Goal: Task Accomplishment & Management: Use online tool/utility

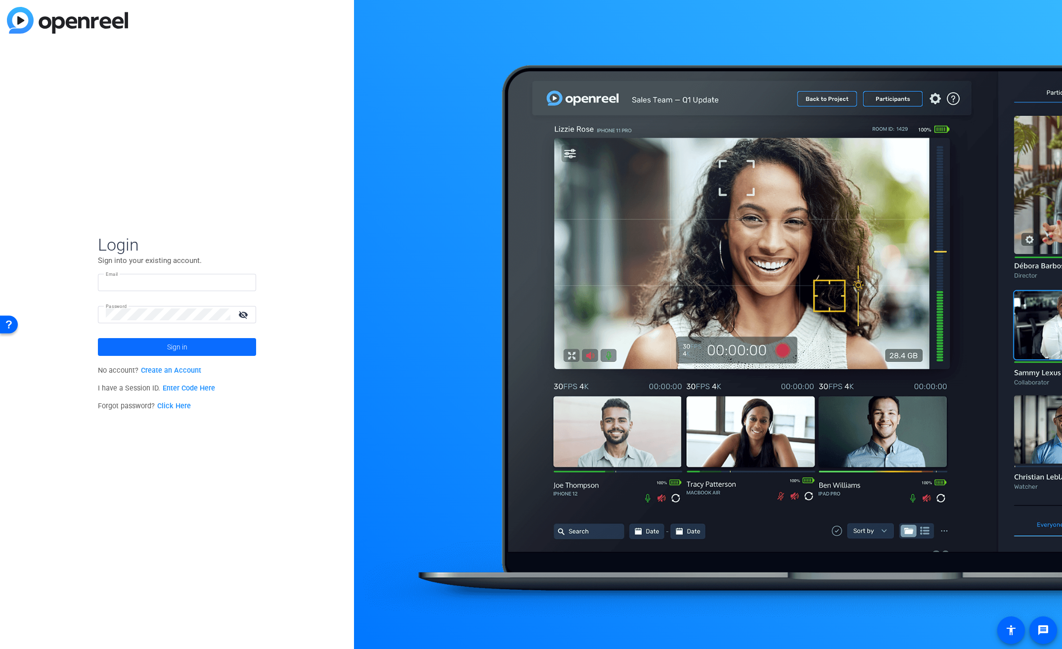
type input "bcurp@broadstreet.com"
click at [200, 344] on span at bounding box center [177, 347] width 158 height 24
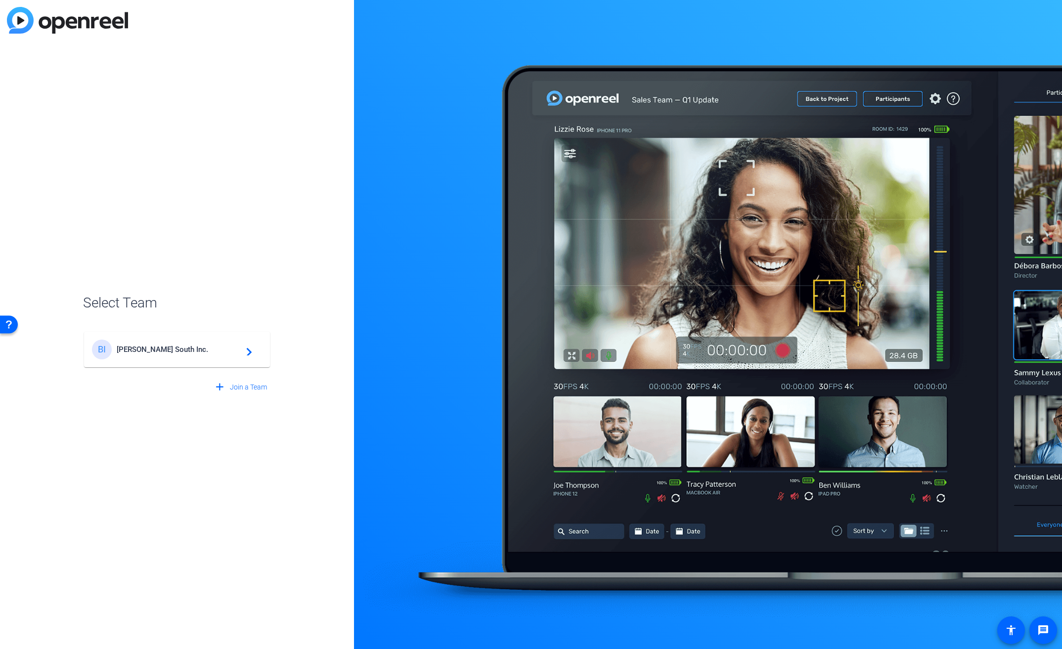
click at [161, 344] on div "BI Broadstreet South Inc. navigate_next" at bounding box center [177, 350] width 170 height 20
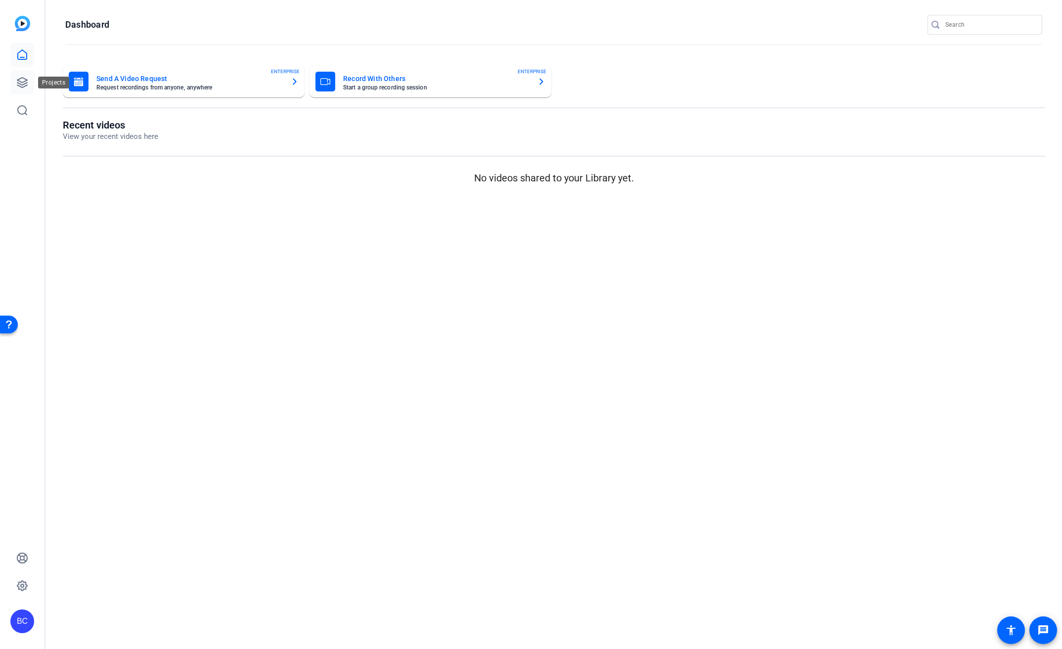
click at [19, 82] on icon at bounding box center [22, 83] width 12 height 12
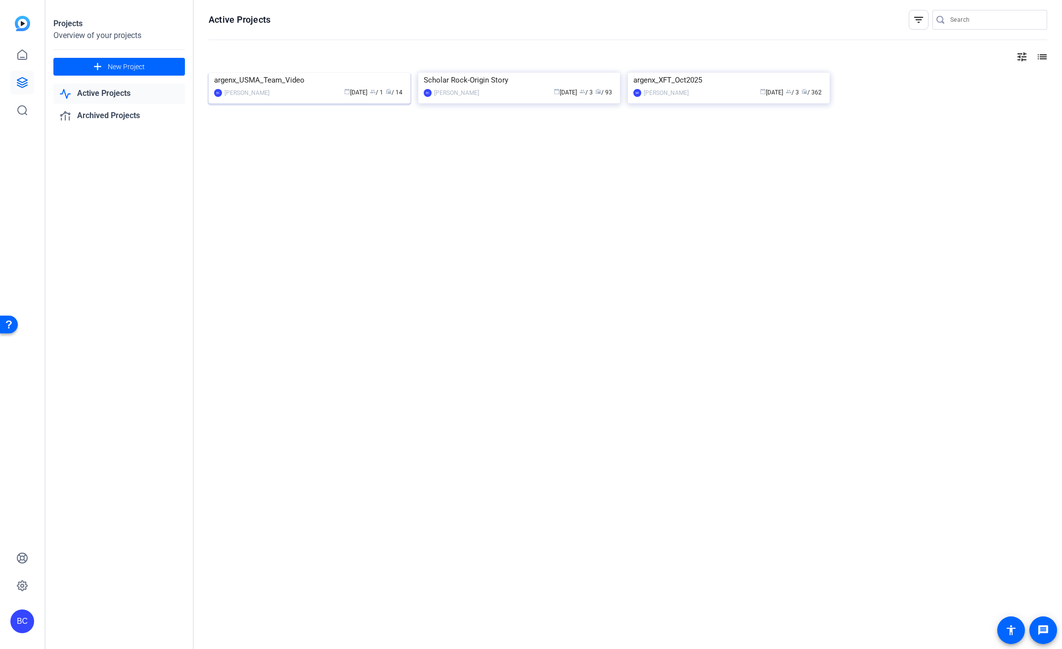
click at [288, 88] on div "argenx_USMA_Team_Video" at bounding box center [309, 80] width 191 height 15
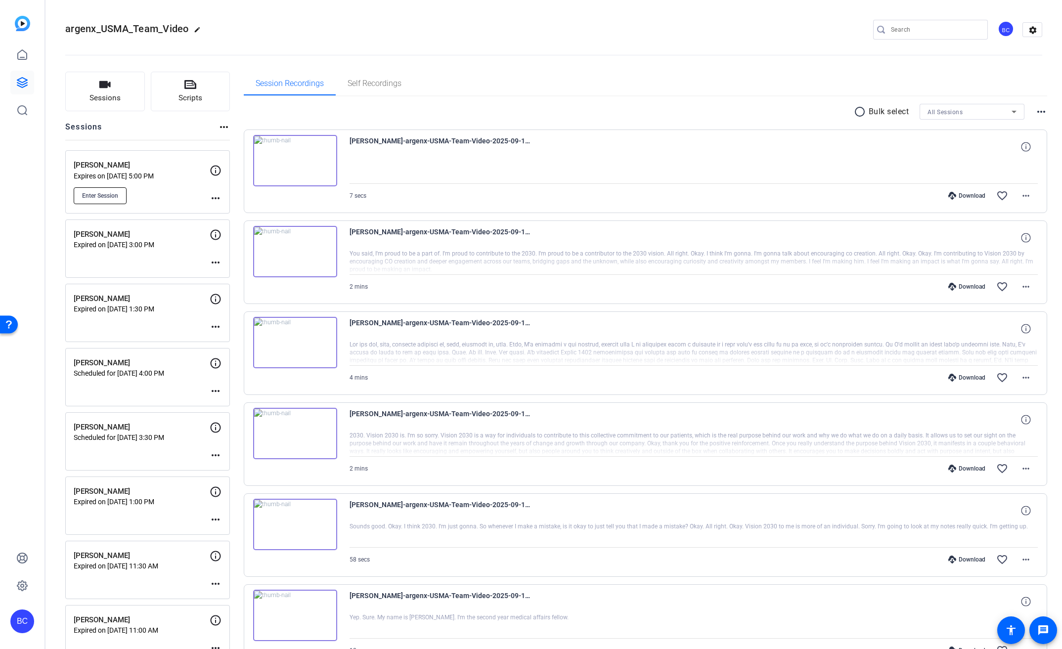
click at [88, 192] on span "Enter Session" at bounding box center [100, 196] width 36 height 8
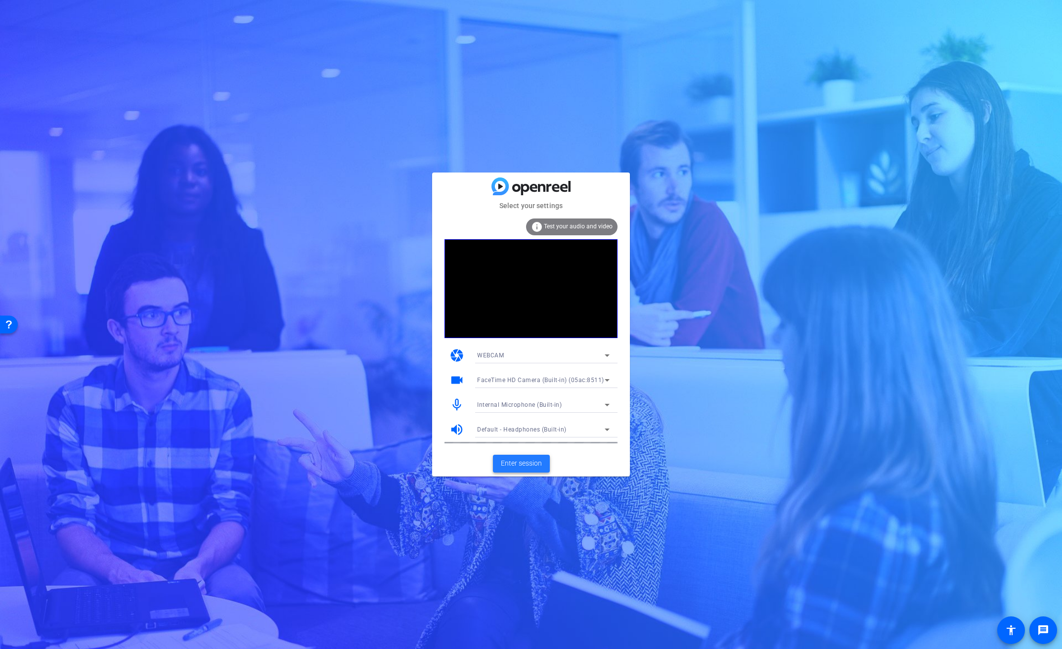
click at [527, 460] on span "Enter session" at bounding box center [521, 463] width 41 height 10
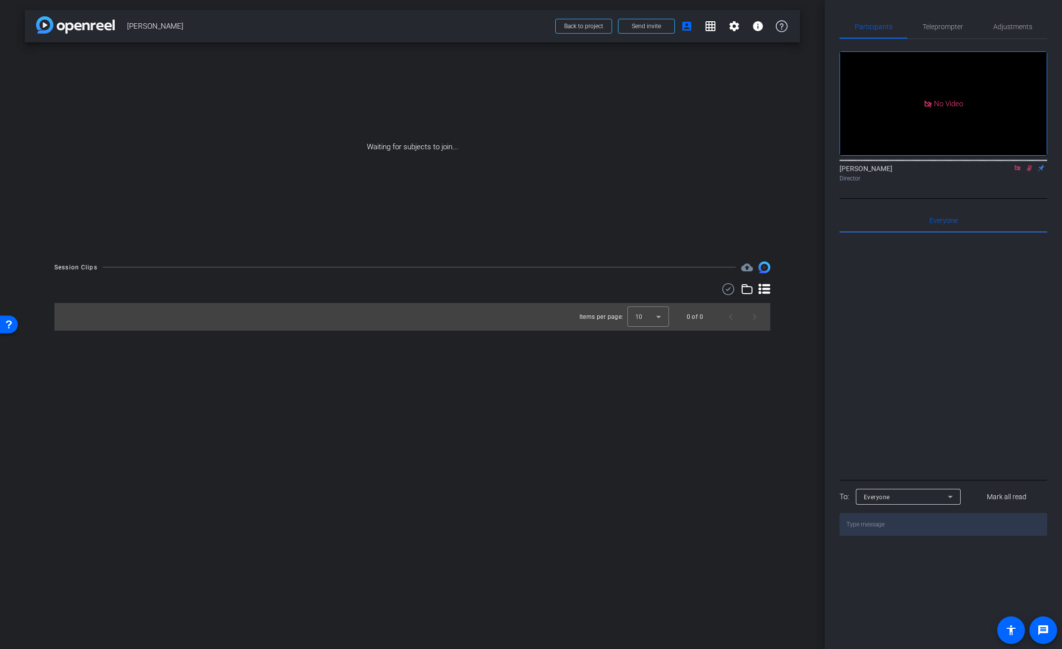
drag, startPoint x: 1014, startPoint y: 181, endPoint x: 1021, endPoint y: 180, distance: 7.4
click at [1014, 172] on icon at bounding box center [1018, 168] width 8 height 7
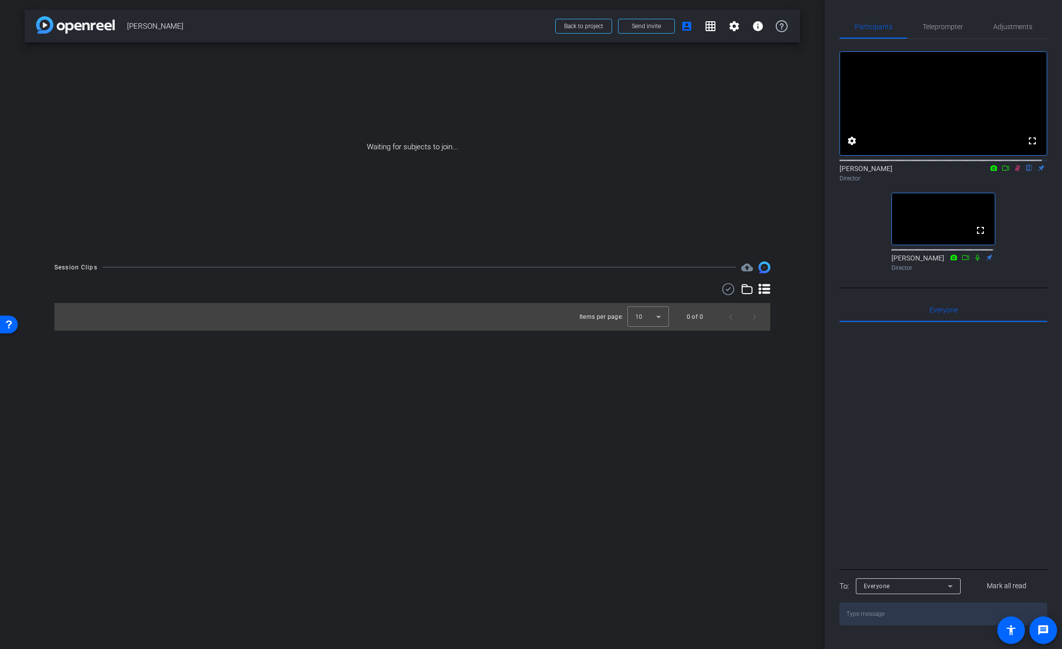
click at [1017, 173] on mat-icon at bounding box center [1018, 168] width 12 height 9
click at [1028, 147] on mat-icon "fullscreen" at bounding box center [1033, 141] width 12 height 12
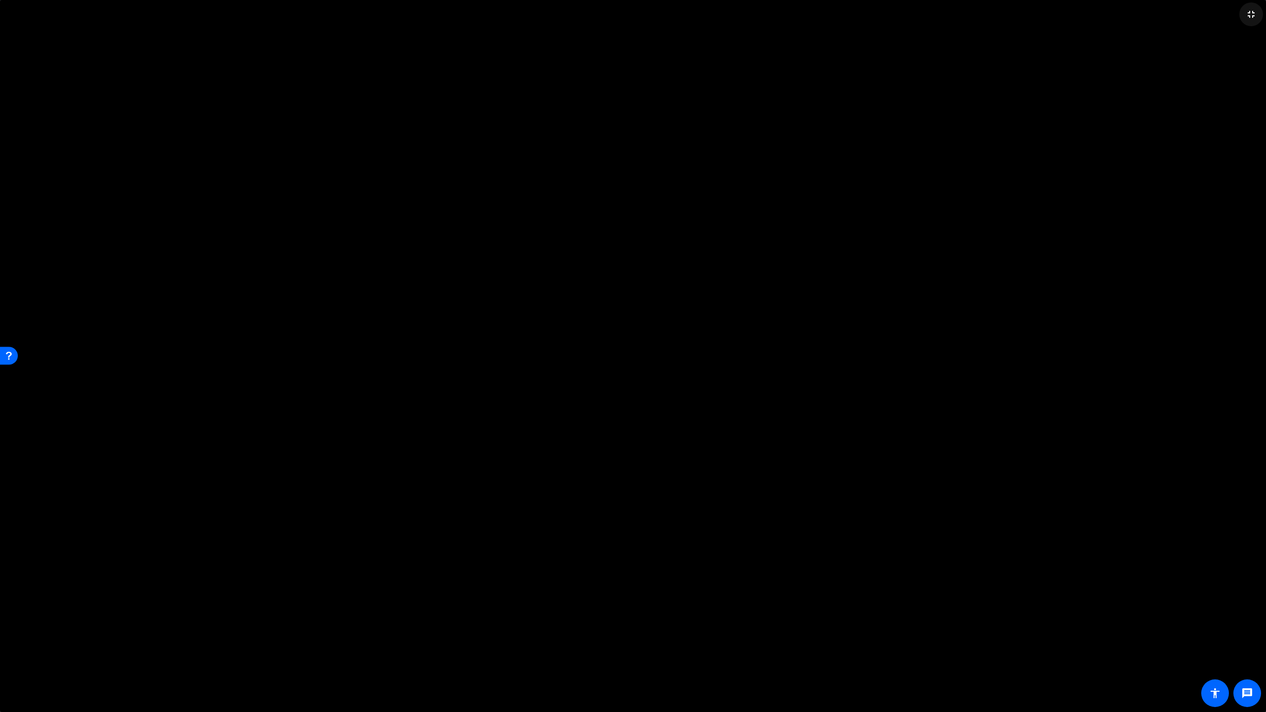
click at [1062, 15] on mat-icon "fullscreen_exit" at bounding box center [1251, 14] width 12 height 12
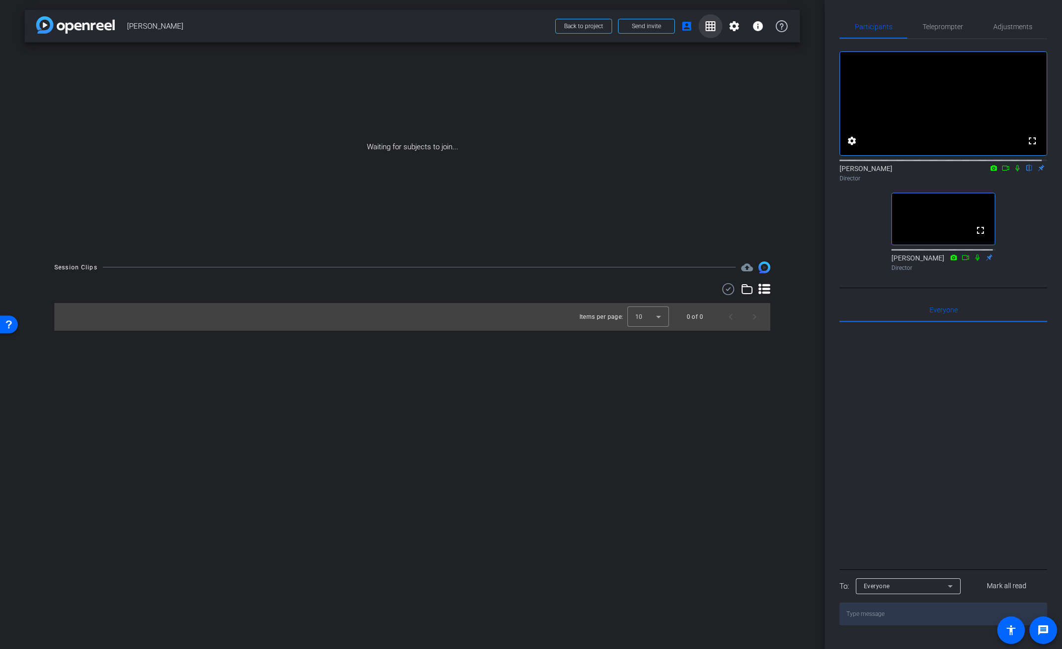
click at [708, 26] on mat-icon "grid_on" at bounding box center [711, 26] width 12 height 12
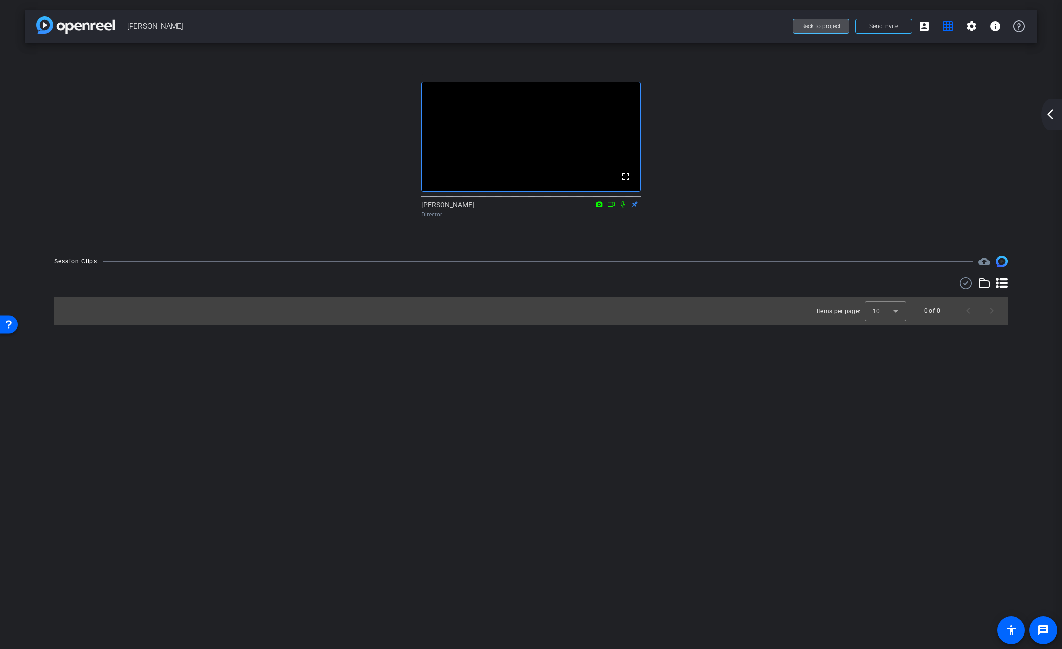
click at [832, 27] on span "Back to project" at bounding box center [821, 26] width 39 height 7
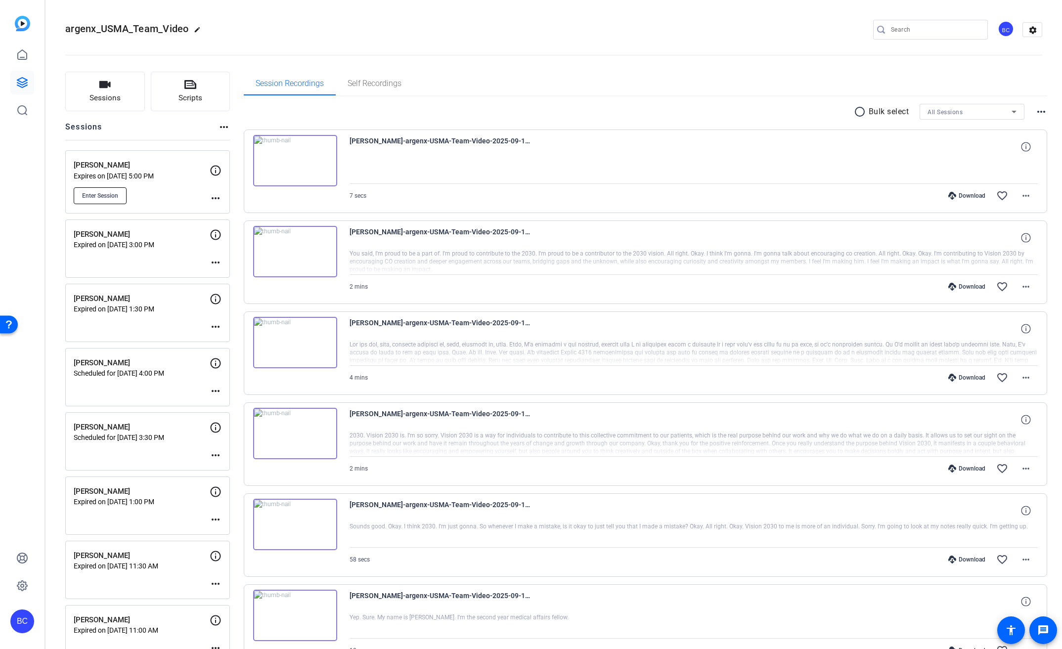
click at [114, 195] on span "Enter Session" at bounding box center [100, 196] width 36 height 8
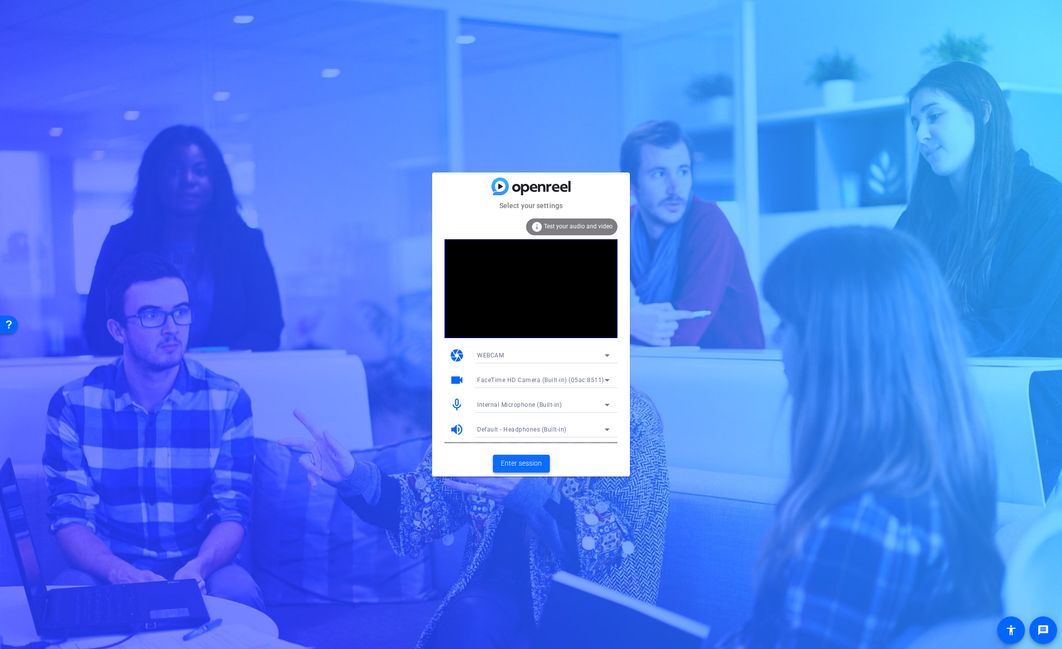
click at [525, 466] on span "Enter session" at bounding box center [521, 463] width 41 height 10
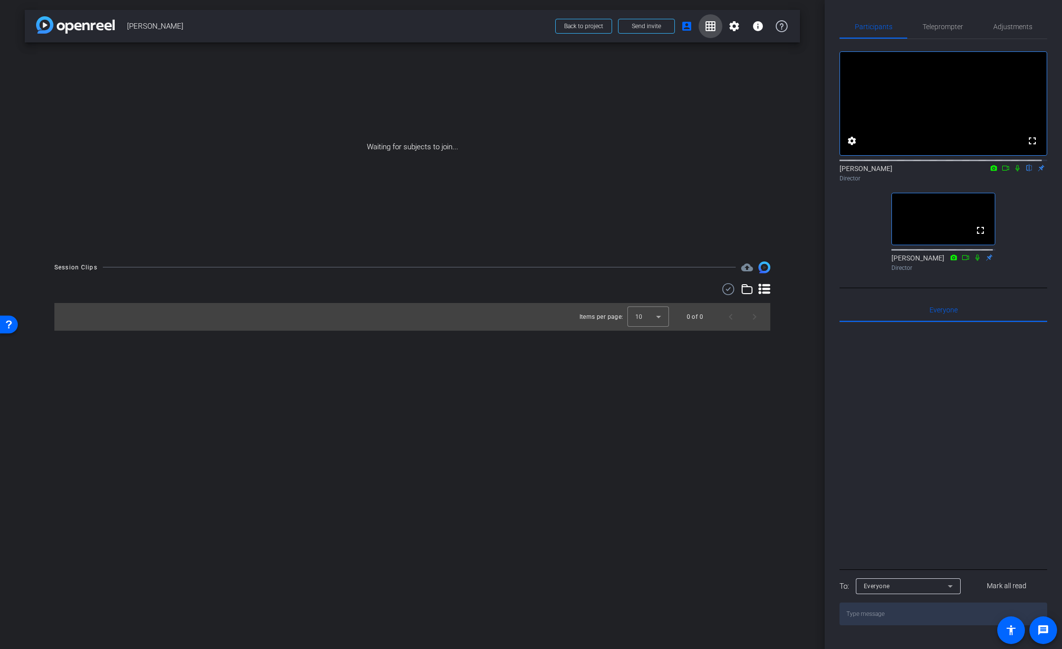
click at [715, 25] on mat-icon "grid_on" at bounding box center [711, 26] width 12 height 12
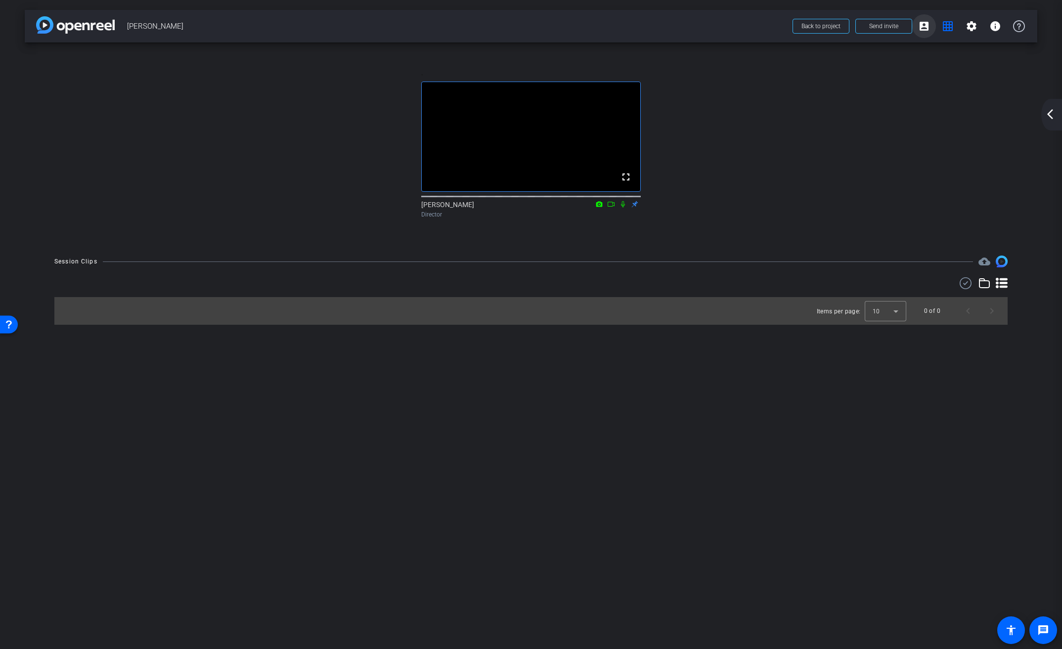
click at [927, 28] on mat-icon "account_box" at bounding box center [924, 26] width 12 height 12
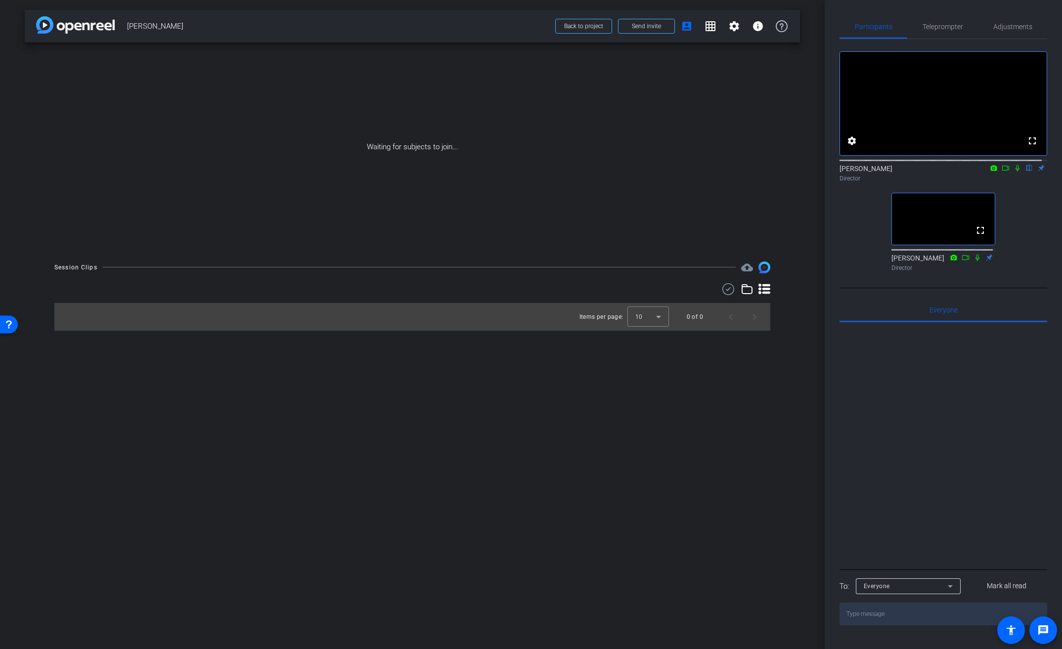
click at [1014, 172] on icon at bounding box center [1018, 168] width 8 height 7
click at [762, 22] on mat-icon "info" at bounding box center [758, 26] width 12 height 12
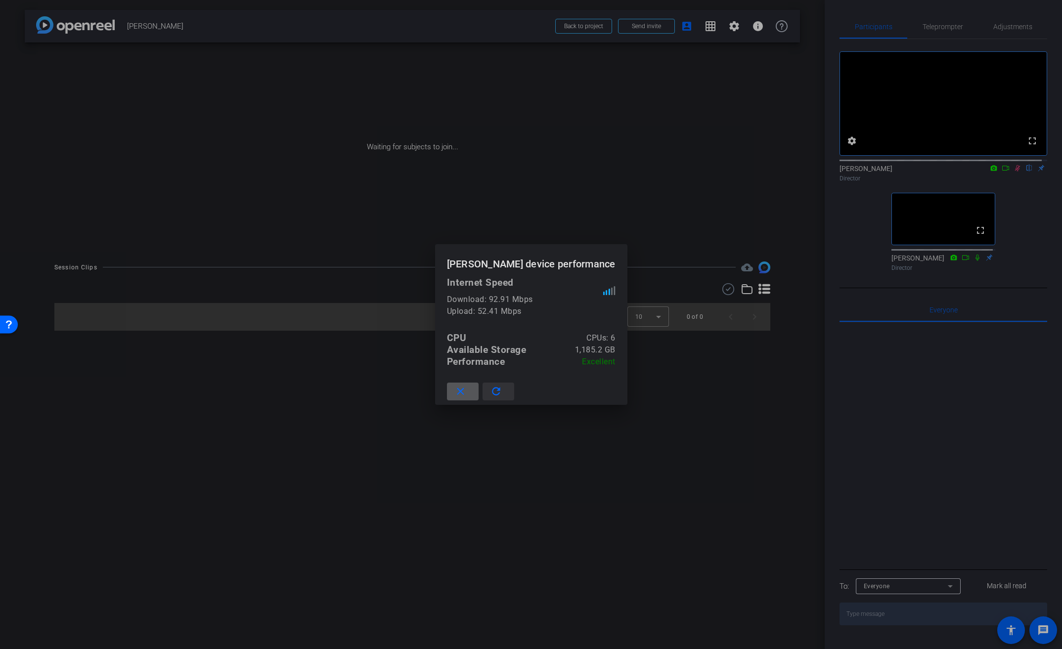
click at [502, 390] on mat-icon "refresh" at bounding box center [496, 392] width 12 height 12
click at [467, 390] on mat-icon "close" at bounding box center [461, 392] width 12 height 12
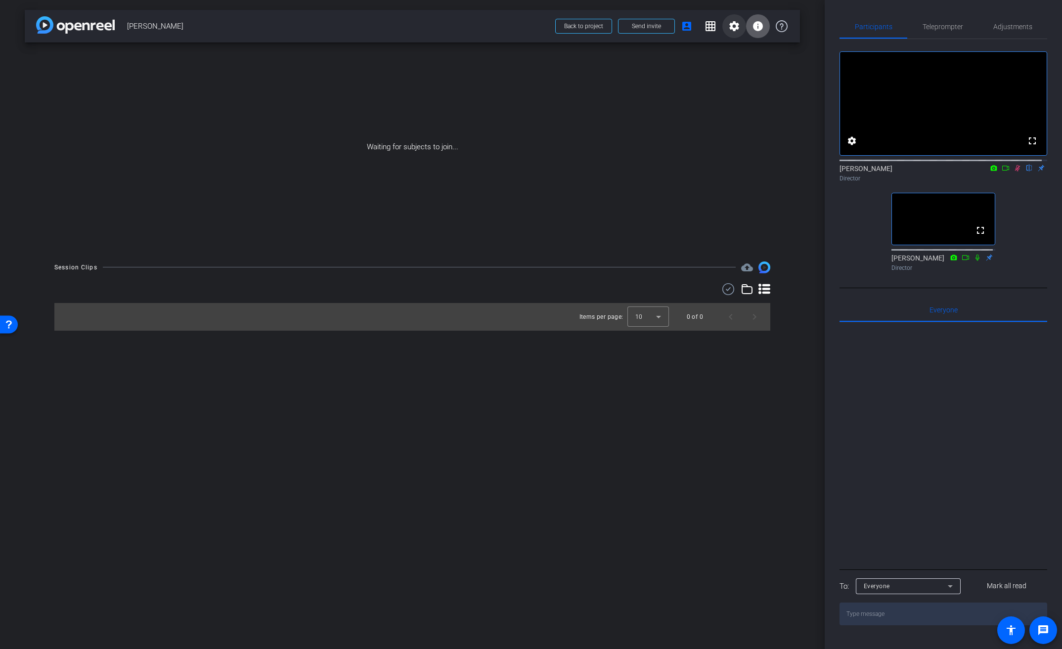
click at [729, 23] on mat-icon "settings" at bounding box center [735, 26] width 12 height 12
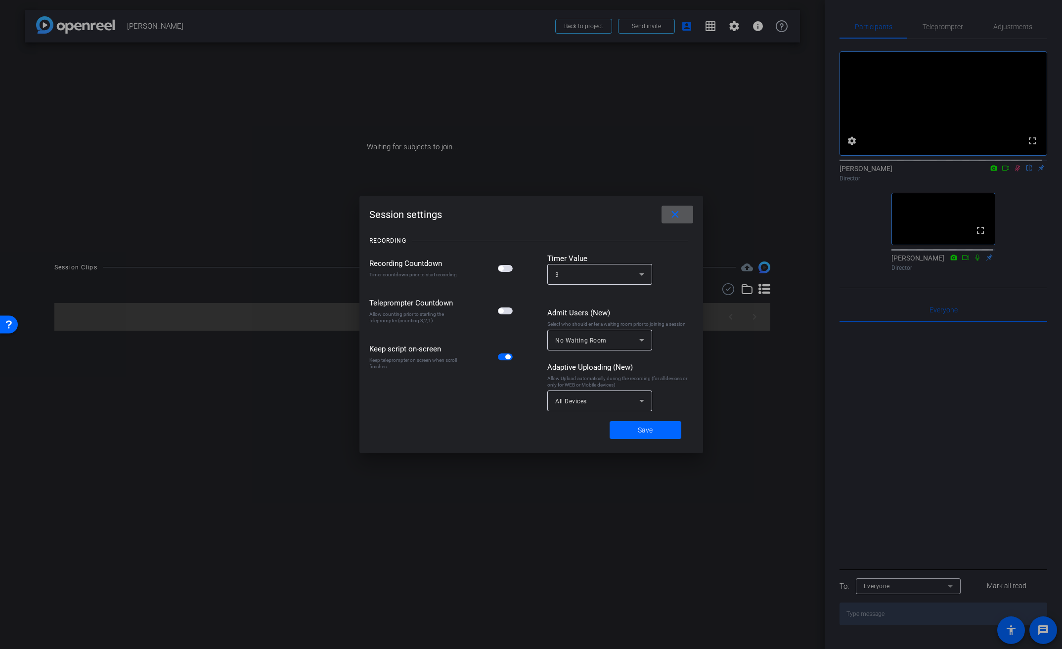
click at [675, 215] on mat-icon "close" at bounding box center [675, 215] width 12 height 12
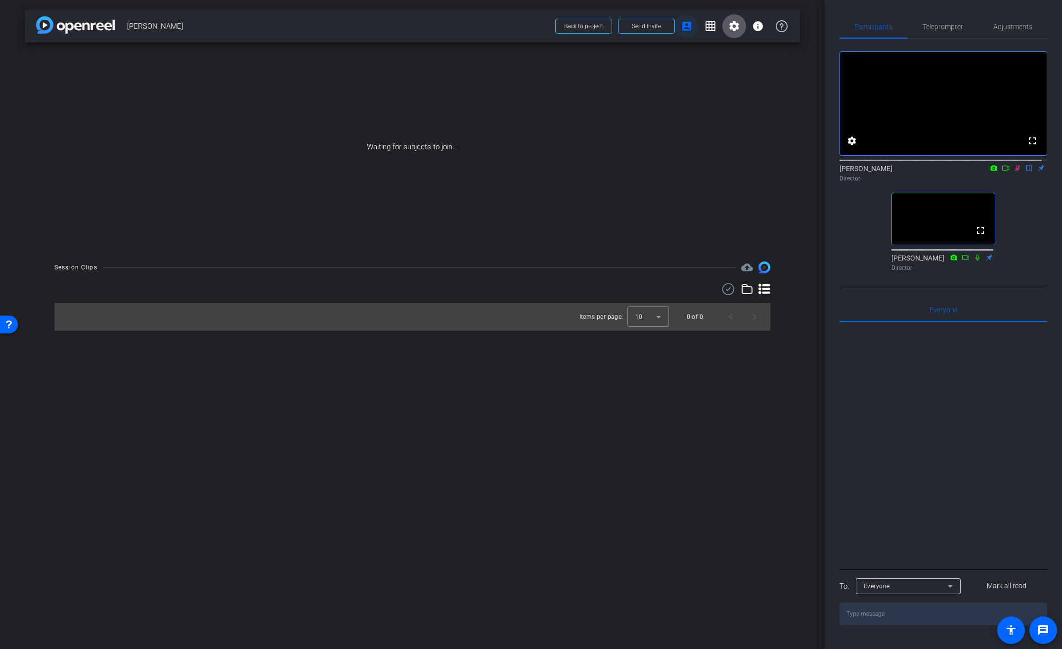
click at [686, 28] on mat-icon "account_box" at bounding box center [687, 26] width 12 height 12
click at [709, 27] on mat-icon "grid_on" at bounding box center [711, 26] width 12 height 12
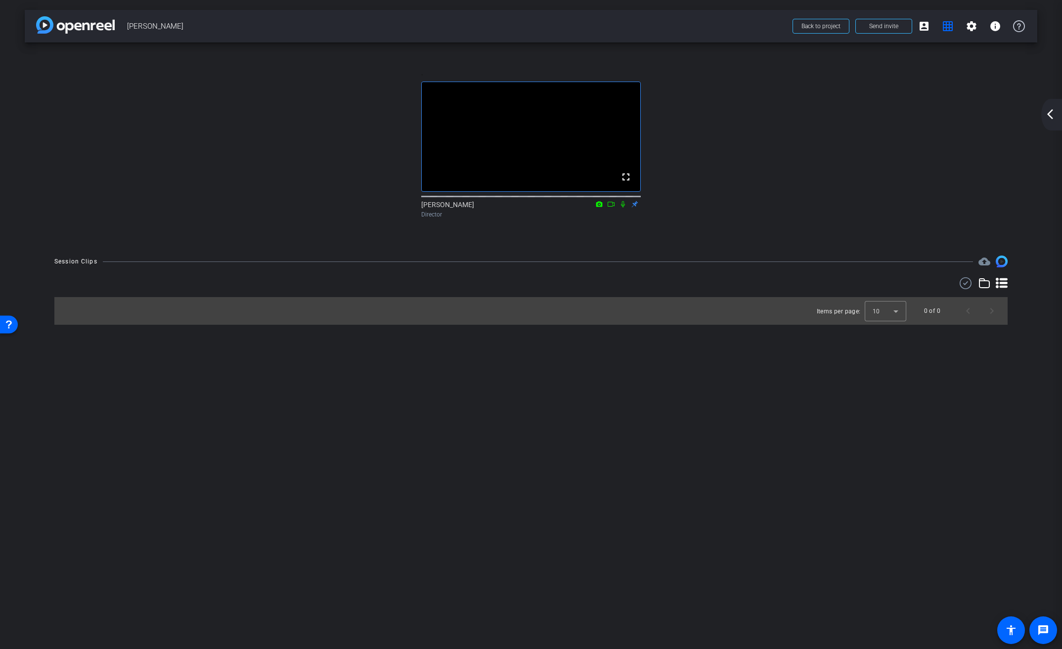
click at [1052, 119] on mat-icon "arrow_back_ios_new" at bounding box center [1051, 114] width 12 height 12
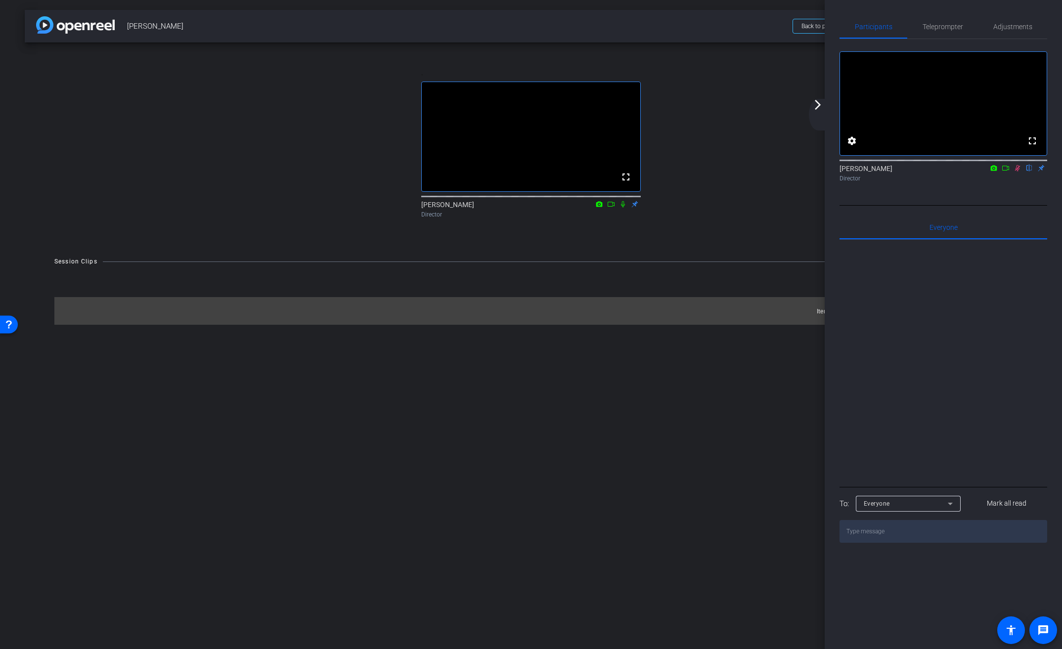
click at [816, 111] on div "arrow_back_ios_new arrow_forward_ios" at bounding box center [819, 115] width 21 height 32
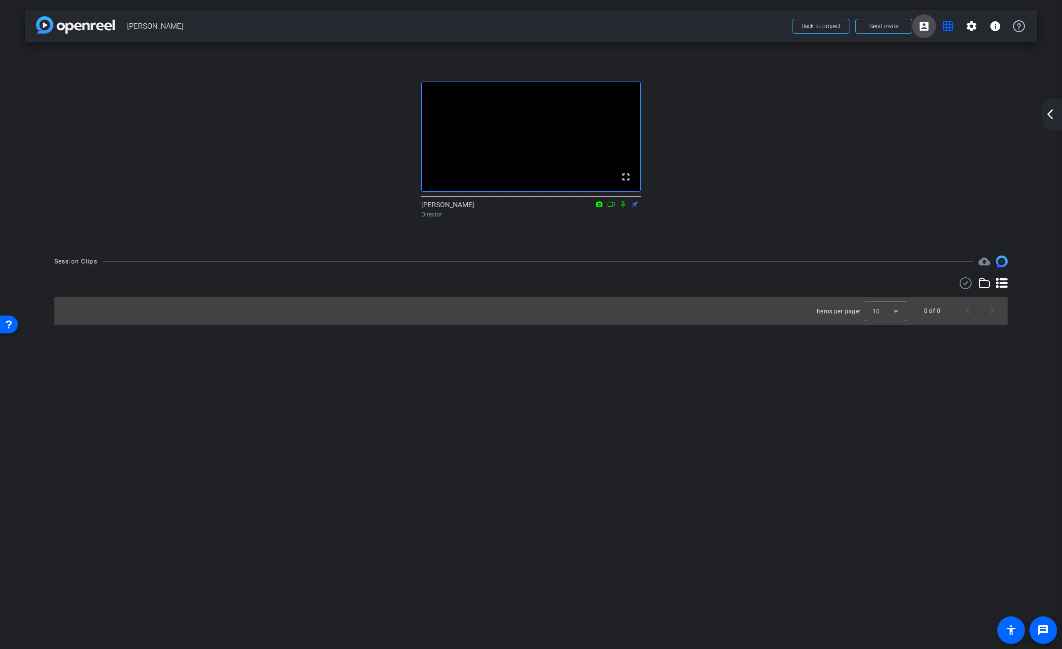
click at [927, 28] on mat-icon "account_box" at bounding box center [924, 26] width 12 height 12
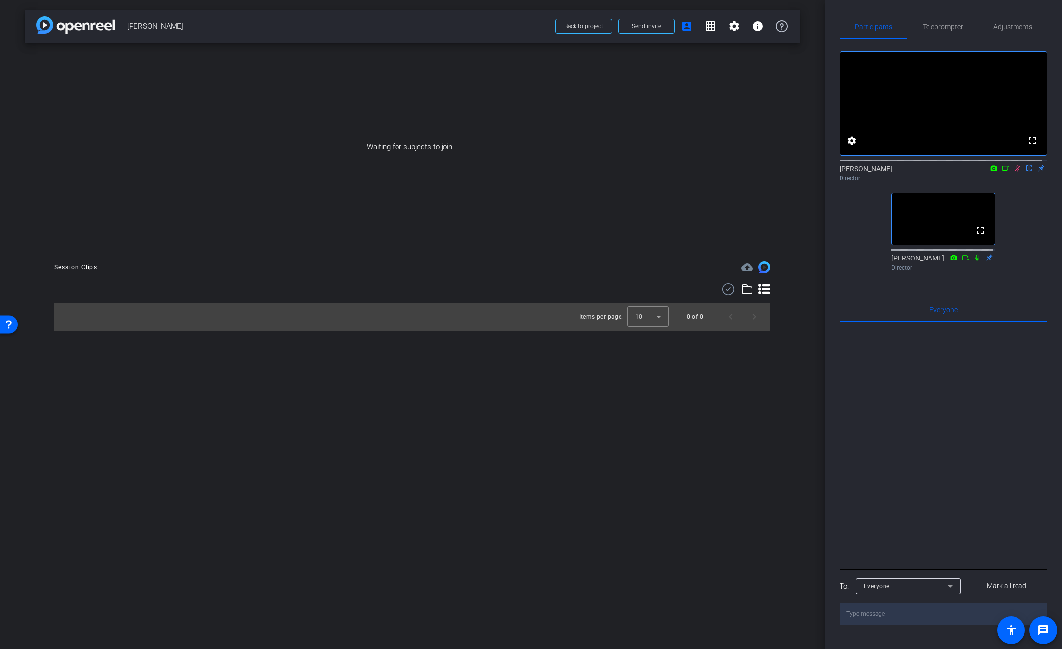
click at [1015, 172] on icon at bounding box center [1017, 168] width 5 height 6
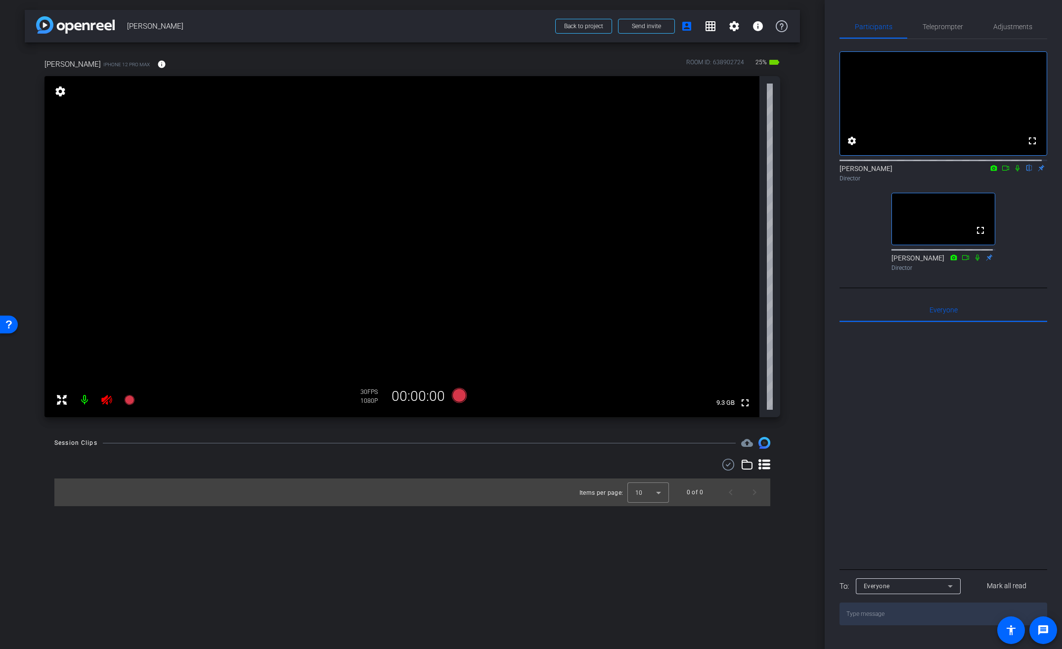
click at [109, 404] on icon at bounding box center [107, 400] width 12 height 12
click at [157, 65] on mat-icon "info" at bounding box center [161, 64] width 9 height 9
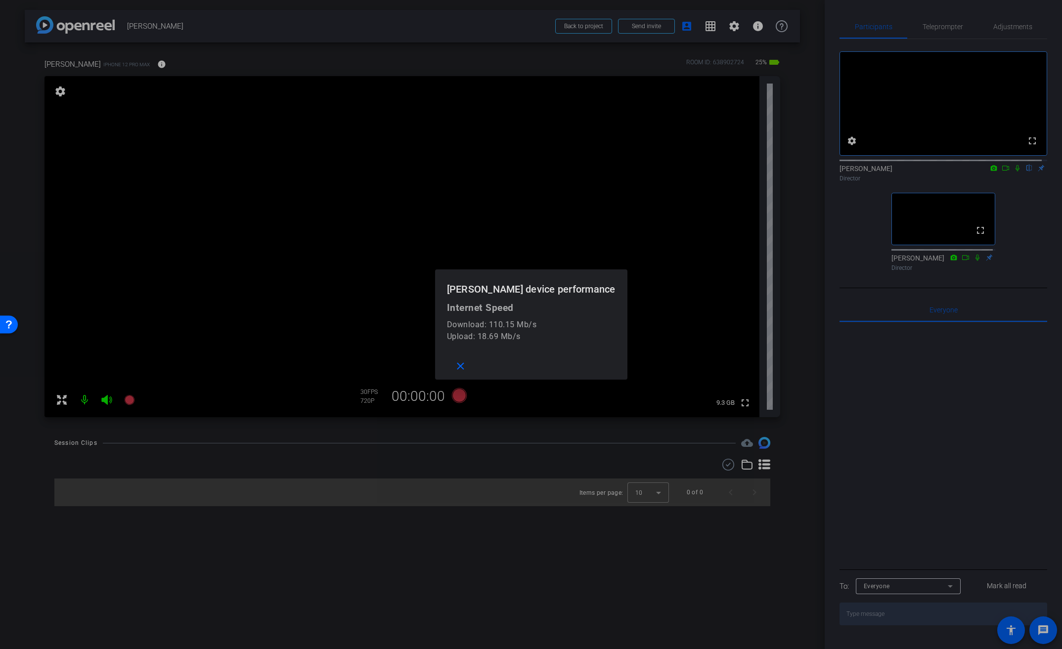
click at [147, 65] on div at bounding box center [531, 324] width 1062 height 649
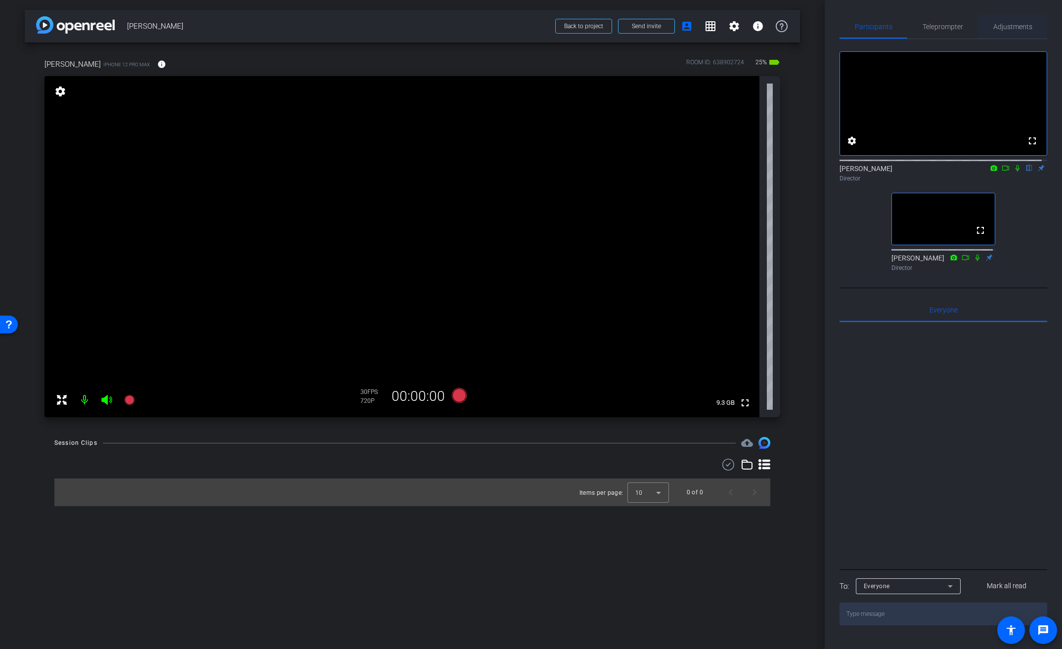
click at [1001, 26] on span "Adjustments" at bounding box center [1013, 26] width 39 height 7
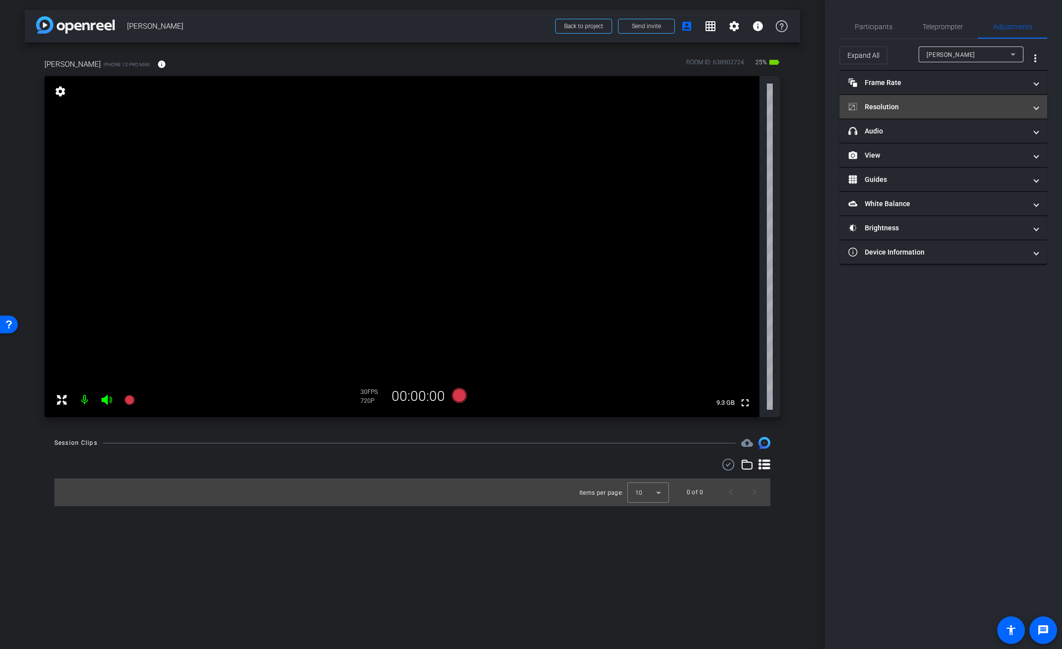
click at [888, 107] on mat-panel-title "Resolution" at bounding box center [938, 107] width 178 height 10
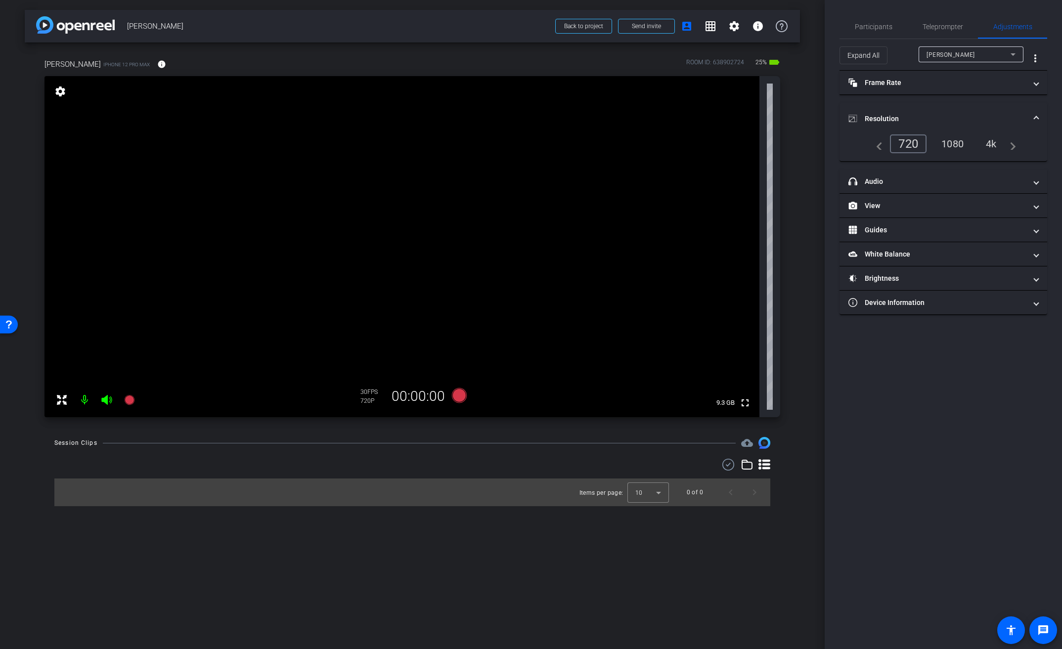
click at [1000, 147] on div "4k" at bounding box center [992, 144] width 26 height 17
click at [898, 82] on mat-panel-title "Frame Rate Frame Rate" at bounding box center [938, 83] width 178 height 10
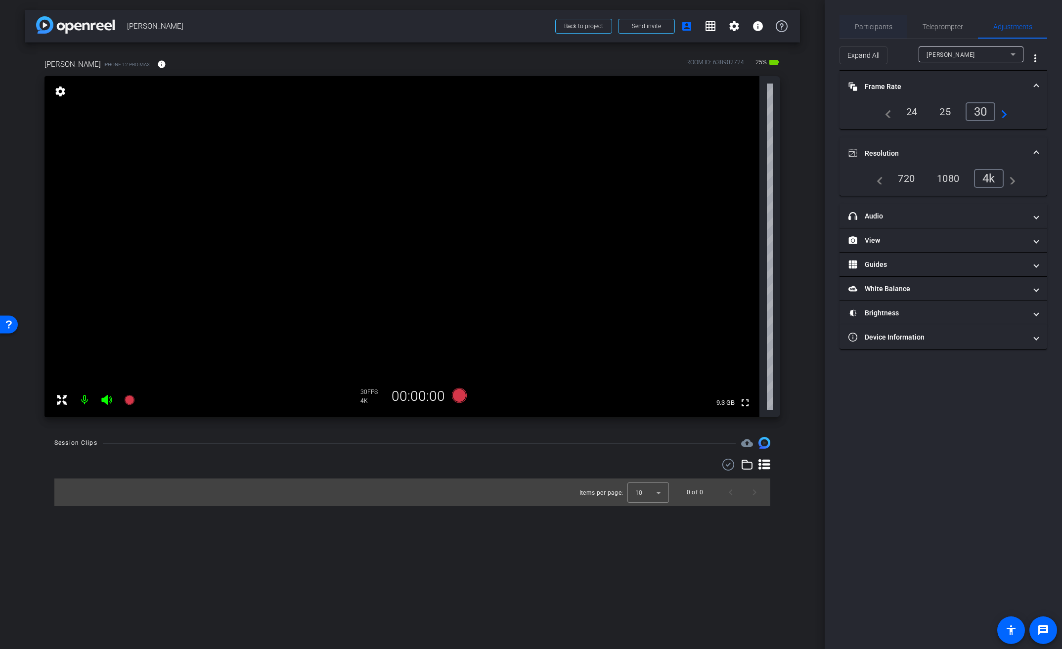
click at [875, 23] on span "Participants" at bounding box center [874, 26] width 38 height 7
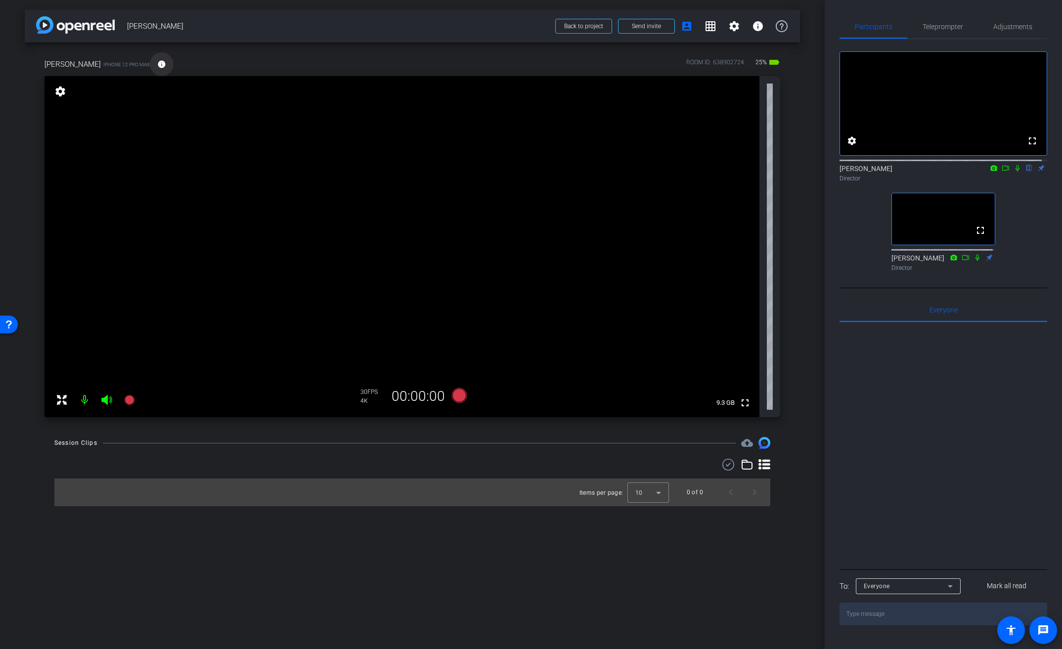
click at [157, 65] on mat-icon "info" at bounding box center [161, 64] width 9 height 9
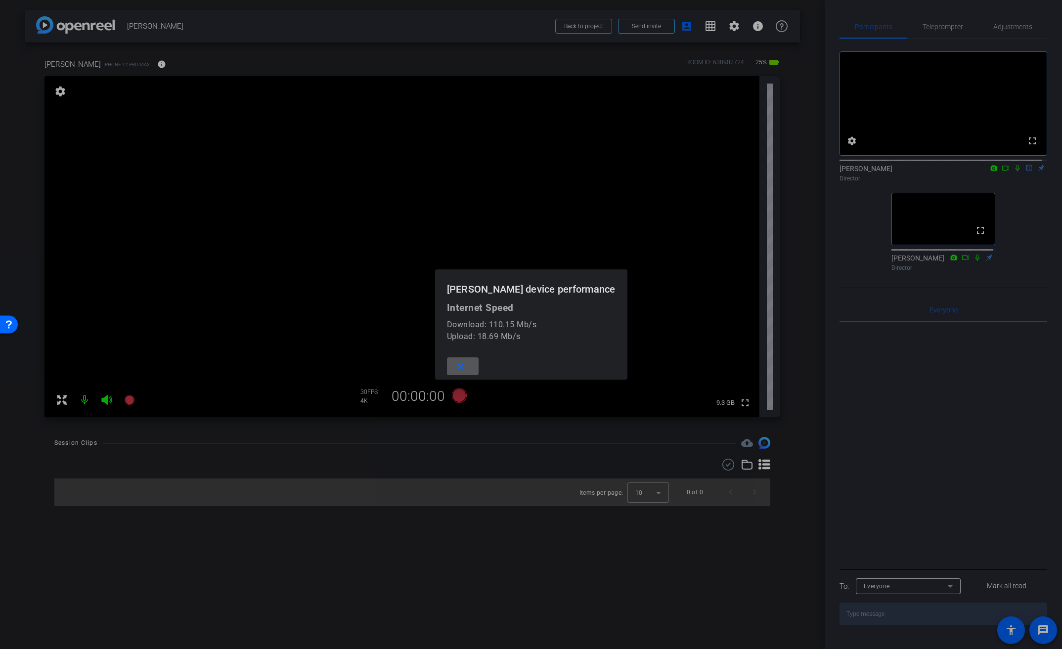
click at [148, 65] on div at bounding box center [531, 324] width 1062 height 649
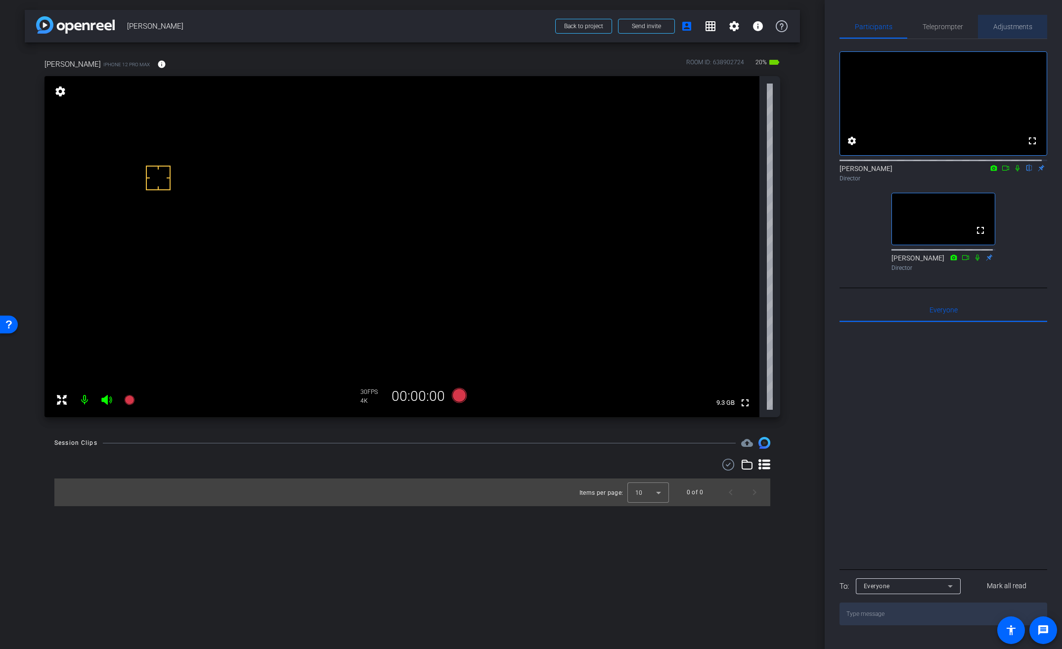
click at [1011, 27] on span "Adjustments" at bounding box center [1013, 26] width 39 height 7
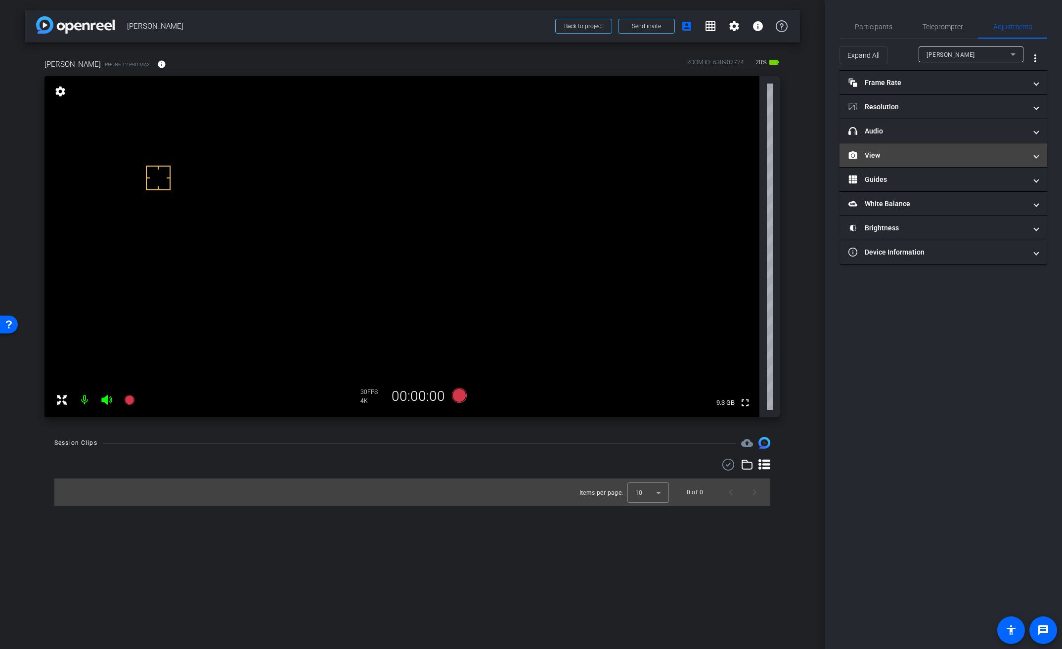
click at [876, 156] on mat-panel-title "View" at bounding box center [938, 155] width 178 height 10
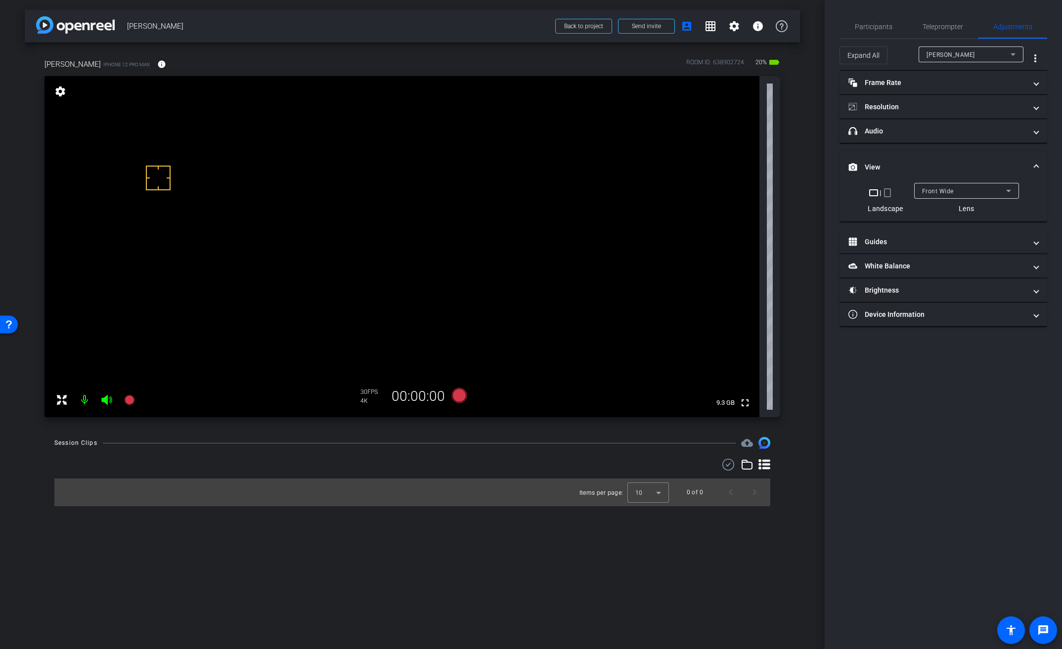
click at [946, 189] on span "Front Wide" at bounding box center [938, 191] width 32 height 7
click at [943, 209] on span "Back Wide" at bounding box center [938, 211] width 32 height 12
click at [886, 26] on span "Participants" at bounding box center [874, 26] width 38 height 7
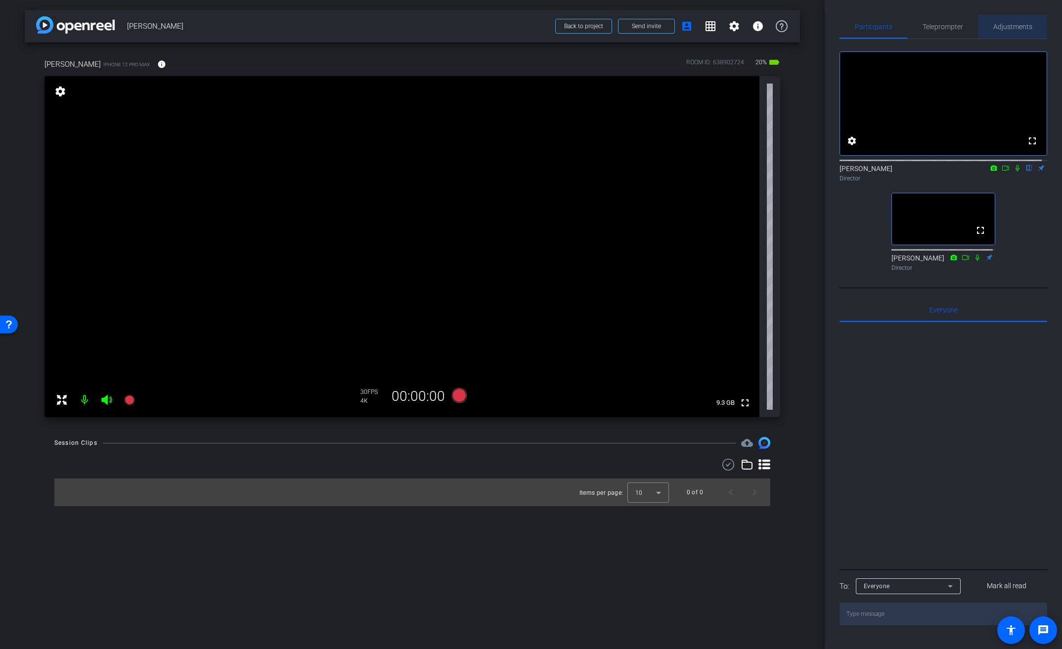
drag, startPoint x: 1002, startPoint y: 29, endPoint x: 996, endPoint y: 37, distance: 10.2
click at [1002, 29] on span "Adjustments" at bounding box center [1013, 26] width 39 height 7
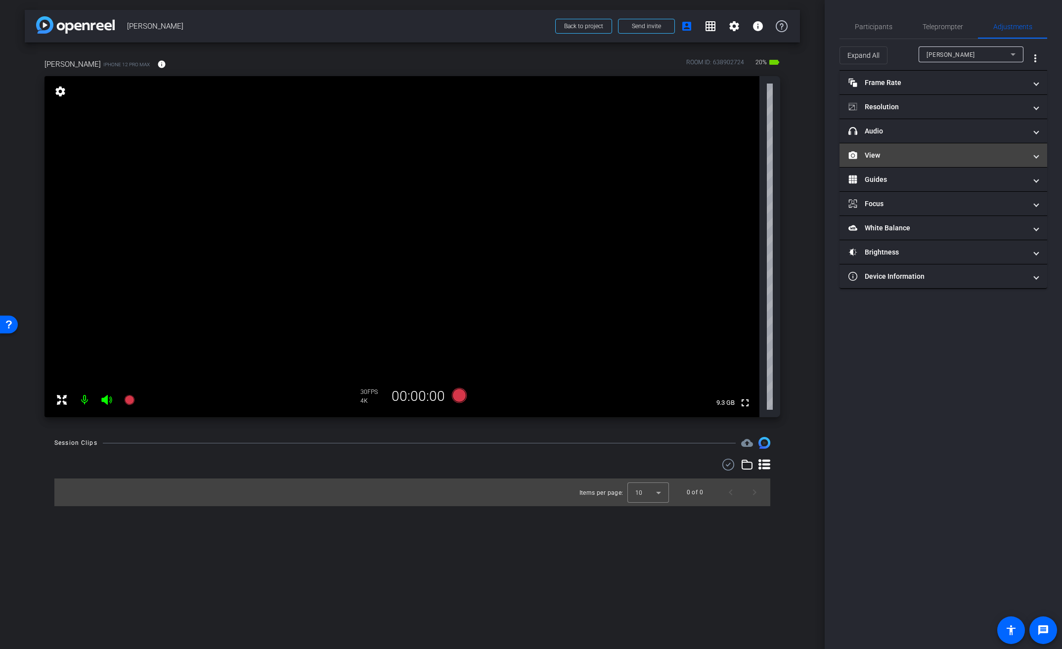
click at [874, 157] on mat-panel-title "View" at bounding box center [938, 155] width 178 height 10
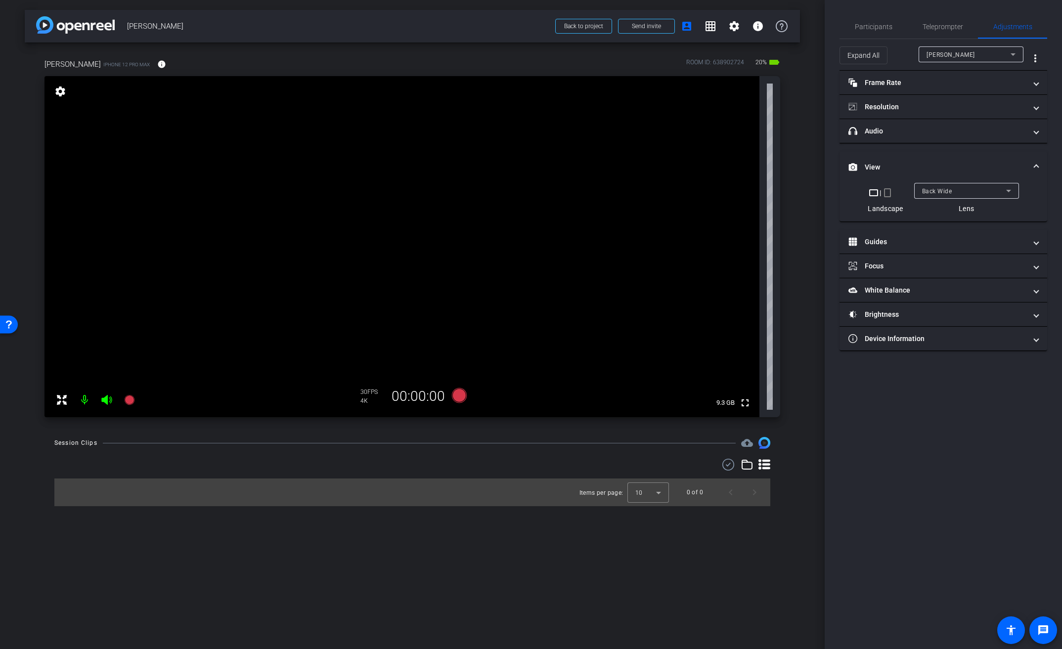
click at [875, 156] on mat-expansion-panel-header "View" at bounding box center [944, 167] width 208 height 32
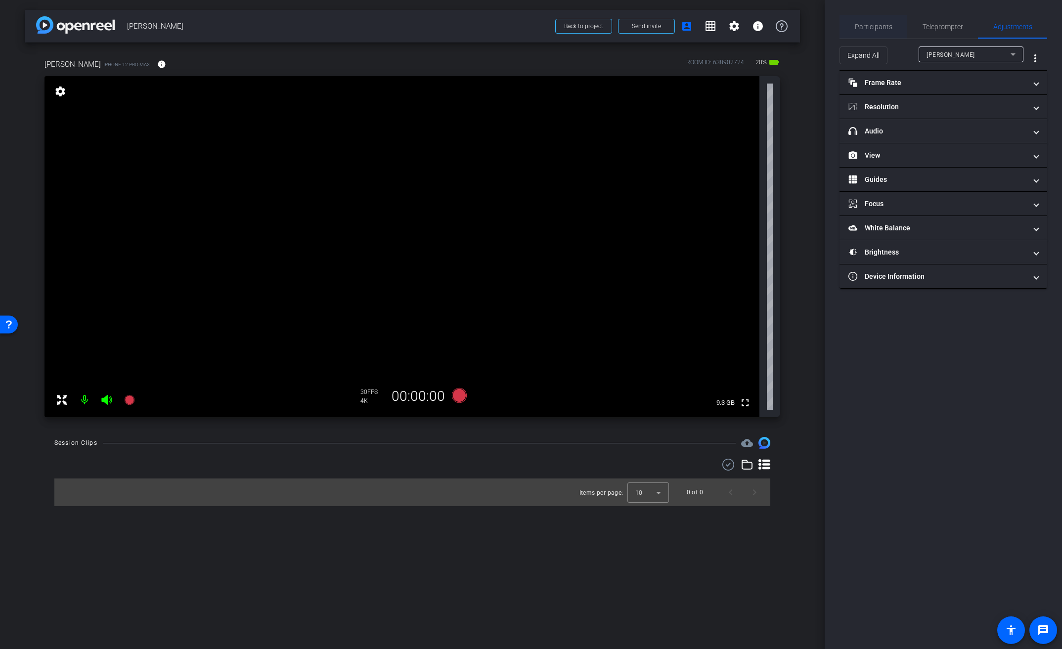
click at [877, 29] on span "Participants" at bounding box center [874, 26] width 38 height 7
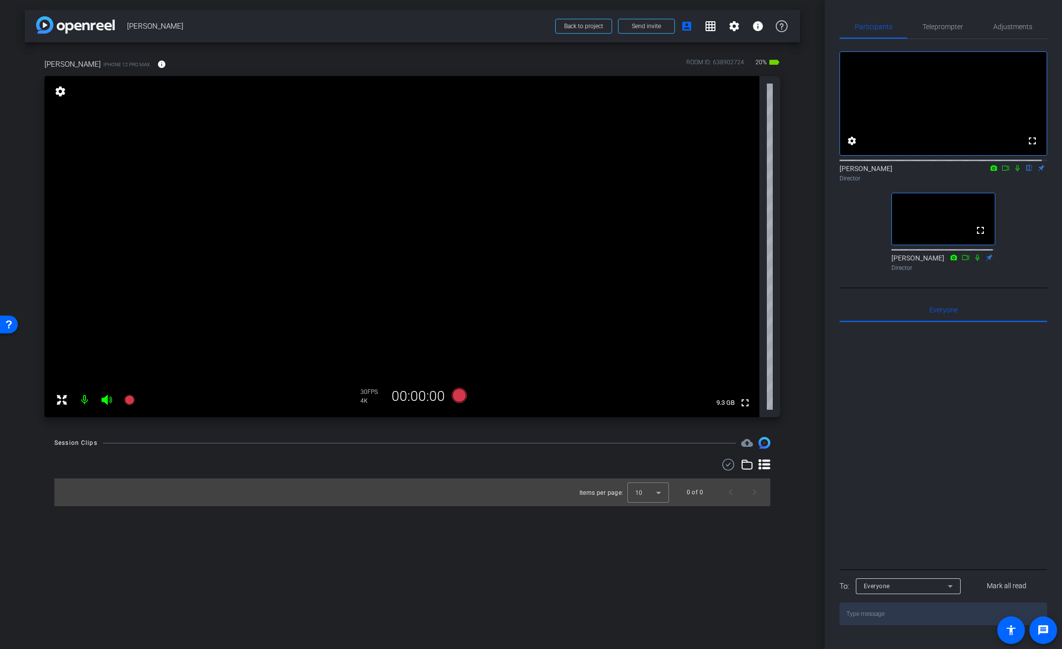
click at [419, 143] on video at bounding box center [402, 246] width 715 height 341
click at [413, 126] on video at bounding box center [402, 246] width 715 height 341
click at [406, 171] on video at bounding box center [402, 246] width 715 height 341
click at [1005, 24] on span "Adjustments" at bounding box center [1013, 26] width 39 height 7
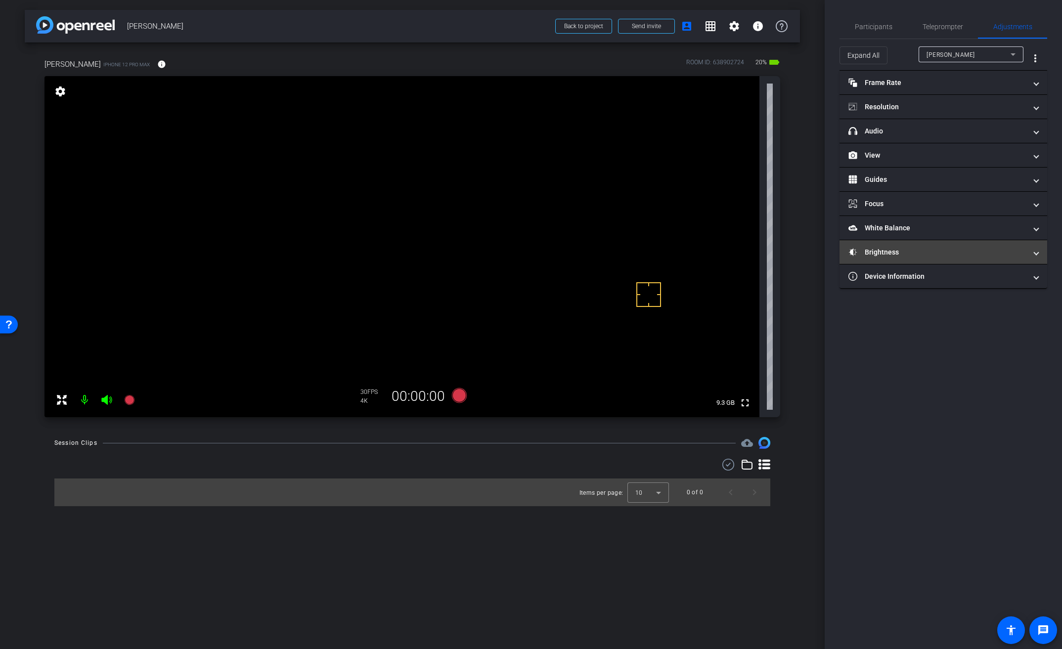
click at [874, 247] on mat-panel-title "Brightness" at bounding box center [938, 252] width 178 height 10
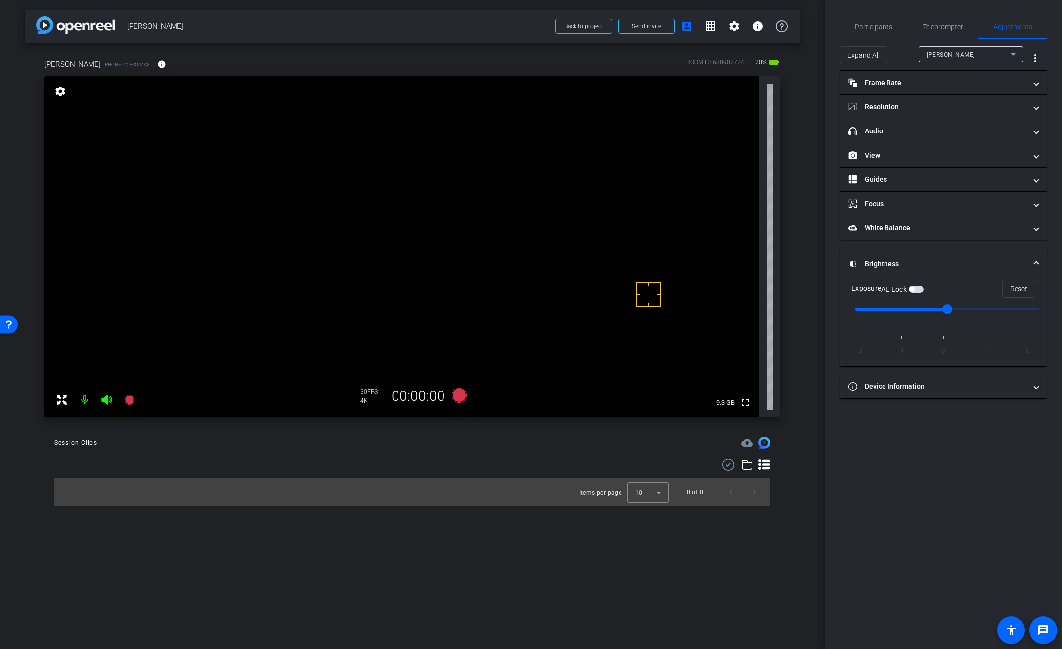
click at [919, 290] on span "button" at bounding box center [916, 289] width 15 height 7
click at [880, 24] on span "Participants" at bounding box center [874, 26] width 38 height 7
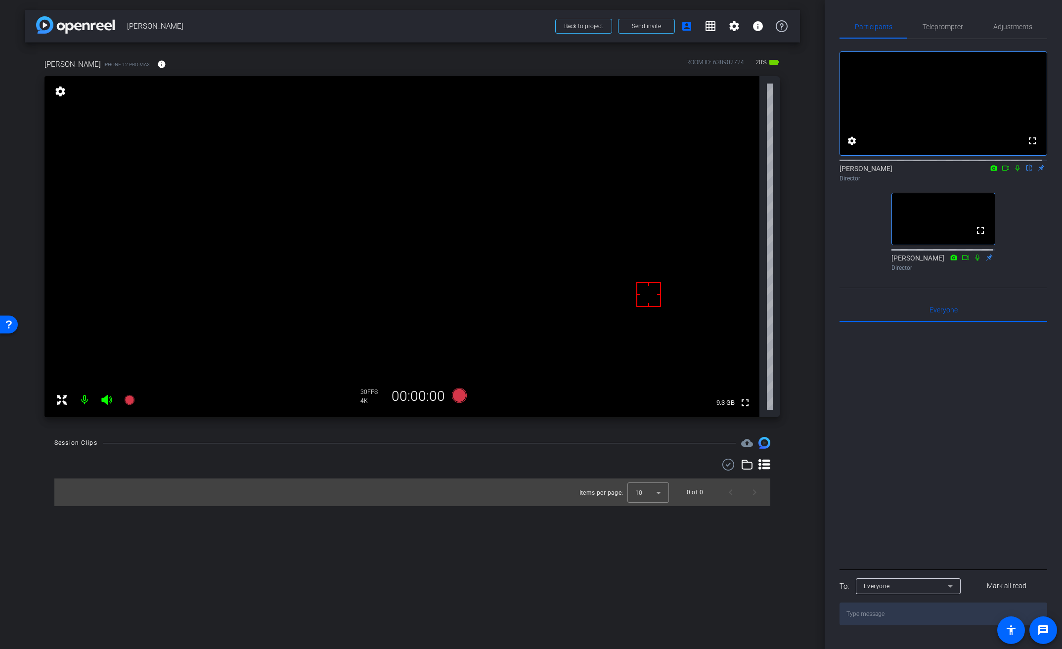
click at [1004, 173] on mat-icon at bounding box center [1006, 168] width 12 height 9
click at [393, 187] on video at bounding box center [402, 246] width 715 height 341
click at [462, 395] on icon at bounding box center [459, 395] width 15 height 15
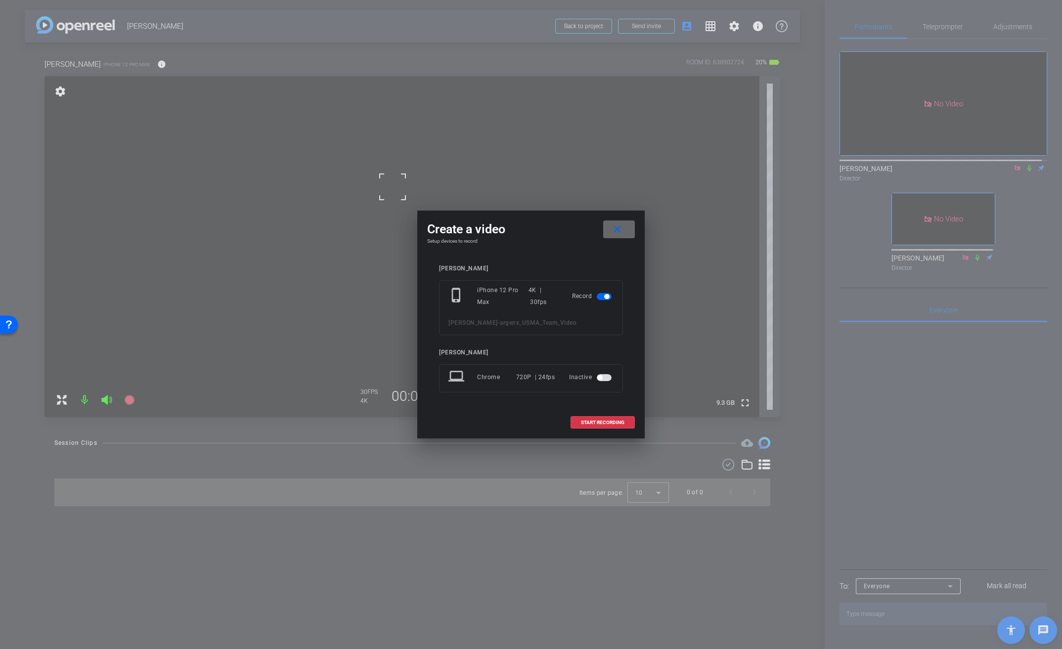
click at [622, 231] on mat-icon "close" at bounding box center [617, 230] width 12 height 12
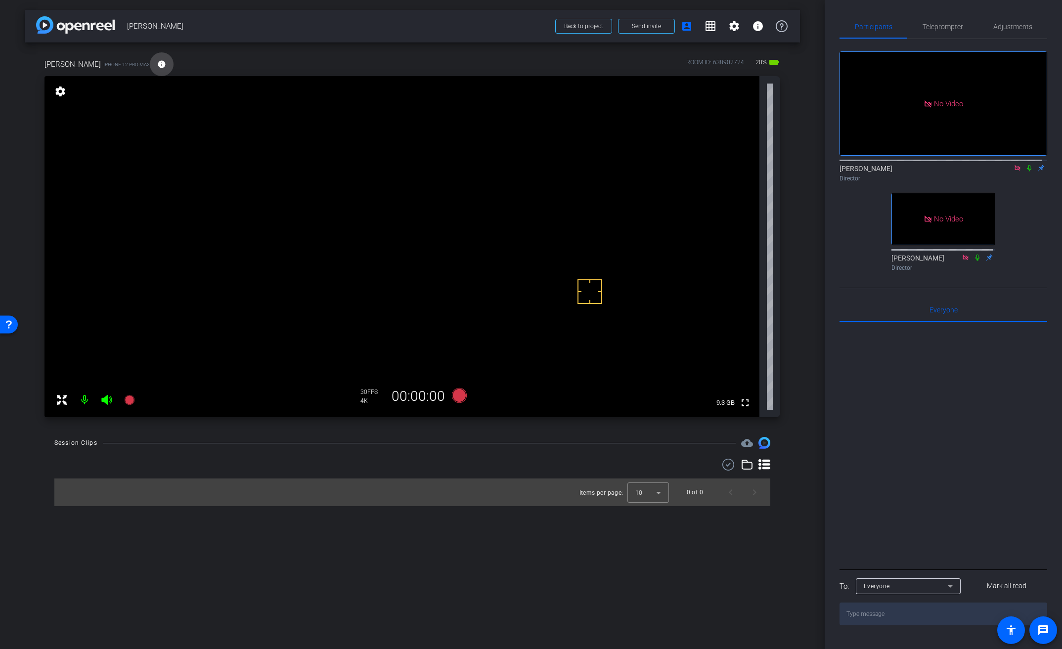
click at [152, 64] on span at bounding box center [162, 64] width 24 height 24
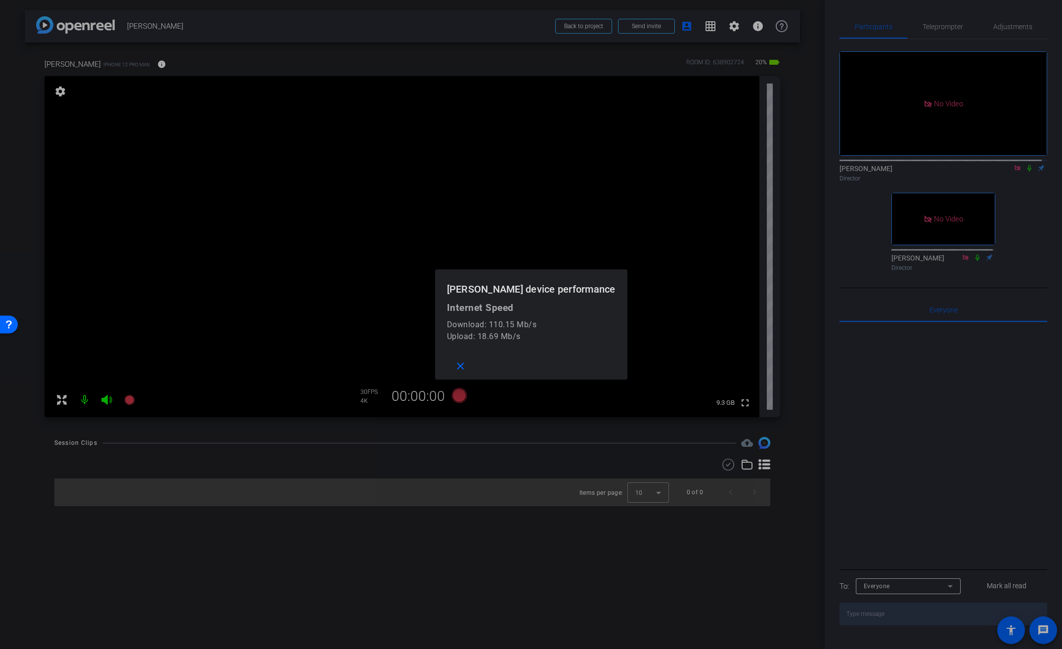
click at [152, 64] on div at bounding box center [531, 324] width 1062 height 649
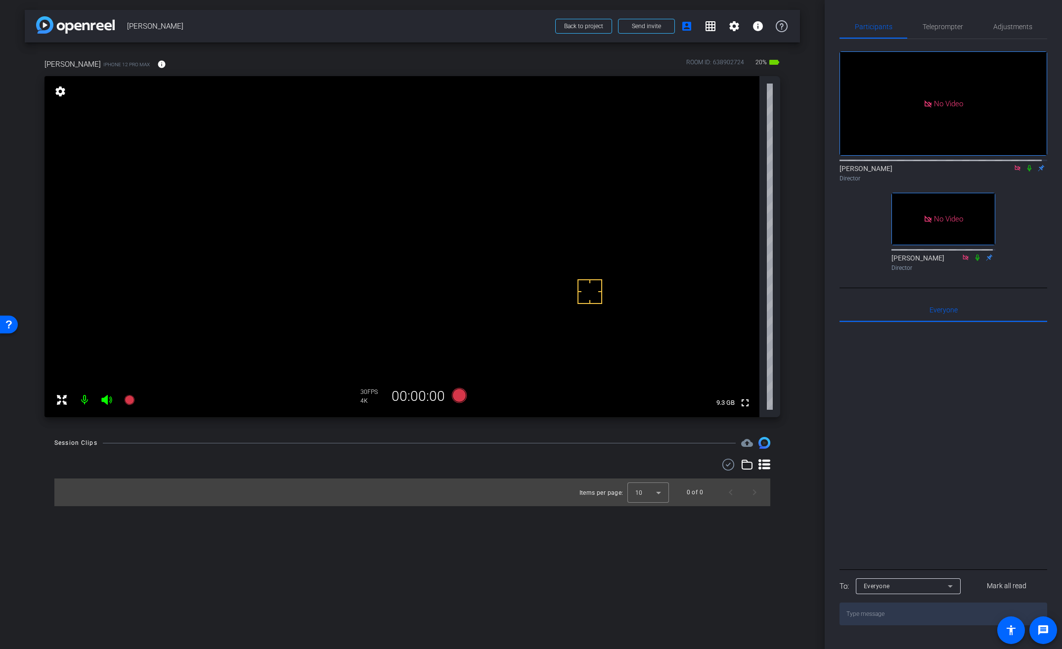
click at [1026, 172] on icon at bounding box center [1030, 168] width 8 height 7
click at [462, 400] on icon at bounding box center [459, 395] width 15 height 15
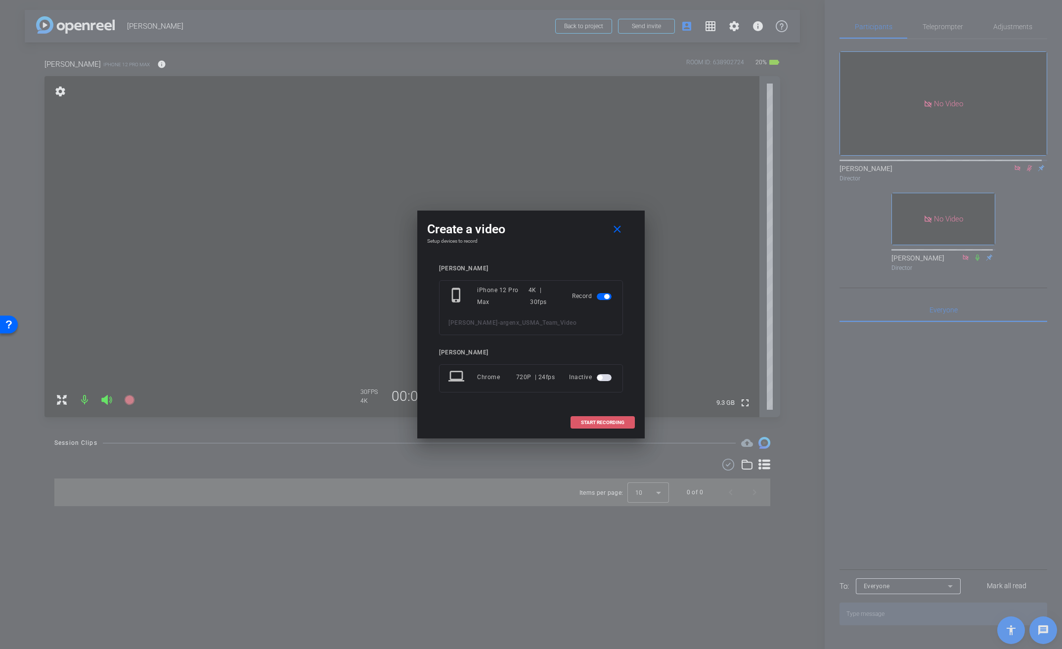
click at [591, 420] on span "START RECORDING" at bounding box center [603, 422] width 44 height 5
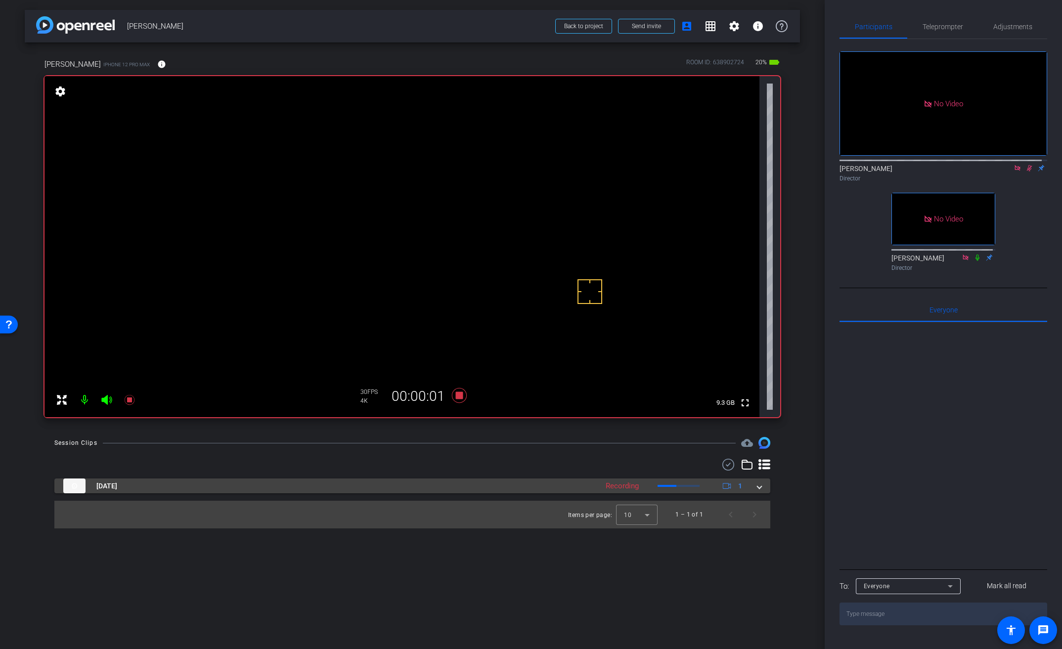
click at [759, 487] on span at bounding box center [760, 486] width 4 height 10
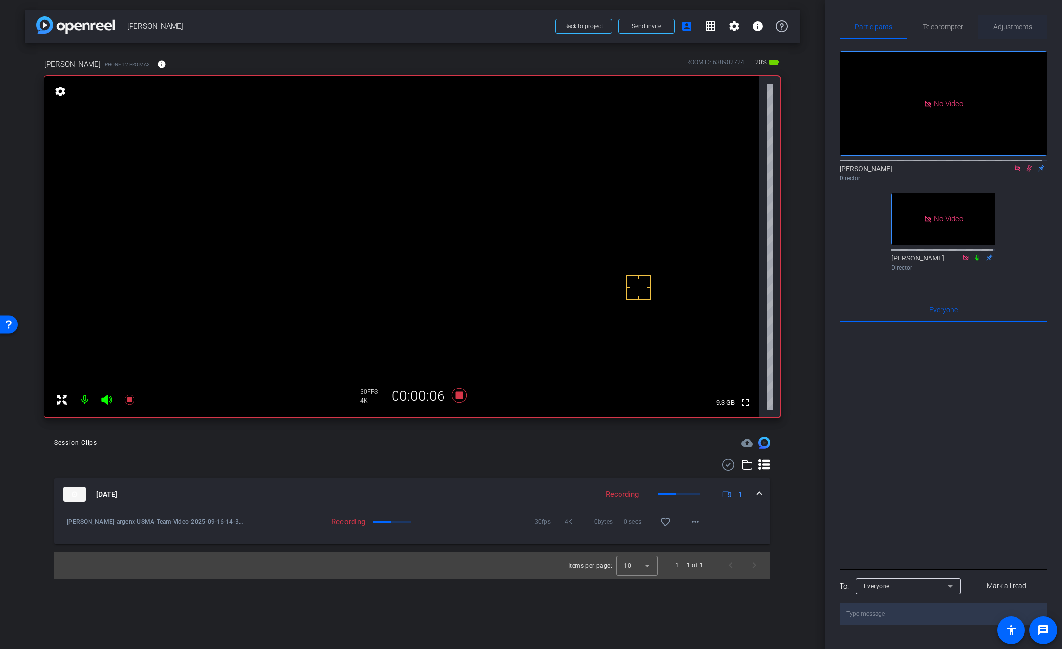
click at [1010, 26] on span "Adjustments" at bounding box center [1013, 26] width 39 height 7
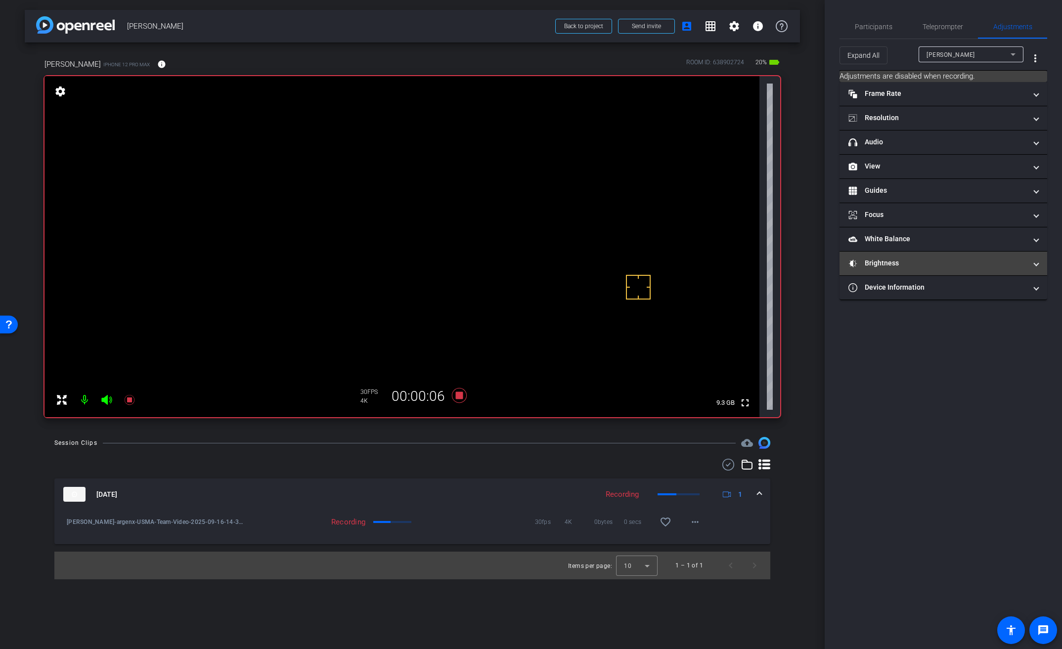
click at [895, 267] on mat-panel-title "Brightness" at bounding box center [938, 263] width 178 height 10
click at [919, 300] on div "AE Lock" at bounding box center [902, 300] width 43 height 10
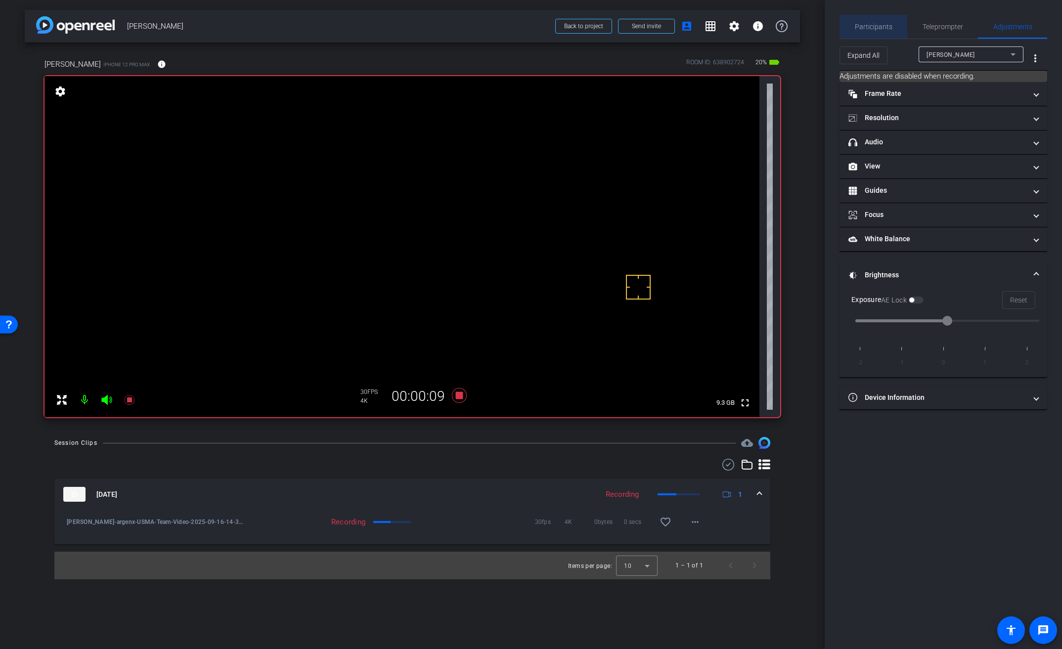
click at [879, 25] on span "Participants" at bounding box center [874, 26] width 38 height 7
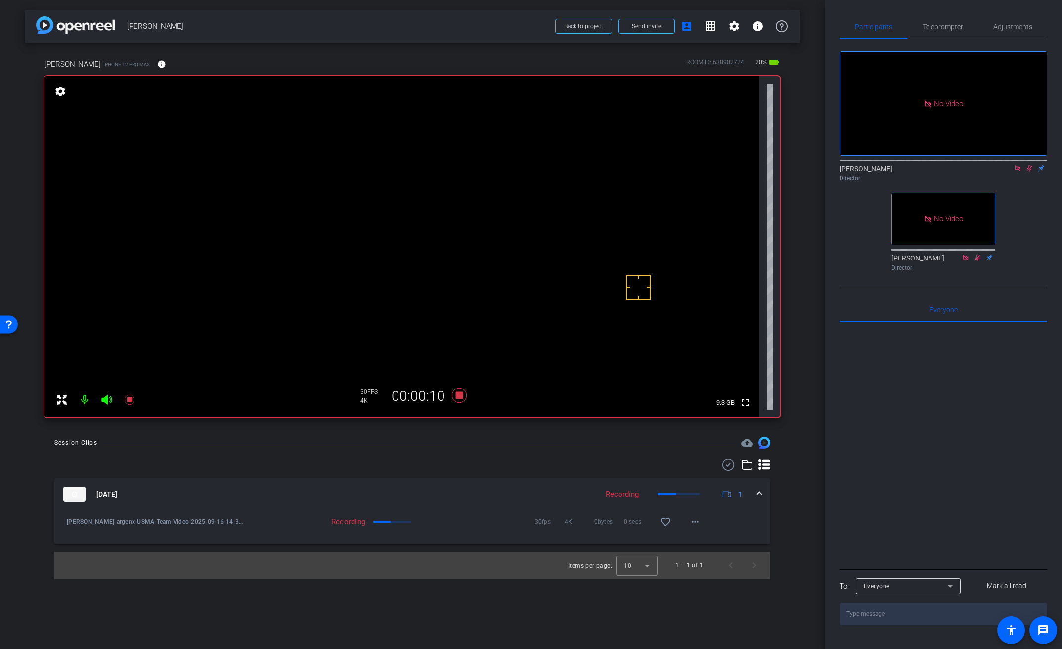
click at [402, 195] on video at bounding box center [402, 246] width 715 height 341
click at [460, 394] on icon at bounding box center [459, 395] width 15 height 15
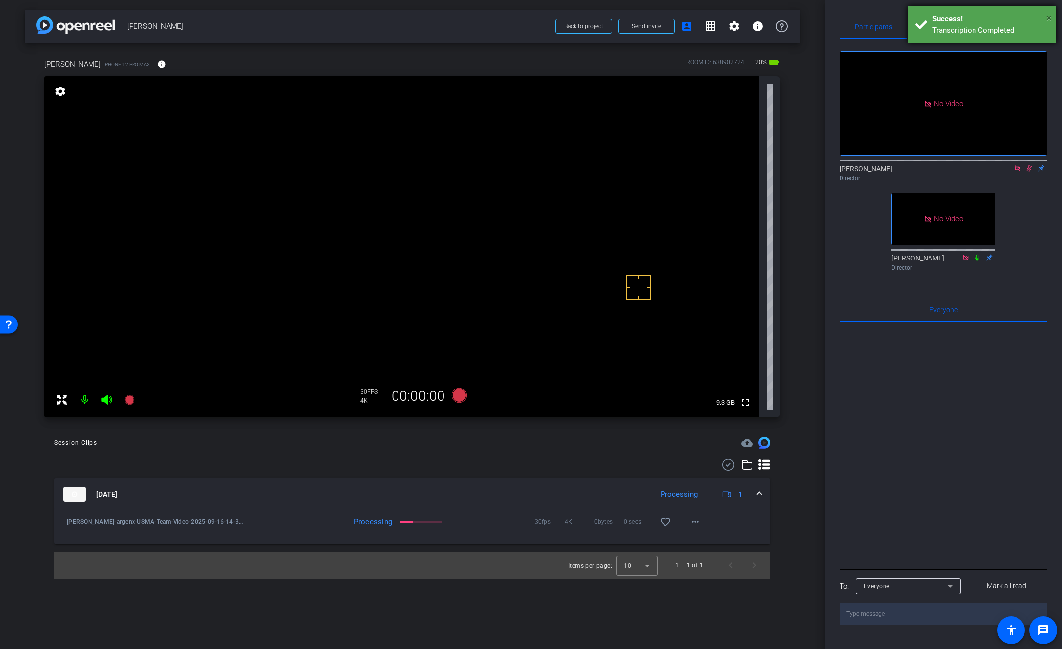
click at [1048, 18] on span "×" at bounding box center [1049, 18] width 5 height 12
click at [1028, 31] on span "Adjustments" at bounding box center [1013, 27] width 39 height 24
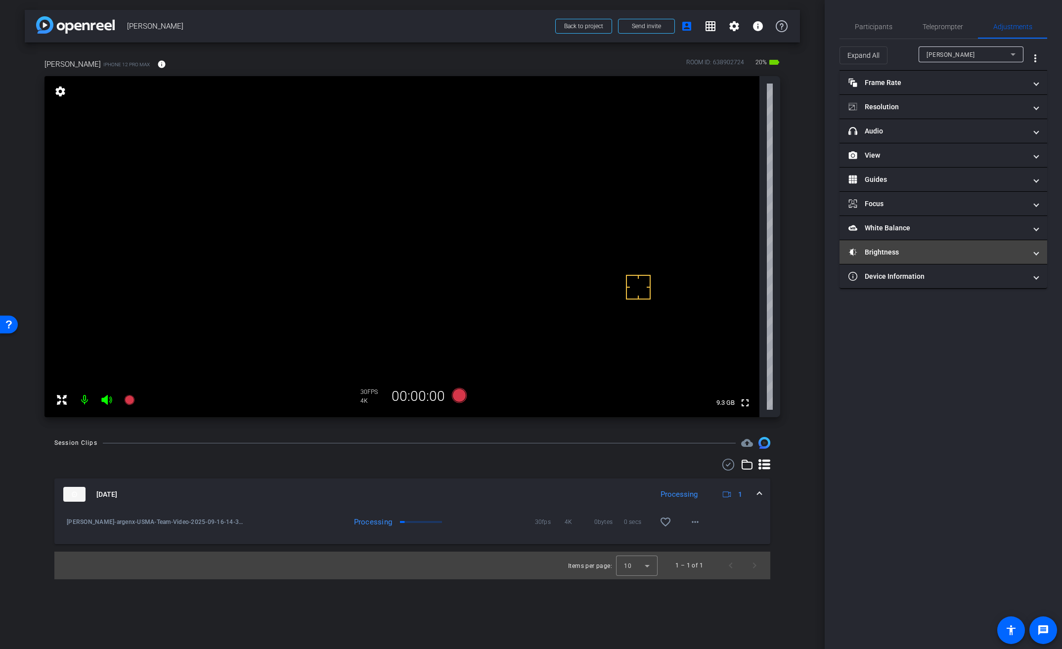
click at [871, 257] on mat-panel-title "Brightness" at bounding box center [938, 252] width 178 height 10
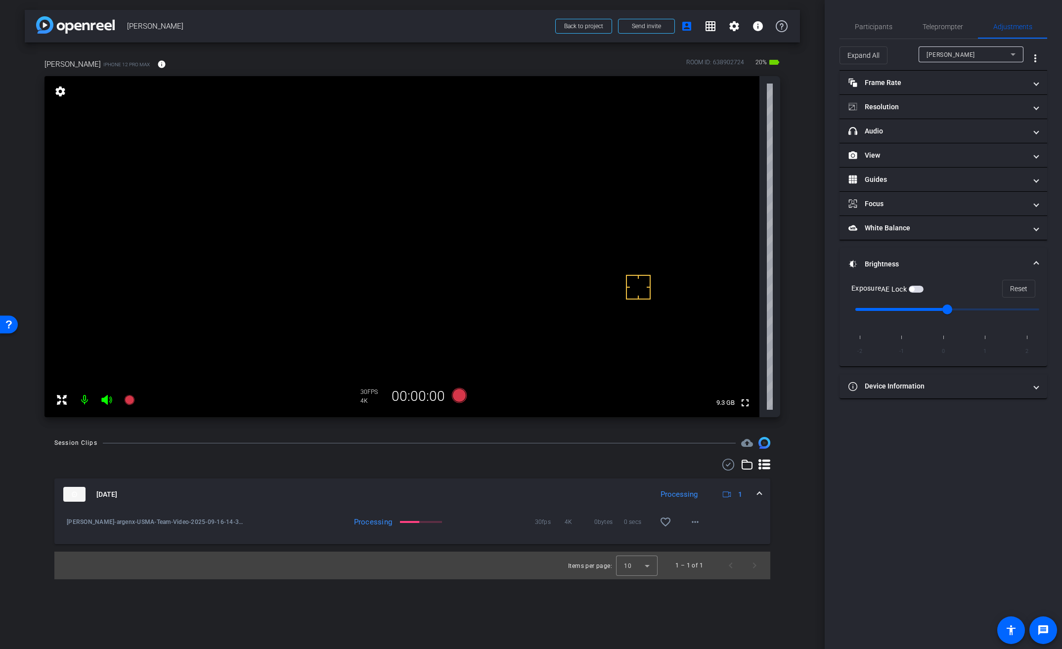
click at [924, 290] on span "button" at bounding box center [916, 289] width 15 height 7
click at [875, 23] on span "Participants" at bounding box center [874, 26] width 38 height 7
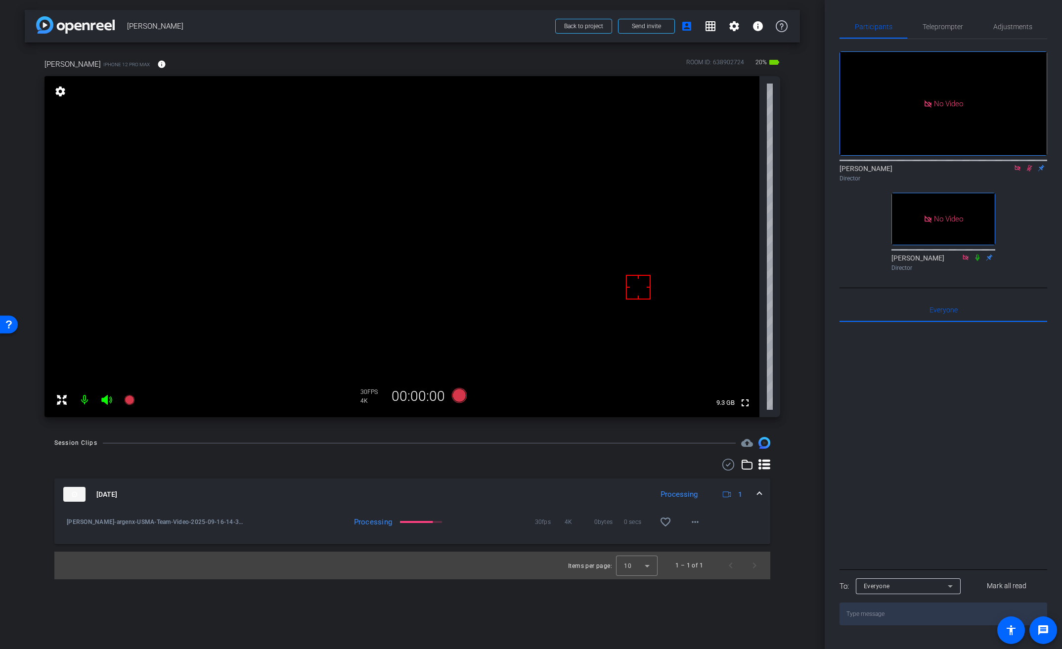
click at [423, 192] on video at bounding box center [402, 246] width 715 height 341
click at [698, 523] on mat-icon "more_horiz" at bounding box center [695, 522] width 12 height 12
click at [716, 543] on span "Download Original" at bounding box center [720, 543] width 59 height 12
click at [730, 466] on icon at bounding box center [728, 465] width 15 height 12
click at [64, 525] on icon at bounding box center [66, 524] width 9 height 9
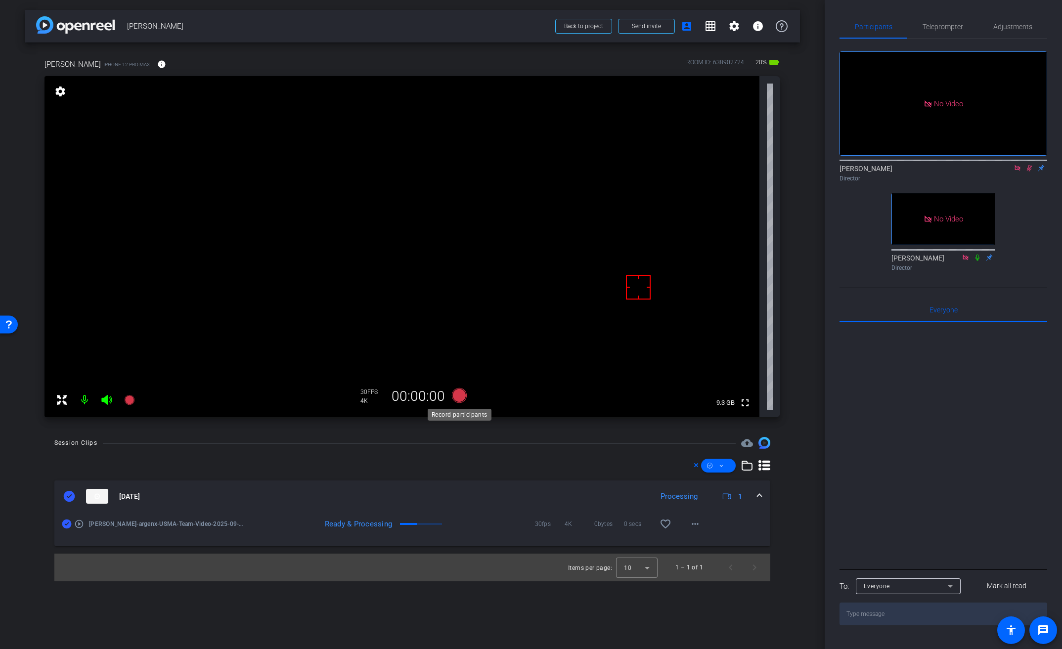
click at [460, 396] on icon at bounding box center [459, 395] width 15 height 15
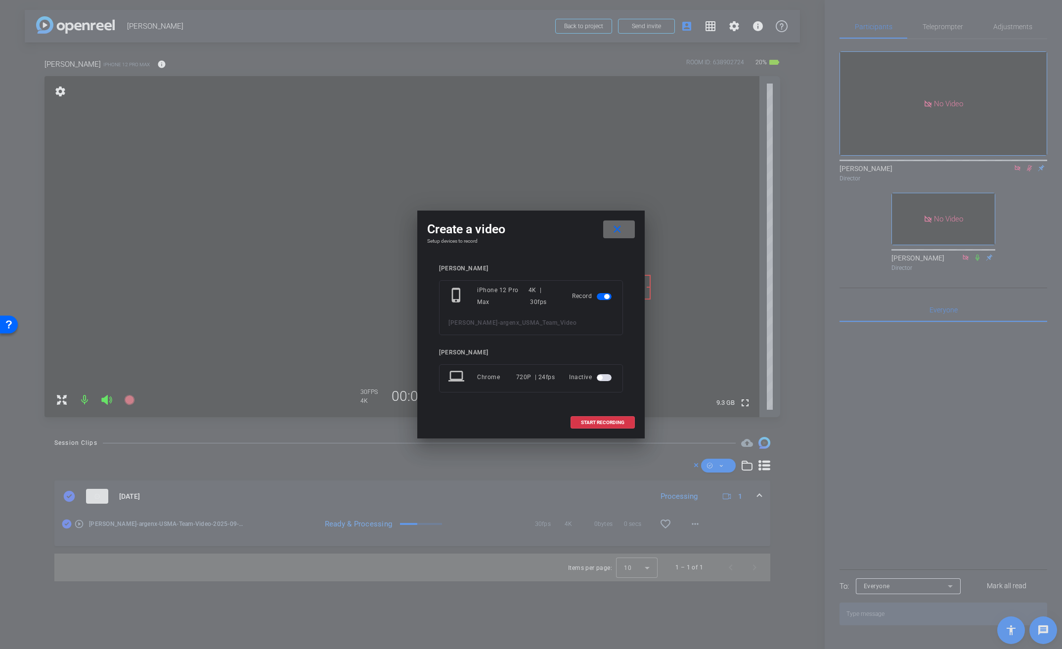
click at [608, 229] on span at bounding box center [619, 230] width 32 height 24
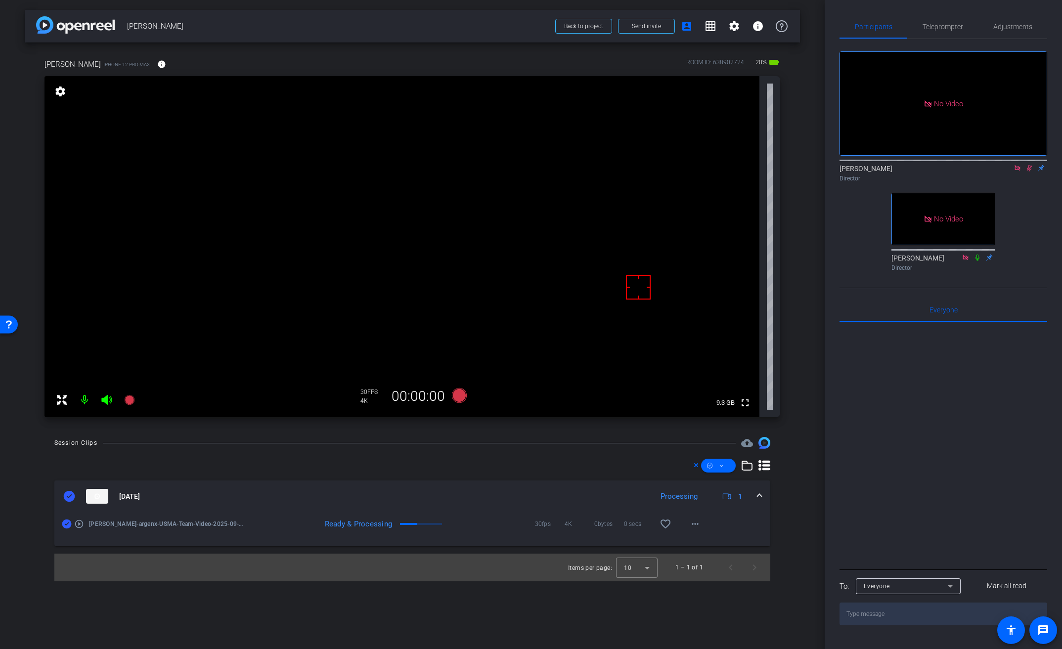
click at [433, 198] on video at bounding box center [402, 246] width 715 height 341
click at [459, 399] on icon at bounding box center [459, 395] width 15 height 15
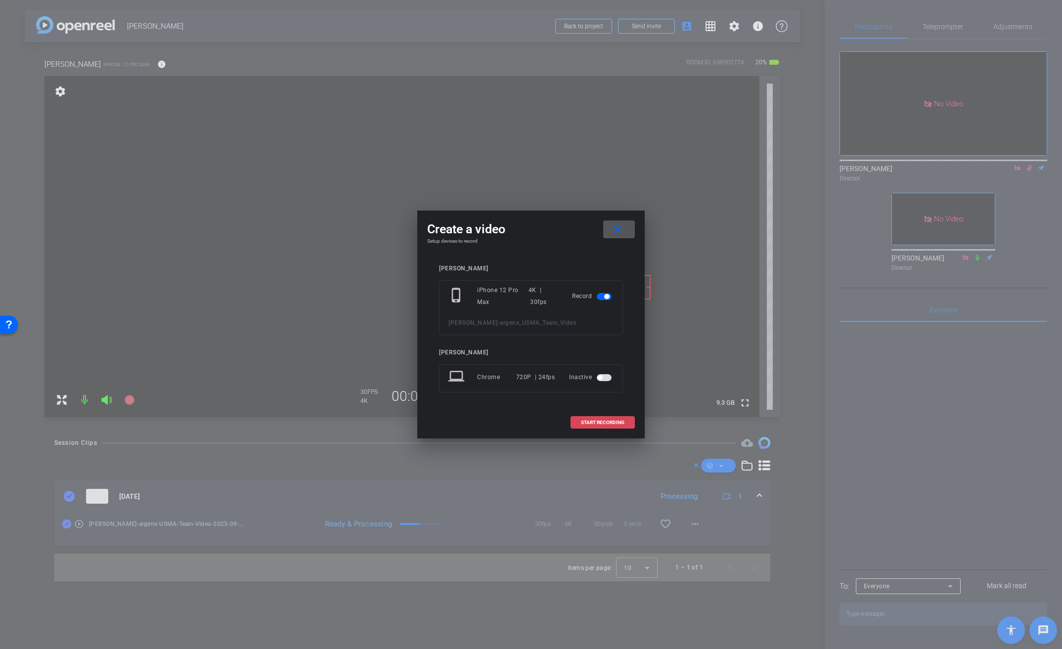
click at [594, 422] on span "START RECORDING" at bounding box center [603, 422] width 44 height 5
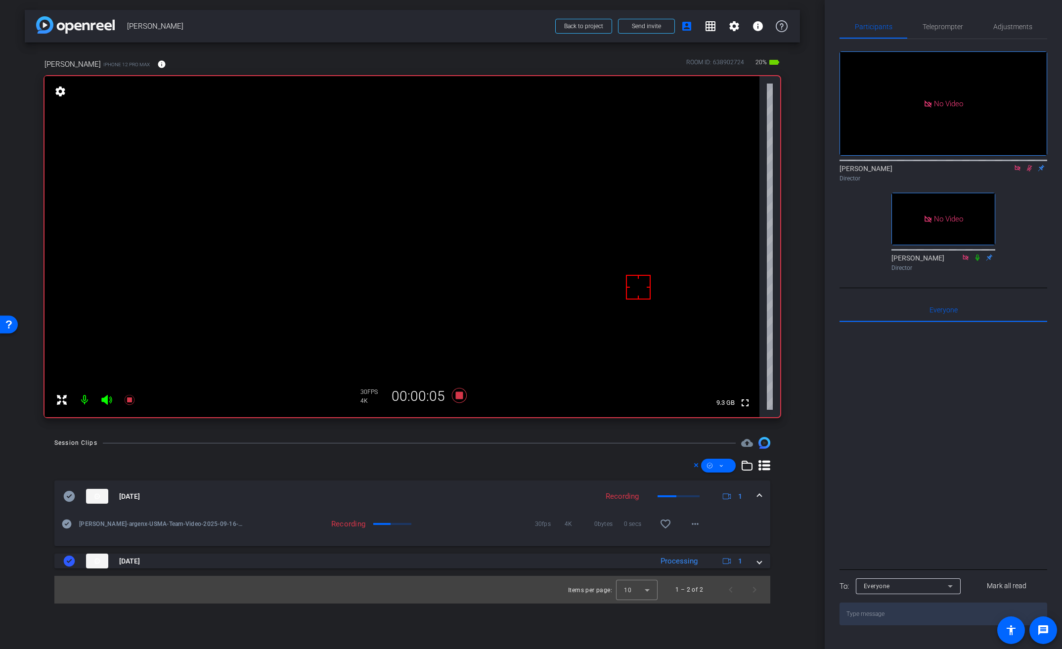
click at [418, 199] on video at bounding box center [402, 246] width 715 height 341
click at [395, 193] on video at bounding box center [402, 246] width 715 height 341
click at [406, 193] on div at bounding box center [418, 198] width 25 height 25
click at [422, 201] on video at bounding box center [402, 246] width 715 height 341
click at [422, 202] on video at bounding box center [402, 246] width 715 height 341
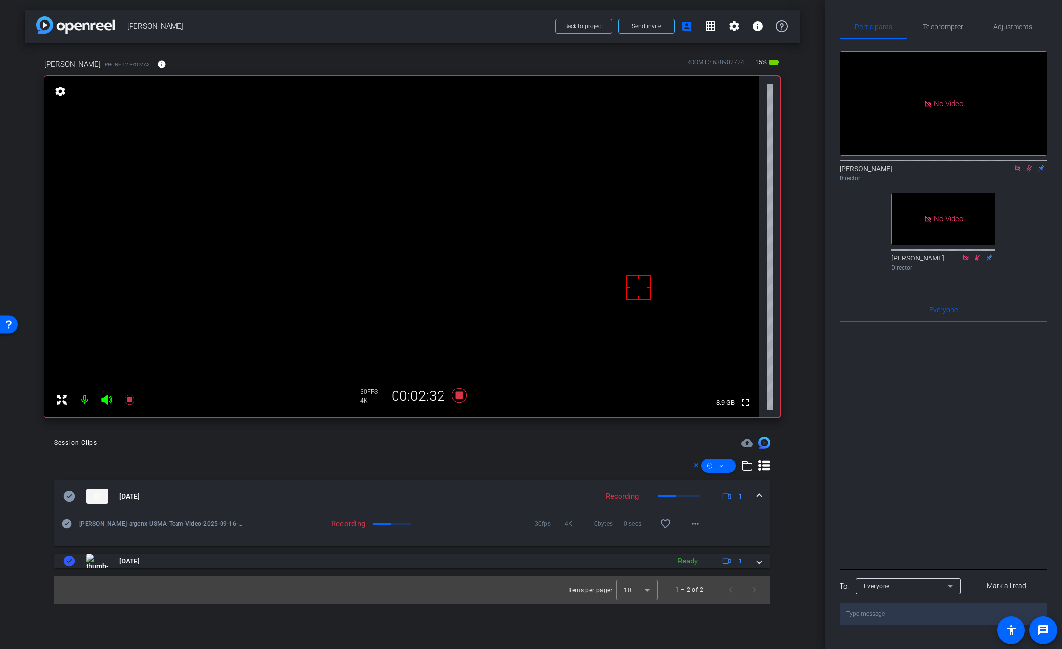
click at [427, 207] on video at bounding box center [402, 246] width 715 height 341
click at [457, 396] on icon at bounding box center [459, 395] width 15 height 15
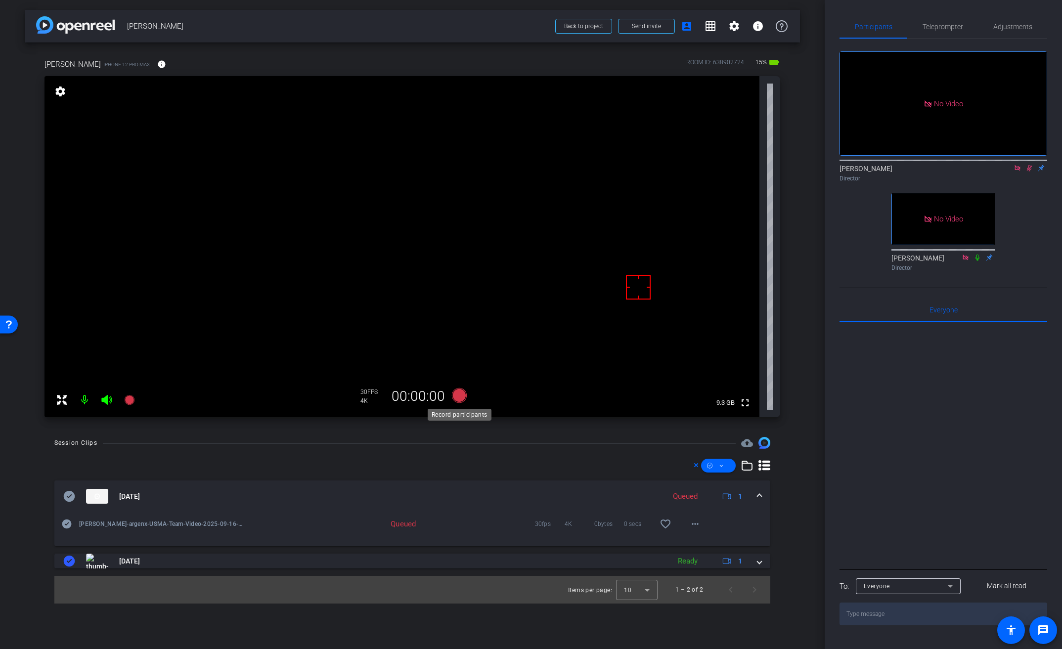
click at [457, 396] on icon at bounding box center [459, 395] width 15 height 15
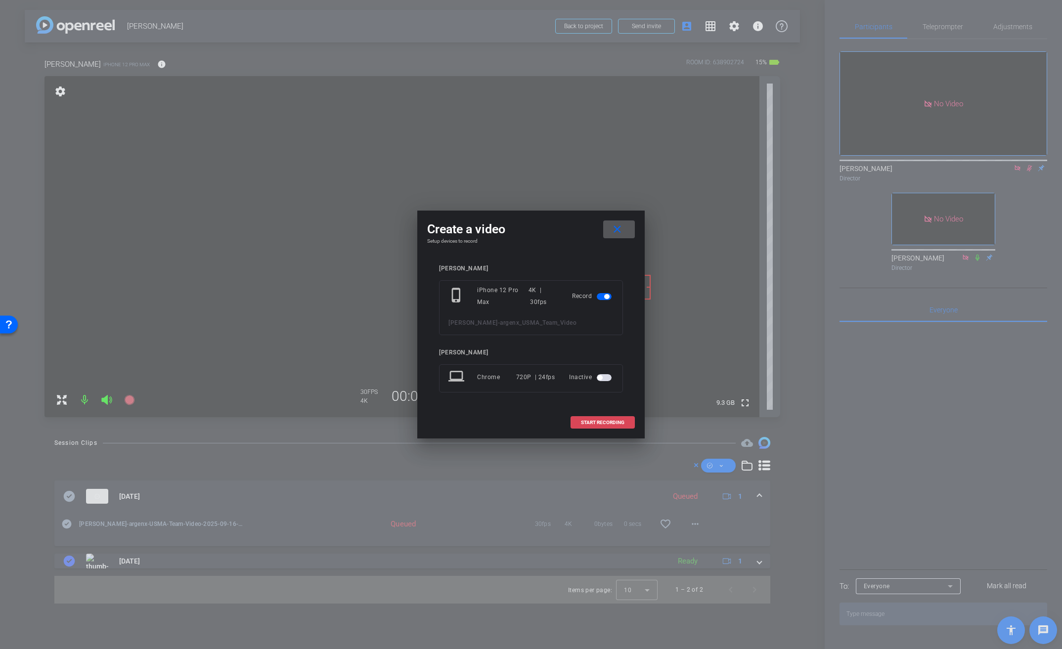
click at [583, 422] on span "START RECORDING" at bounding box center [603, 422] width 44 height 5
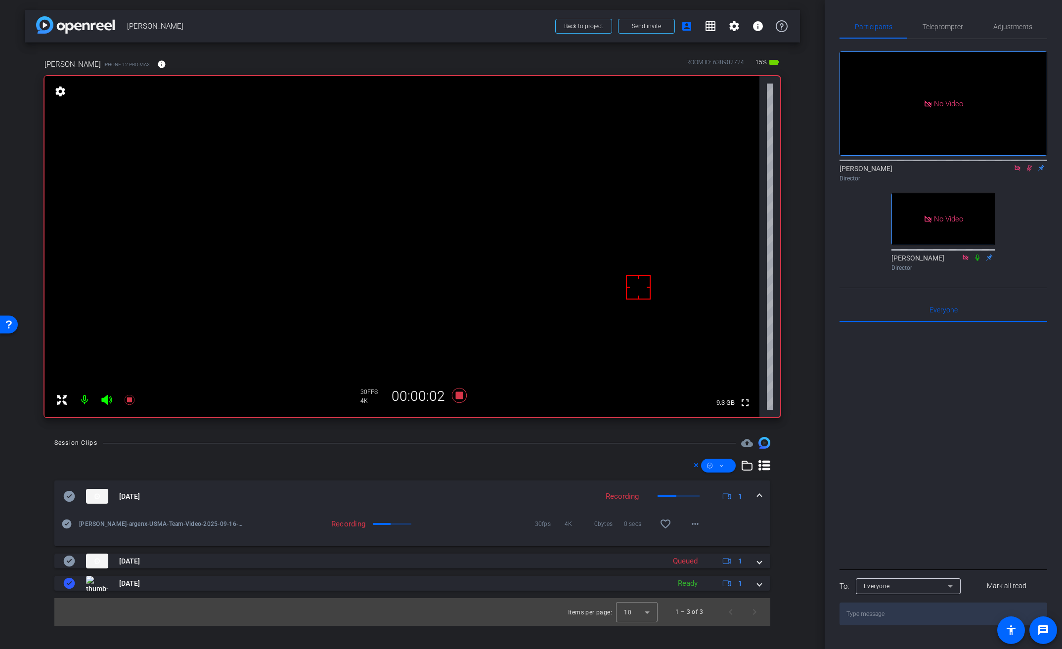
drag, startPoint x: 757, startPoint y: 491, endPoint x: 759, endPoint y: 495, distance: 5.1
click at [757, 491] on div "Sep 16, 2025 Recording 1" at bounding box center [410, 496] width 694 height 15
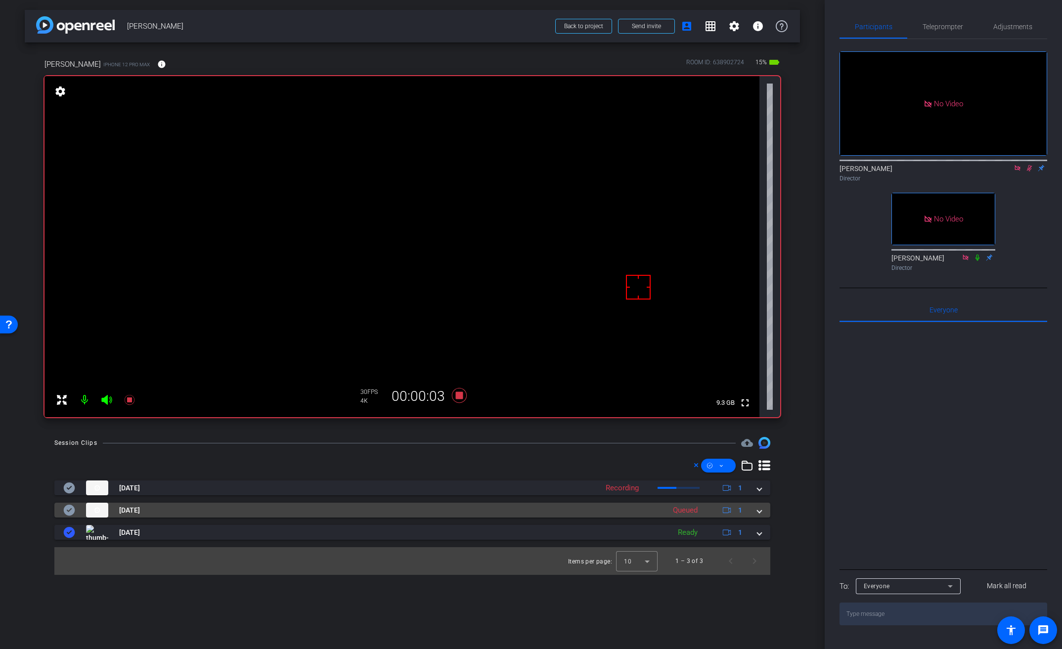
click at [760, 510] on span at bounding box center [760, 510] width 4 height 10
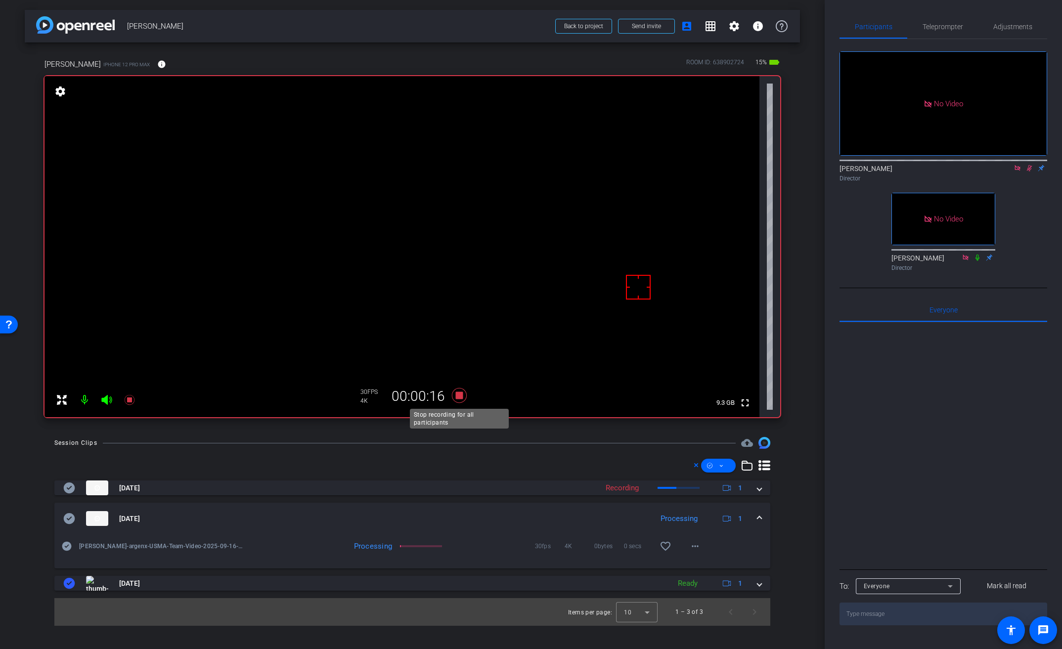
click at [462, 394] on icon at bounding box center [459, 395] width 15 height 15
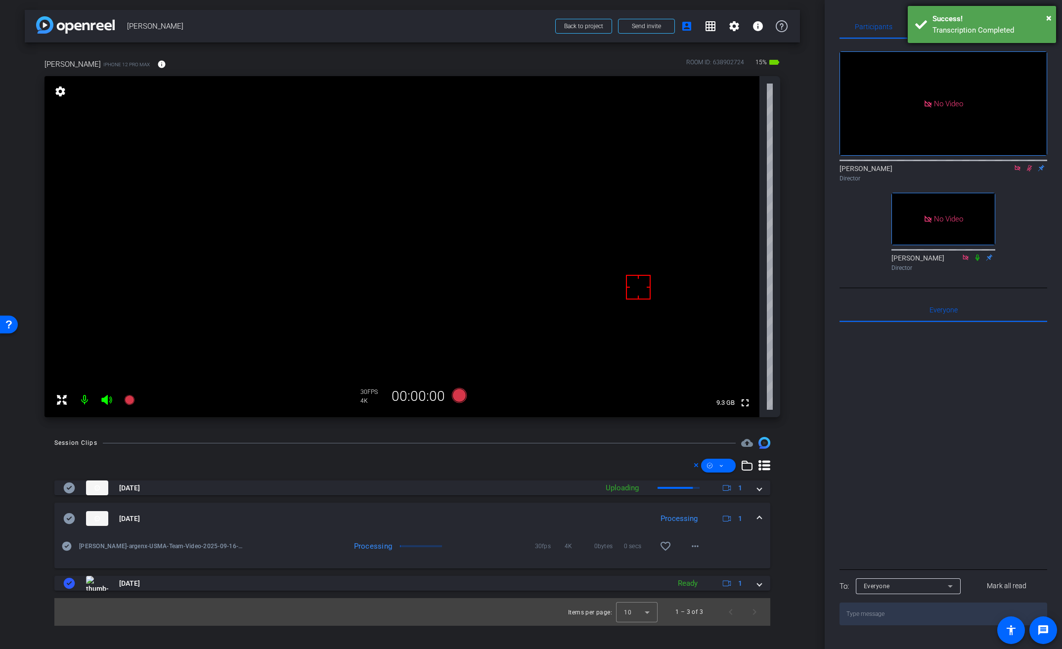
click at [1008, 25] on div "Transcription Completed" at bounding box center [991, 30] width 116 height 11
click at [1007, 24] on span "Adjustments" at bounding box center [1013, 26] width 39 height 7
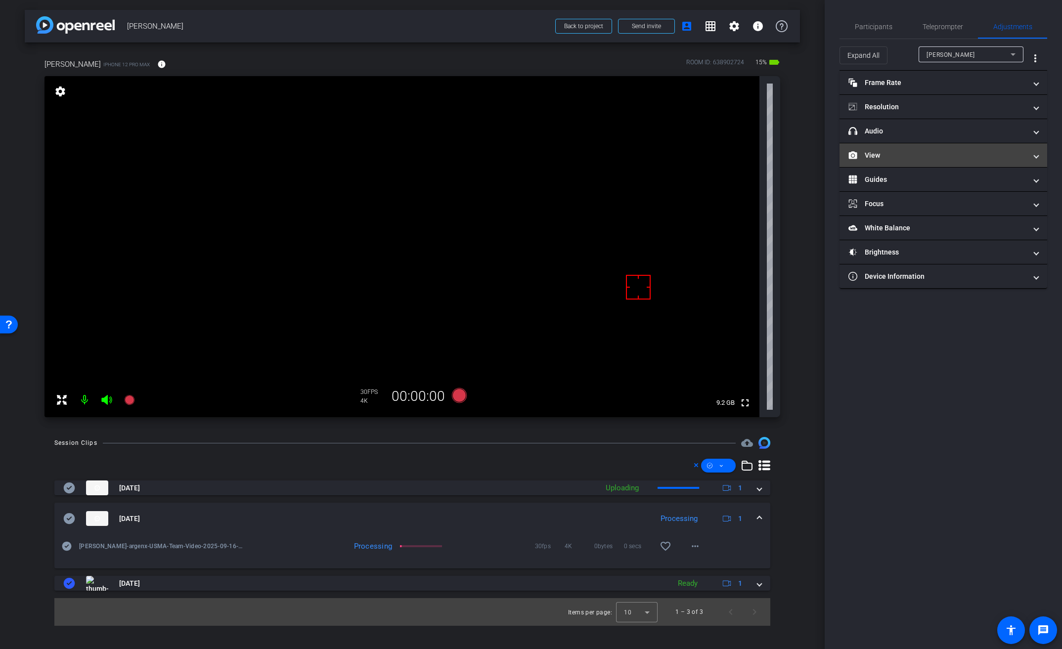
click at [880, 159] on mat-panel-title "View" at bounding box center [938, 155] width 178 height 10
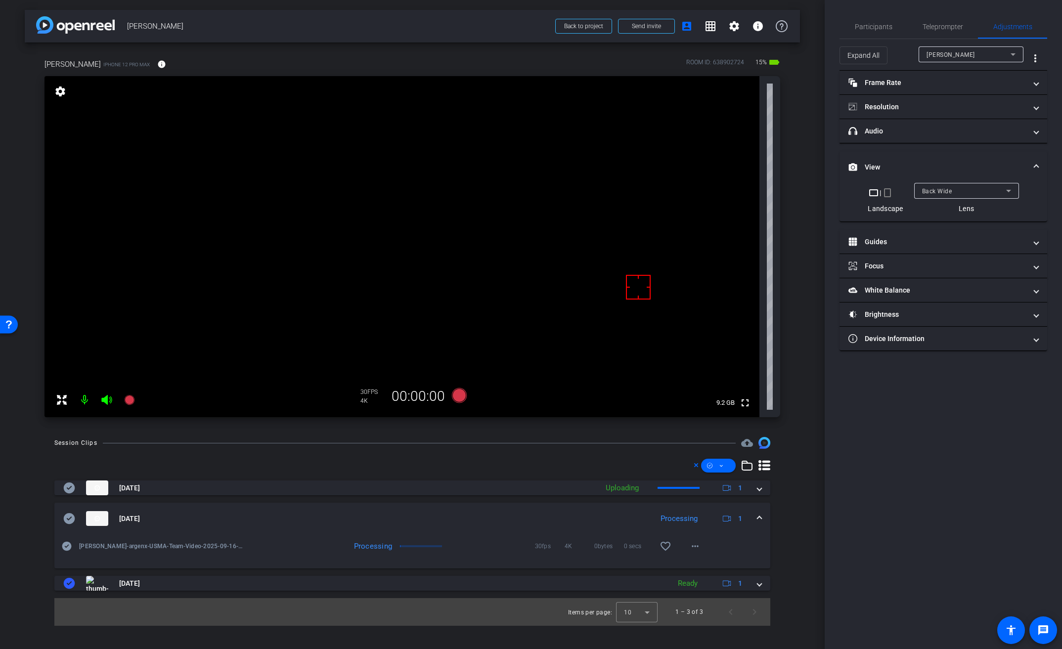
click at [944, 192] on span "Back Wide" at bounding box center [937, 191] width 30 height 7
click at [933, 232] on mat-option "Front Wide" at bounding box center [966, 227] width 105 height 16
click at [866, 28] on span "Participants" at bounding box center [874, 26] width 38 height 7
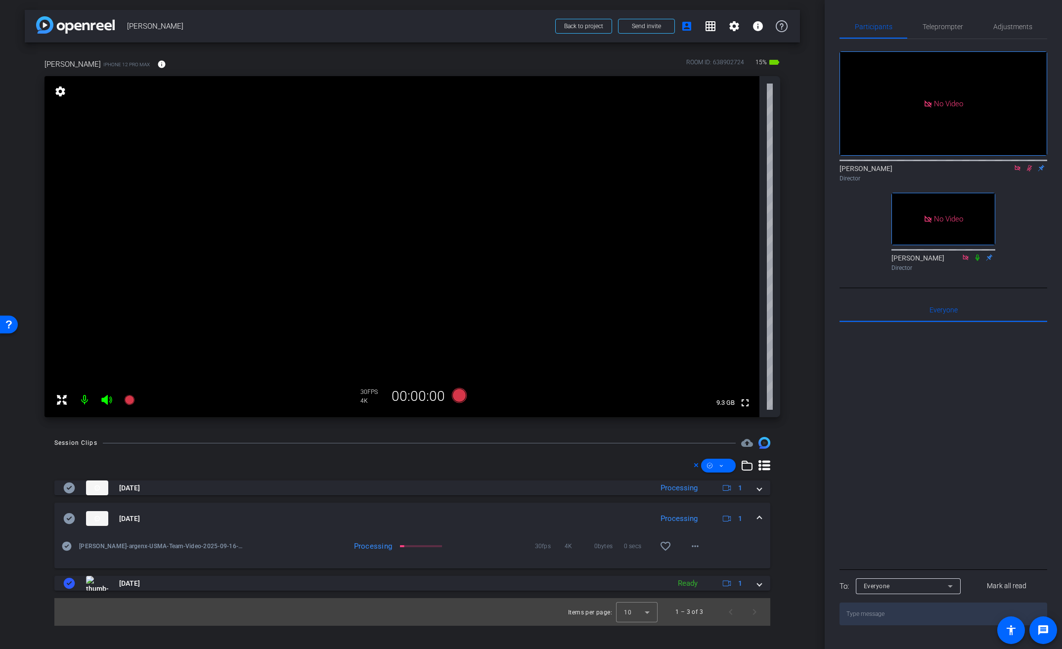
click at [1032, 165] on icon at bounding box center [1030, 168] width 8 height 7
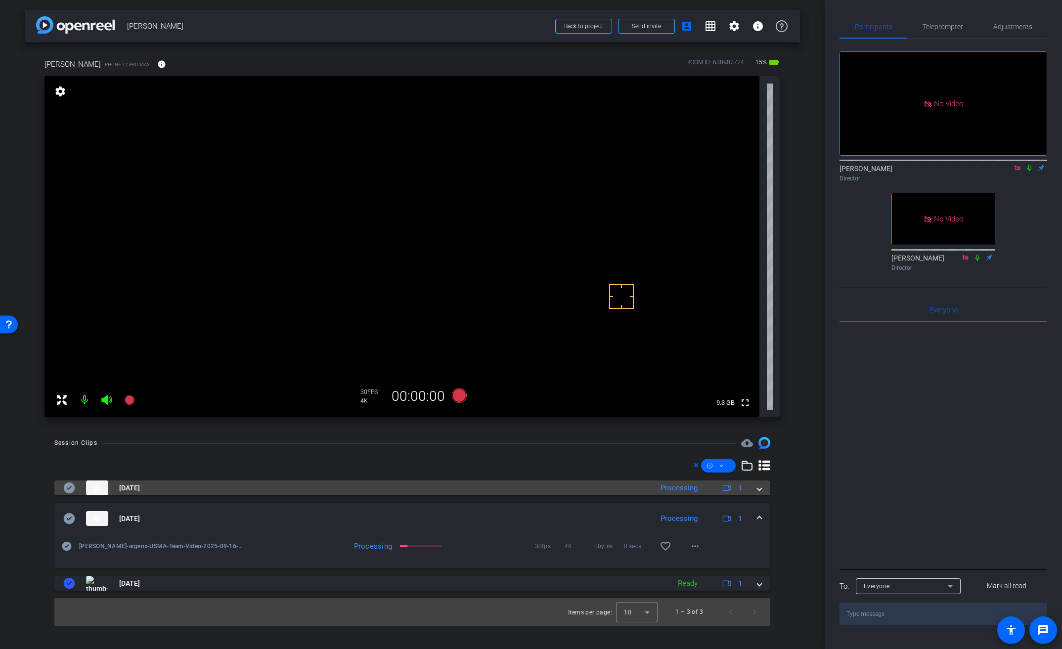
click at [762, 488] on mat-expansion-panel-header "Sep 16, 2025 Processing 1" at bounding box center [412, 488] width 716 height 15
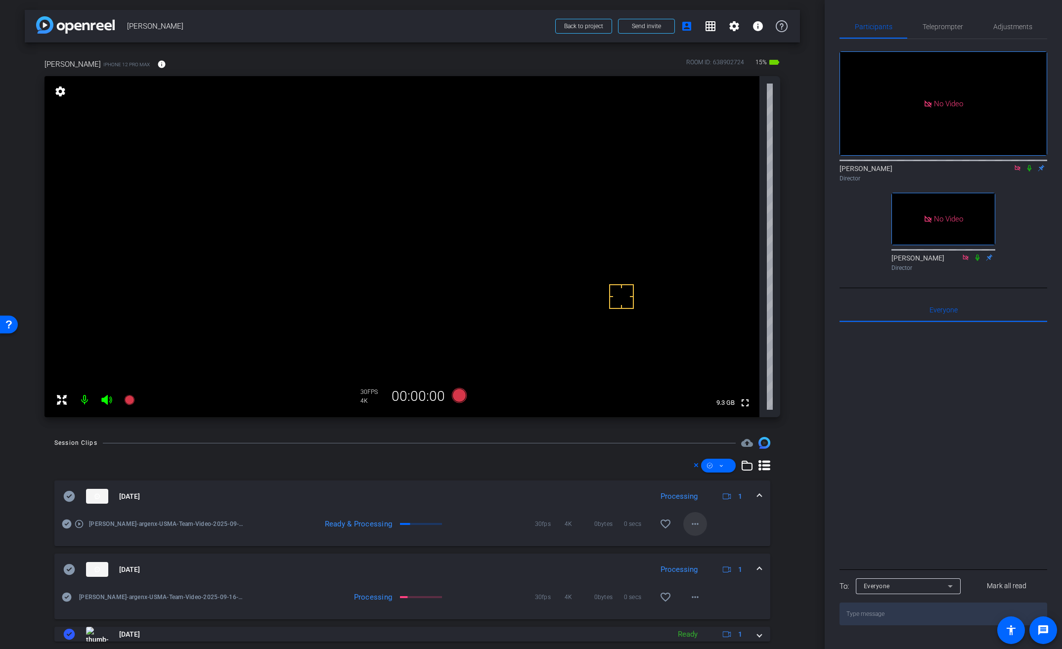
click at [691, 528] on mat-icon "more_horiz" at bounding box center [695, 524] width 12 height 12
click at [700, 548] on span "Download Original" at bounding box center [715, 545] width 59 height 12
click at [63, 496] on icon at bounding box center [69, 497] width 12 height 12
click at [758, 493] on span at bounding box center [760, 497] width 4 height 10
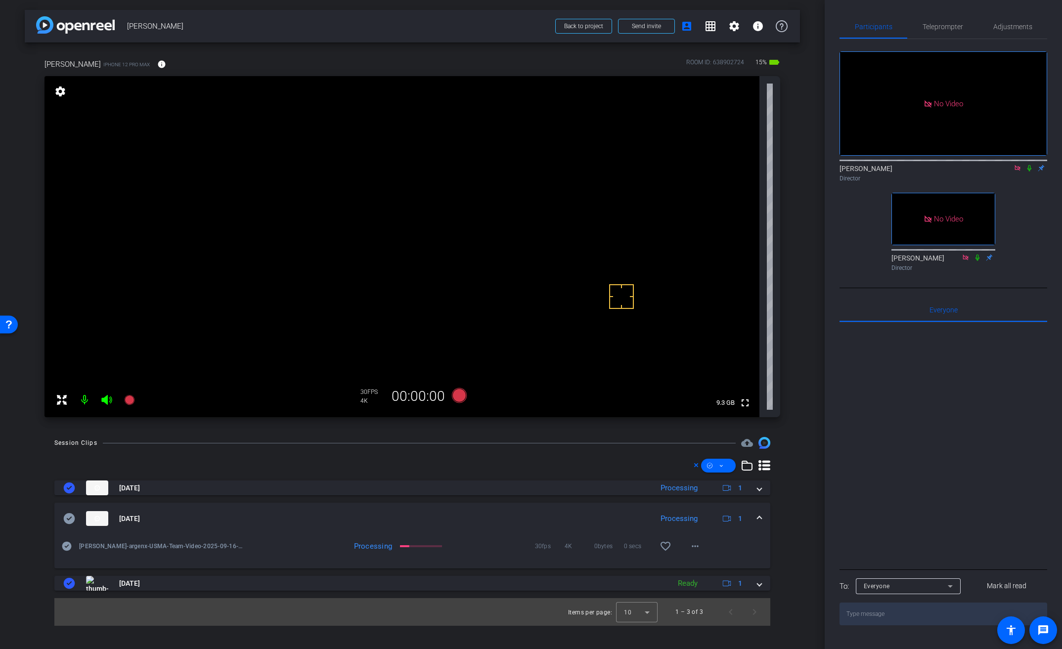
click at [1029, 165] on icon at bounding box center [1030, 168] width 4 height 6
click at [1012, 26] on span "Adjustments" at bounding box center [1013, 26] width 39 height 7
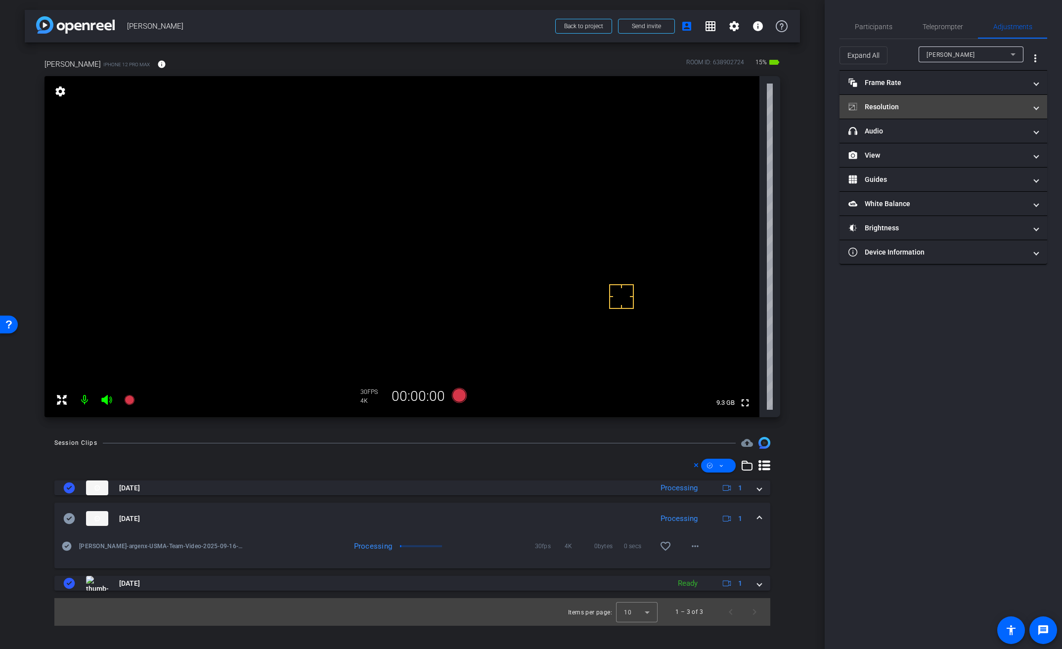
click at [925, 102] on mat-panel-title "Resolution" at bounding box center [938, 107] width 178 height 10
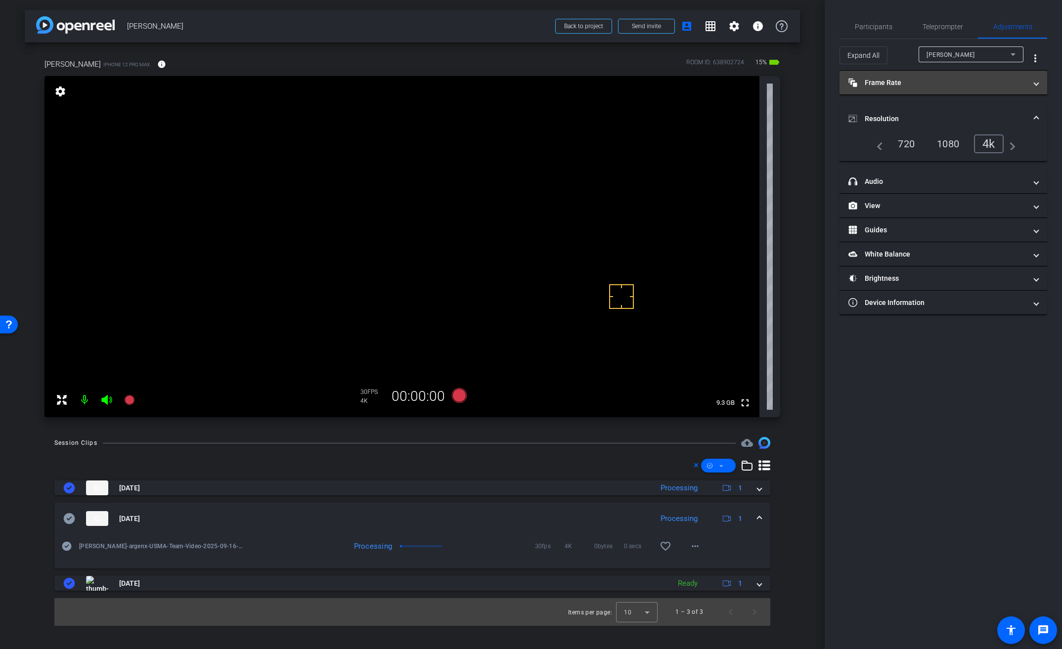
click at [865, 82] on mat-panel-title "Frame Rate Frame Rate" at bounding box center [938, 83] width 178 height 10
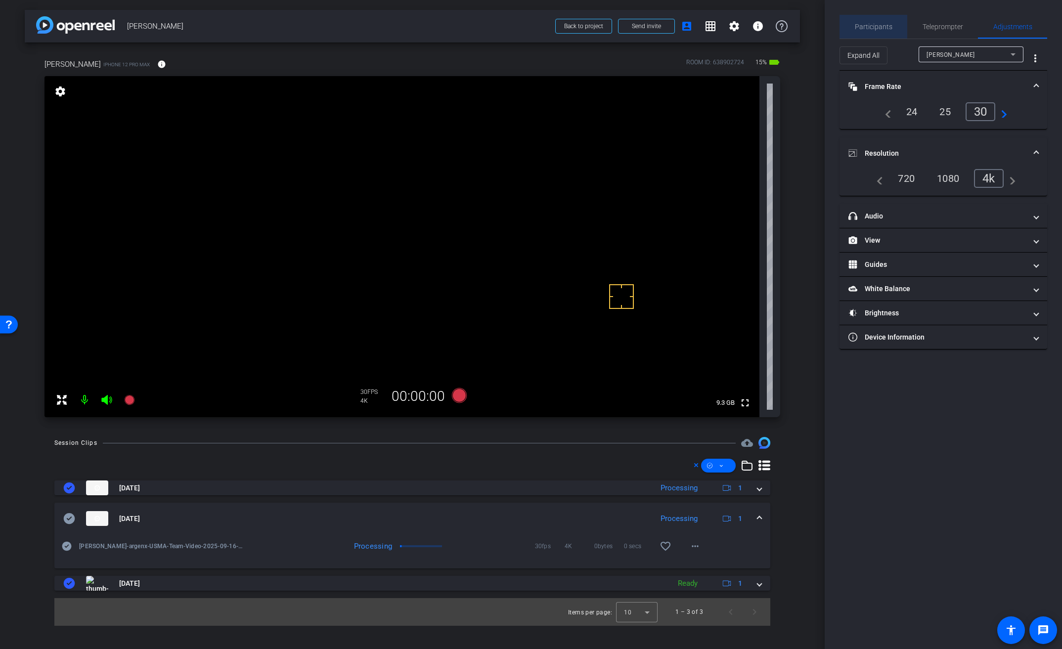
click at [881, 26] on span "Participants" at bounding box center [874, 26] width 38 height 7
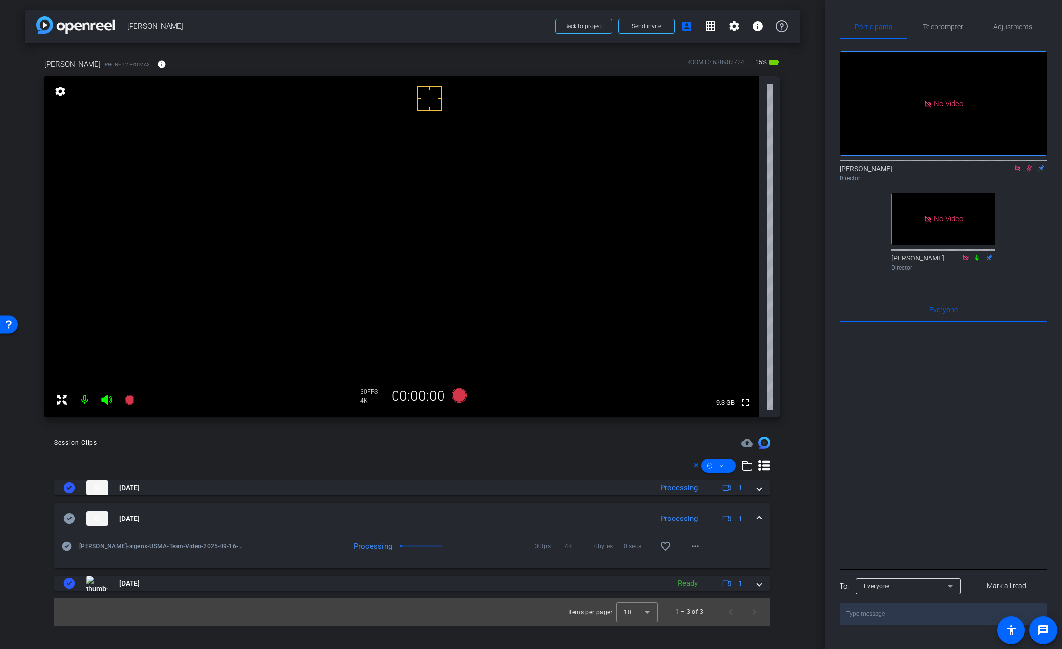
click at [1032, 165] on icon at bounding box center [1030, 168] width 8 height 7
click at [464, 199] on video at bounding box center [402, 246] width 715 height 341
click at [468, 189] on video at bounding box center [402, 246] width 715 height 341
click at [459, 394] on icon at bounding box center [459, 395] width 15 height 15
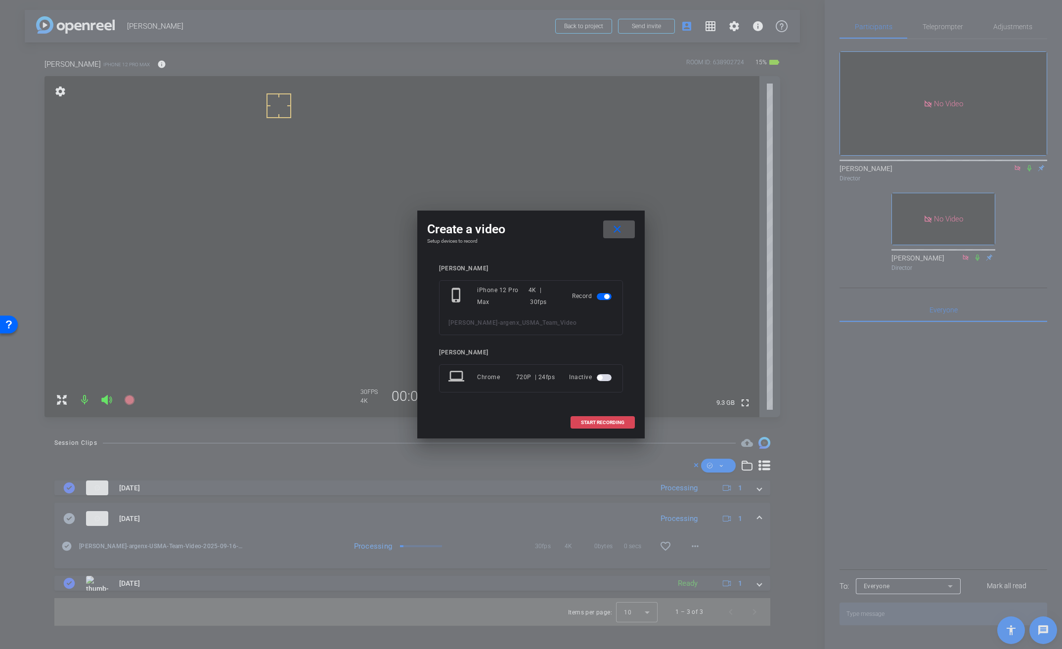
click at [619, 426] on span at bounding box center [602, 423] width 63 height 24
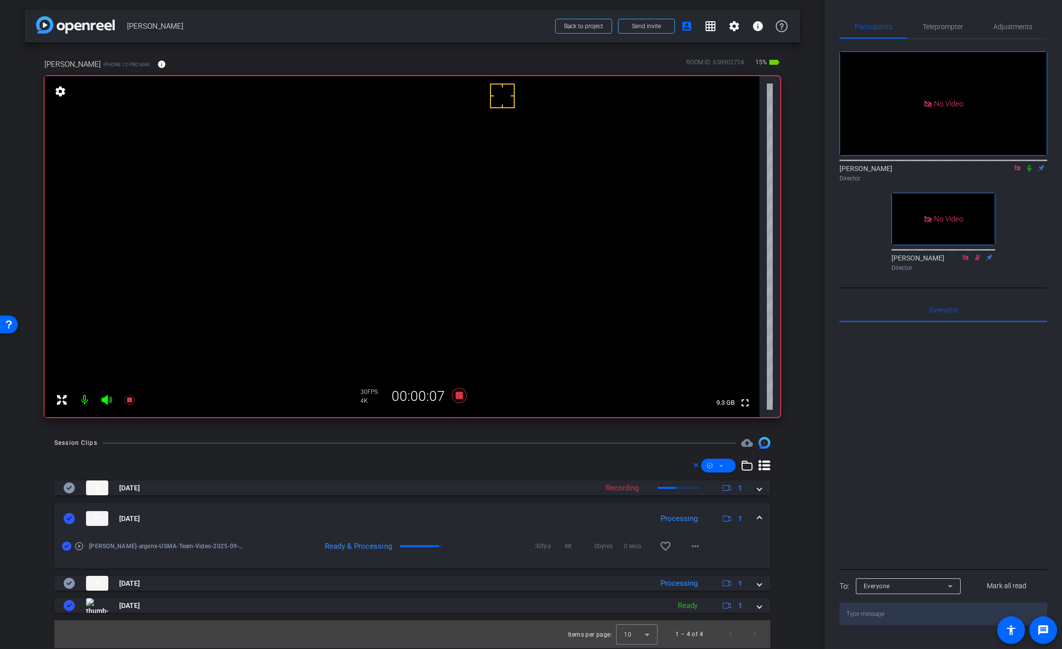
click at [443, 196] on video at bounding box center [402, 246] width 715 height 341
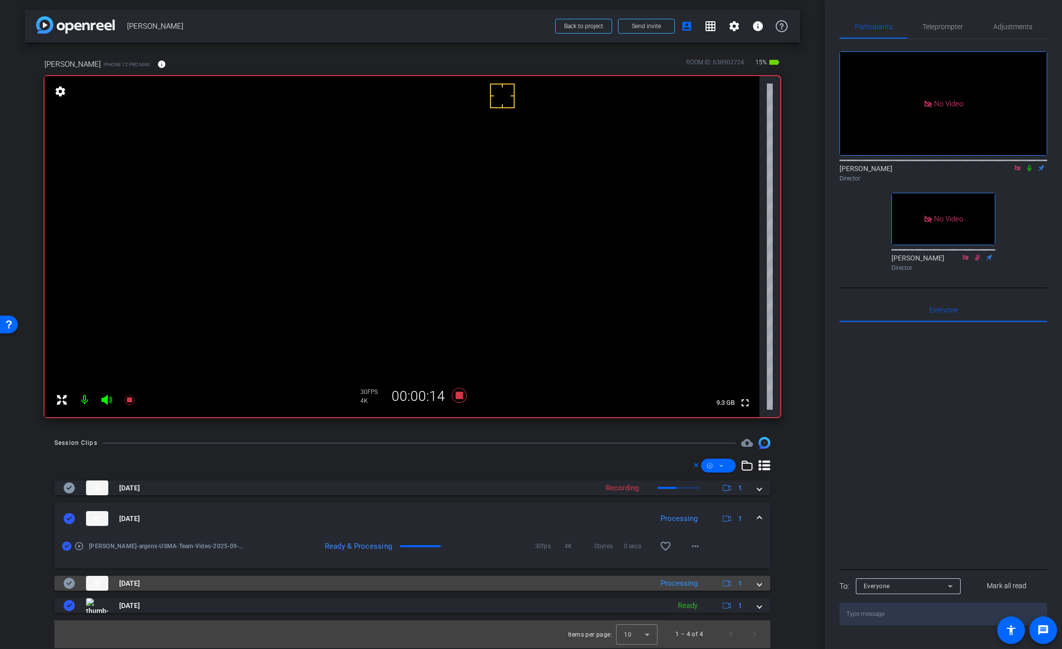
click at [759, 586] on span at bounding box center [760, 584] width 4 height 10
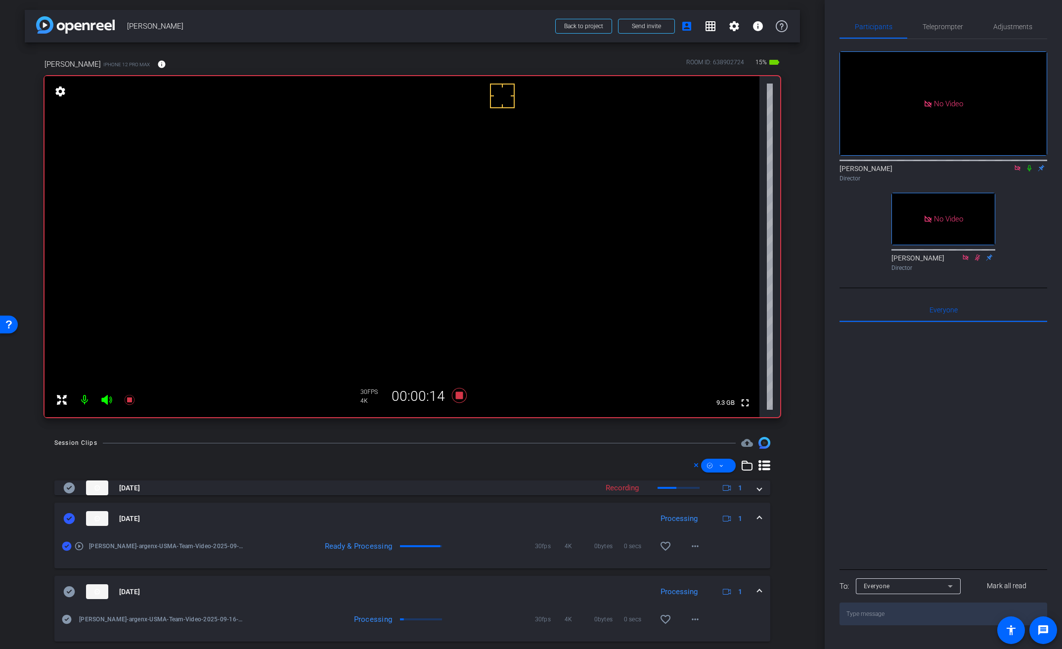
click at [758, 518] on span at bounding box center [760, 519] width 4 height 10
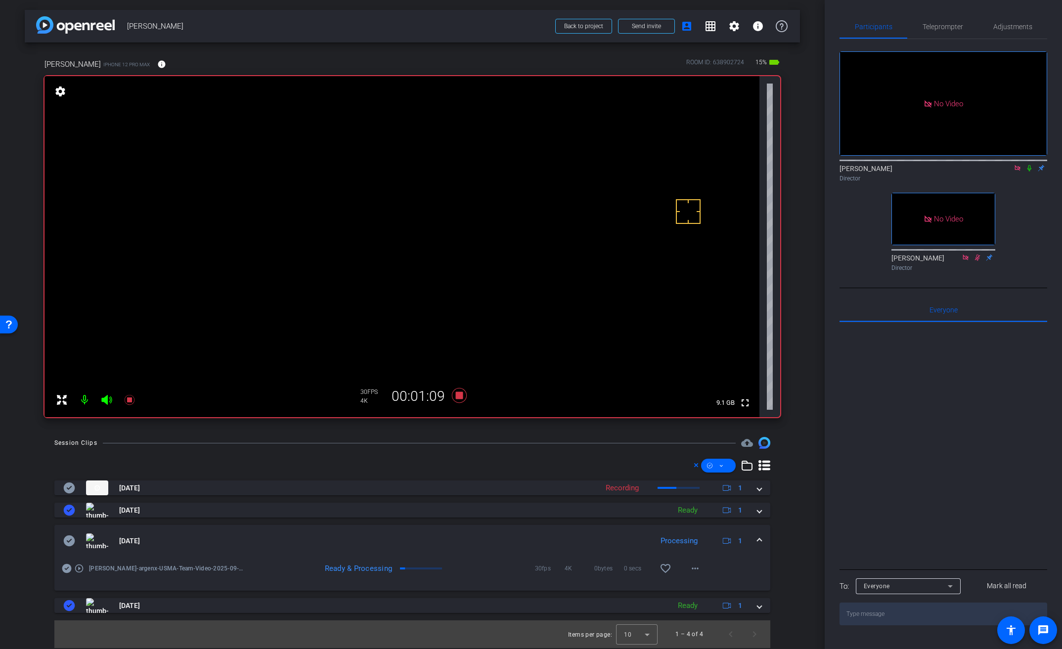
click at [439, 189] on video at bounding box center [402, 246] width 715 height 341
click at [696, 574] on mat-icon "more_horiz" at bounding box center [695, 569] width 12 height 12
click at [726, 473] on span "Download Original" at bounding box center [720, 474] width 59 height 12
click at [76, 540] on mat-panel-title "Sep 16, 2025" at bounding box center [355, 541] width 585 height 15
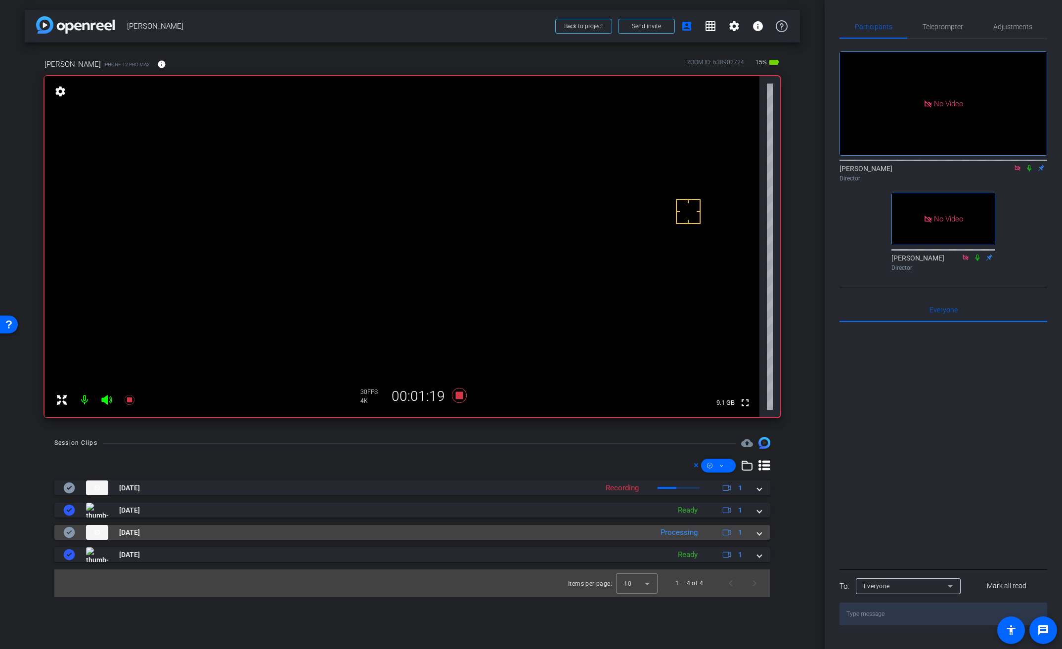
click at [66, 532] on icon at bounding box center [69, 532] width 11 height 11
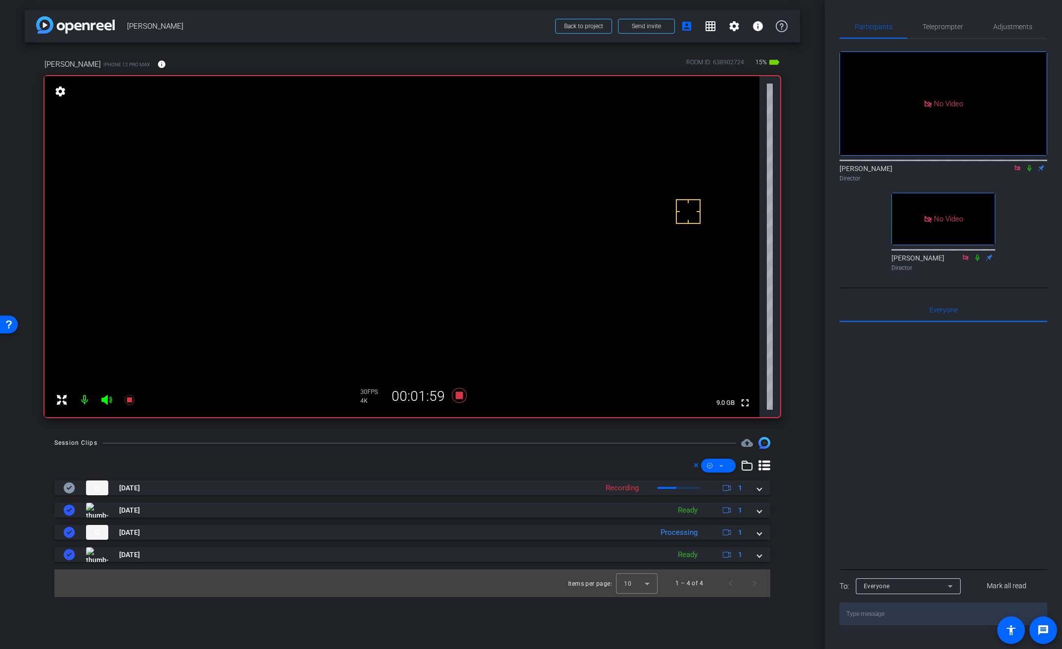
click at [1030, 165] on icon at bounding box center [1030, 168] width 8 height 7
click at [1031, 165] on icon at bounding box center [1029, 168] width 5 height 6
click at [1031, 165] on icon at bounding box center [1030, 168] width 4 height 6
click at [1030, 165] on icon at bounding box center [1029, 168] width 5 height 6
click at [1030, 165] on icon at bounding box center [1030, 168] width 4 height 6
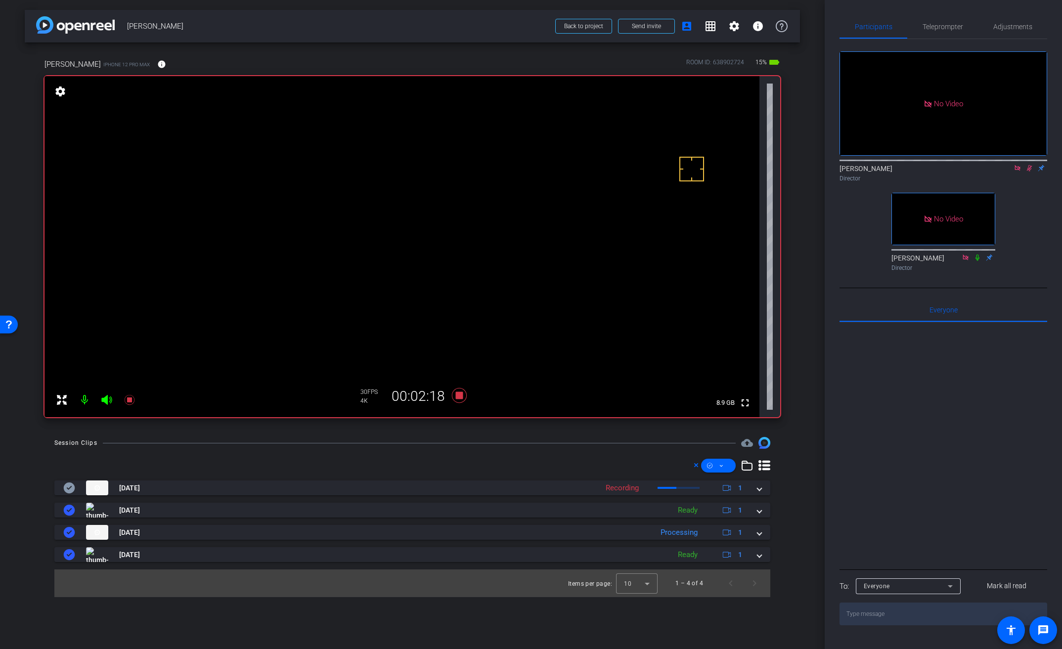
click at [460, 199] on video at bounding box center [402, 246] width 715 height 341
click at [462, 403] on icon at bounding box center [460, 396] width 24 height 18
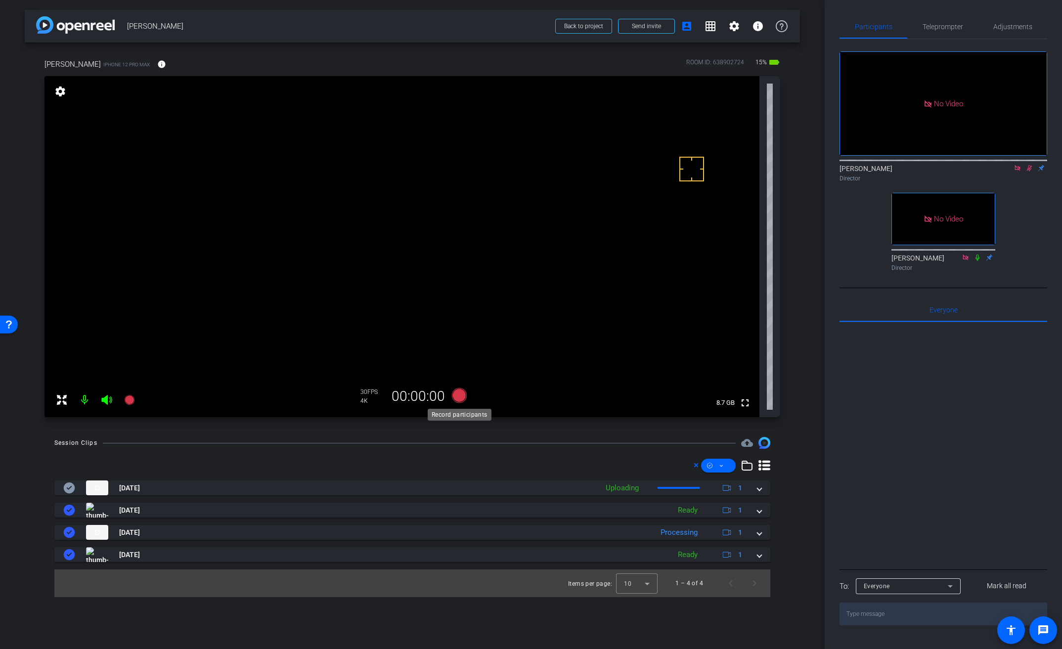
click at [460, 400] on icon at bounding box center [459, 395] width 15 height 15
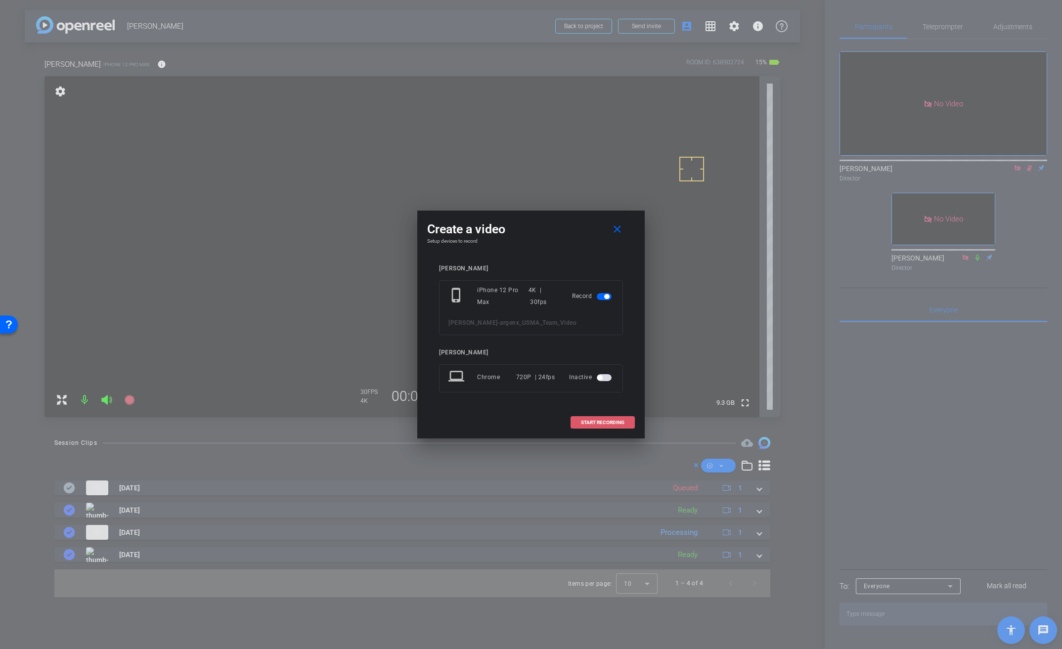
click at [592, 422] on span "START RECORDING" at bounding box center [603, 422] width 44 height 5
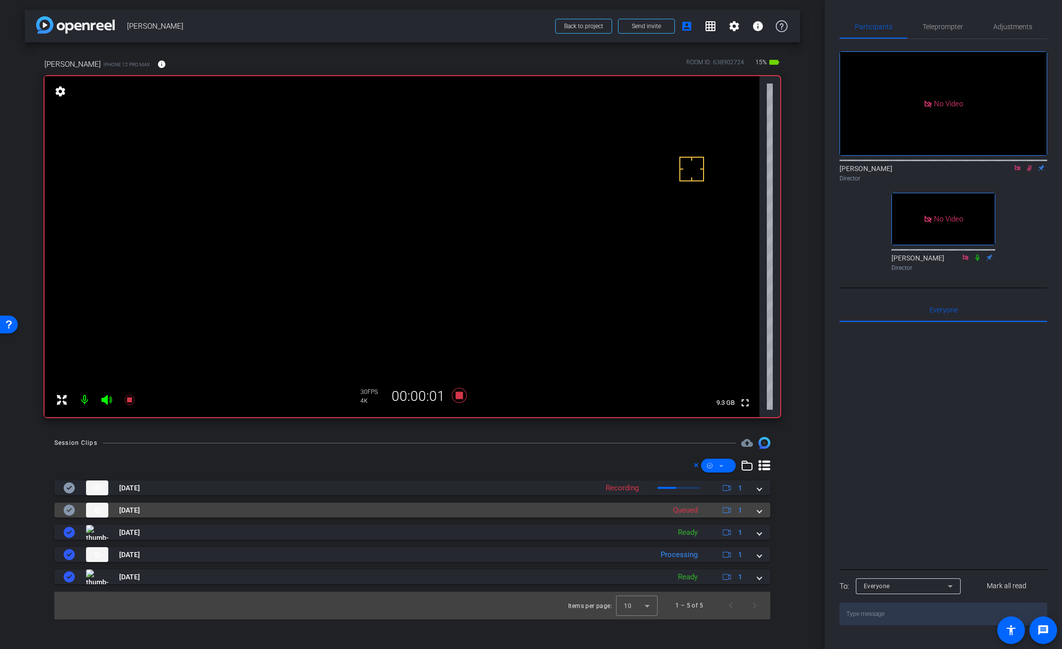
click at [760, 515] on span at bounding box center [760, 510] width 4 height 10
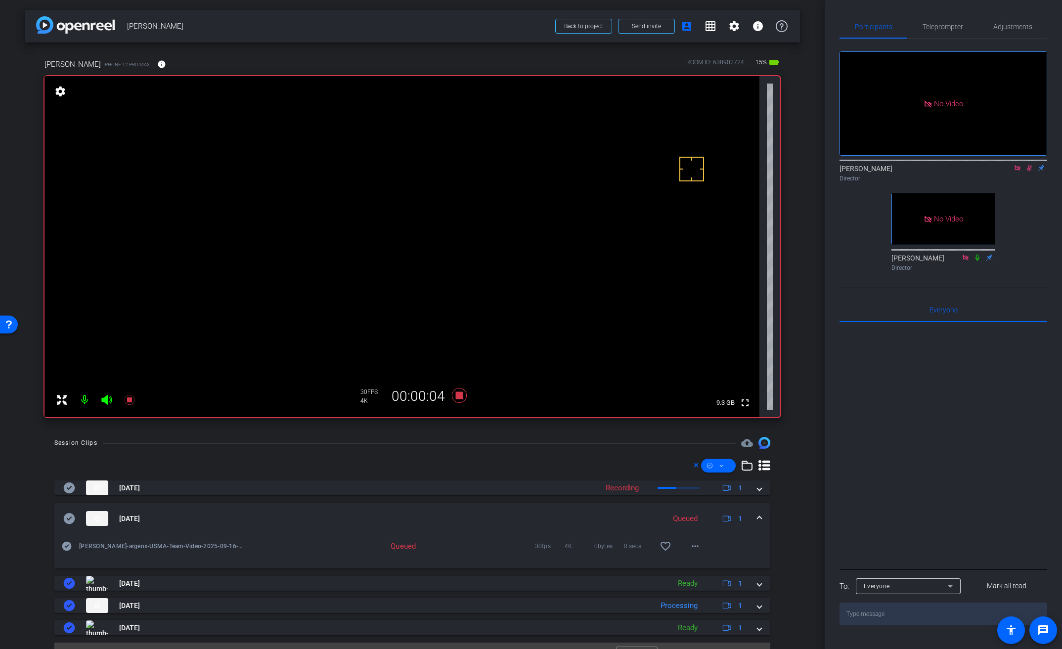
click at [758, 517] on span at bounding box center [760, 519] width 4 height 10
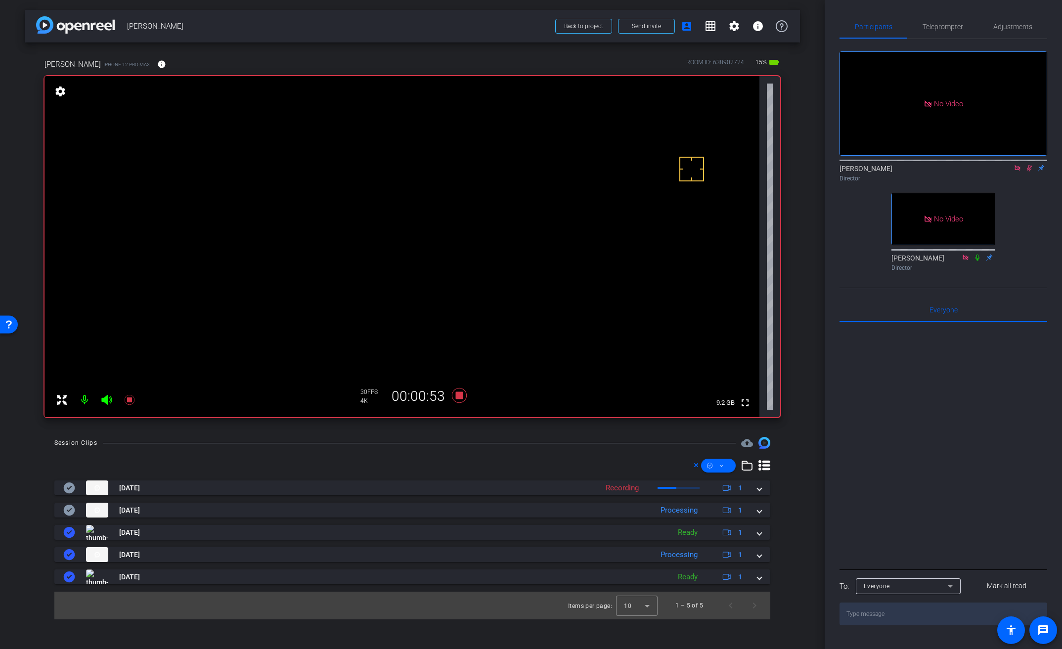
click at [467, 395] on icon at bounding box center [460, 396] width 24 height 18
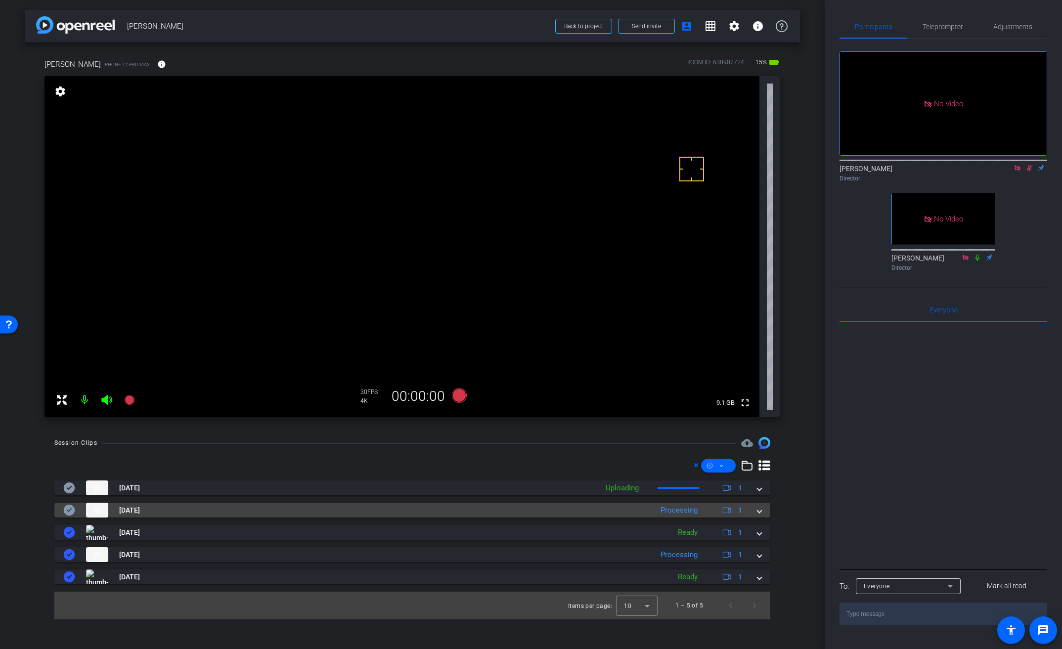
click at [762, 510] on mat-expansion-panel-header "Sep 16, 2025 Processing 1" at bounding box center [412, 510] width 716 height 15
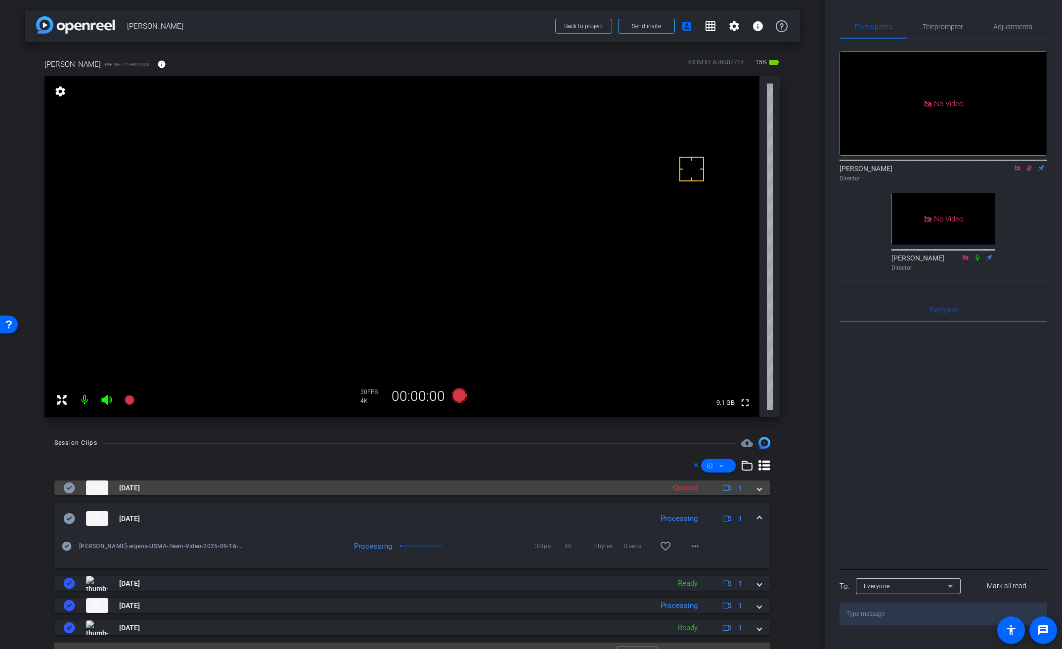
click at [758, 487] on mat-expansion-panel-header "Sep 16, 2025 Queued 1" at bounding box center [412, 488] width 716 height 15
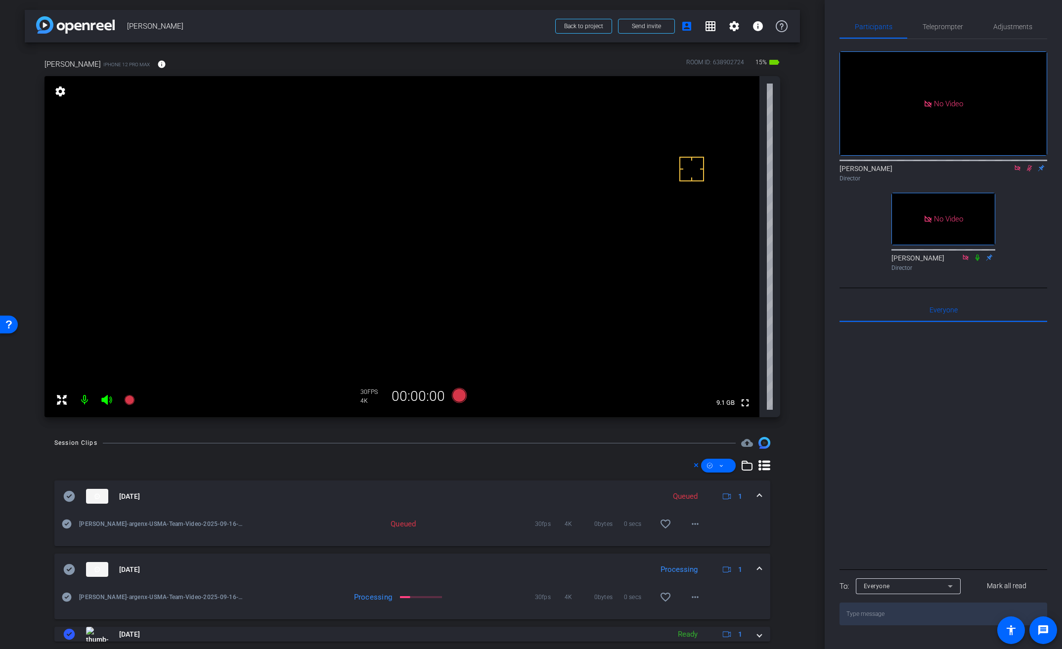
click at [758, 487] on mat-expansion-panel-header "Sep 16, 2025 Queued 1" at bounding box center [412, 497] width 716 height 32
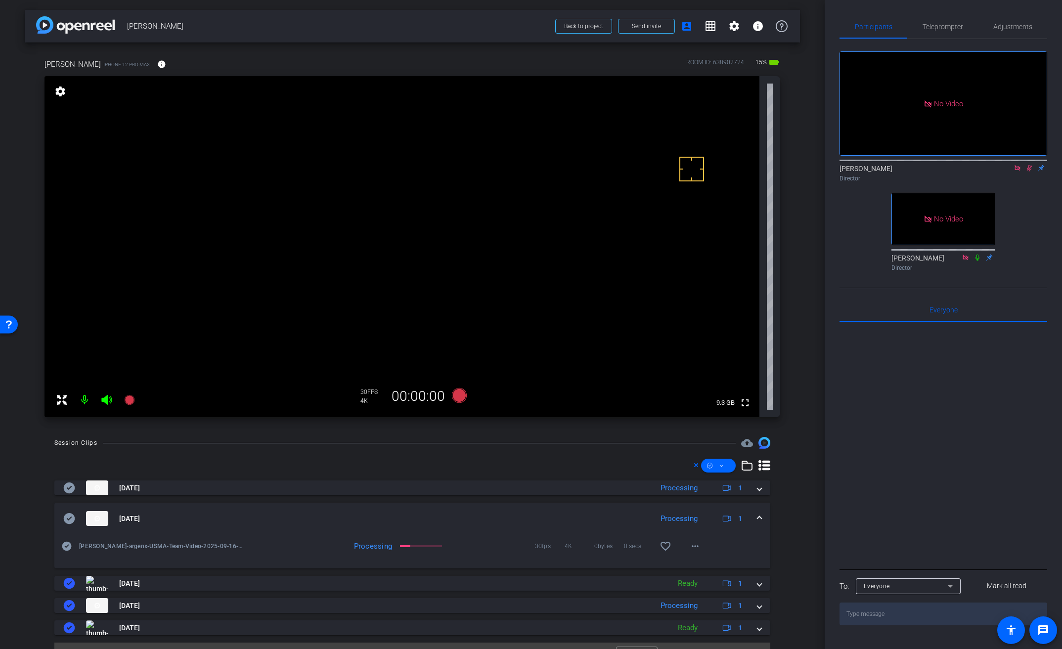
click at [1026, 165] on icon at bounding box center [1030, 168] width 8 height 7
click at [1020, 165] on icon at bounding box center [1017, 167] width 5 height 5
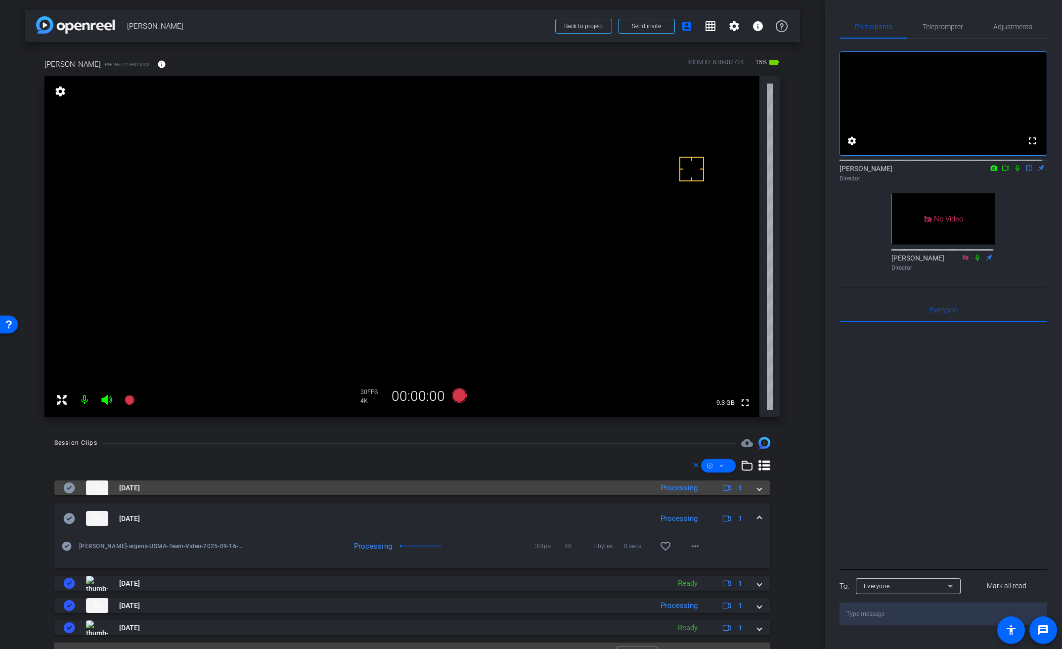
click at [758, 492] on span at bounding box center [760, 488] width 4 height 10
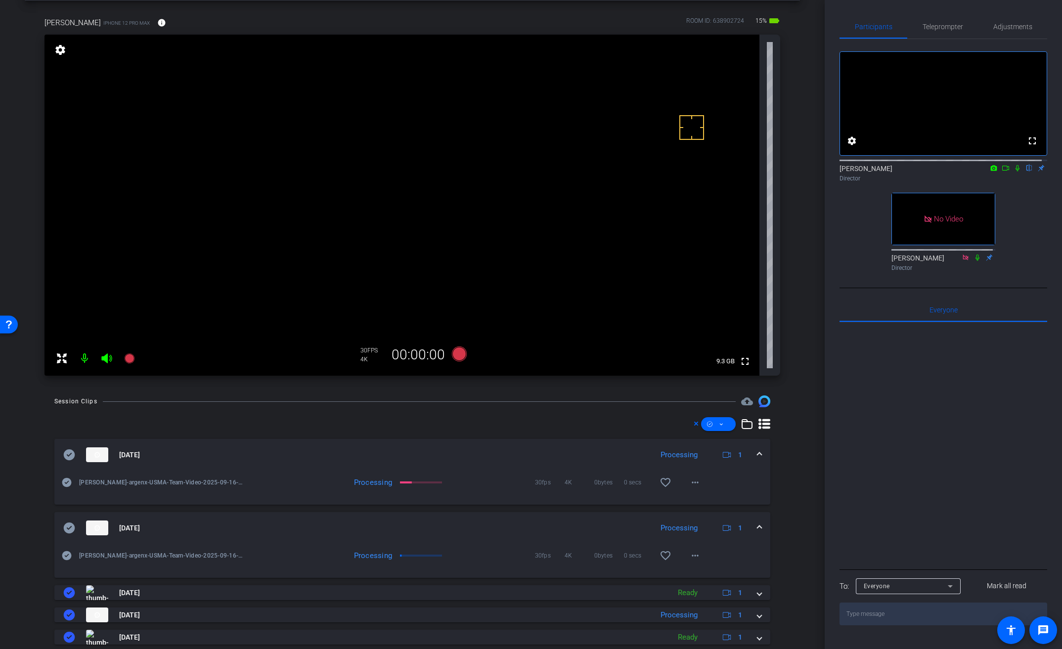
scroll to position [40, 0]
click at [689, 484] on mat-icon "more_horiz" at bounding box center [695, 484] width 12 height 12
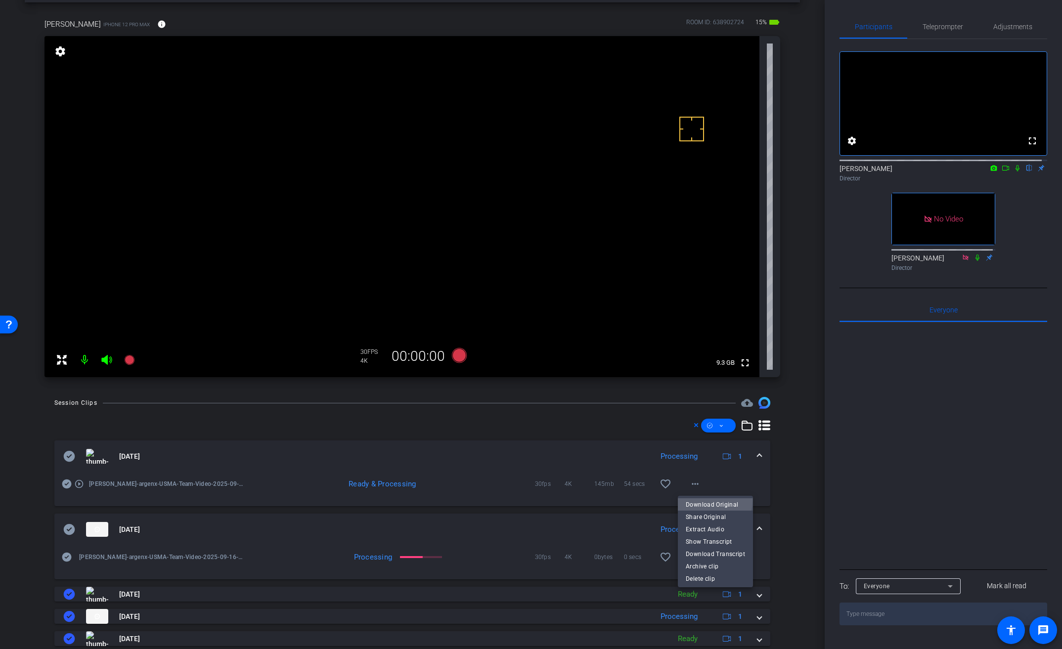
click at [701, 501] on span "Download Original" at bounding box center [715, 505] width 59 height 12
click at [67, 483] on icon at bounding box center [66, 484] width 9 height 9
click at [758, 453] on span at bounding box center [760, 457] width 4 height 10
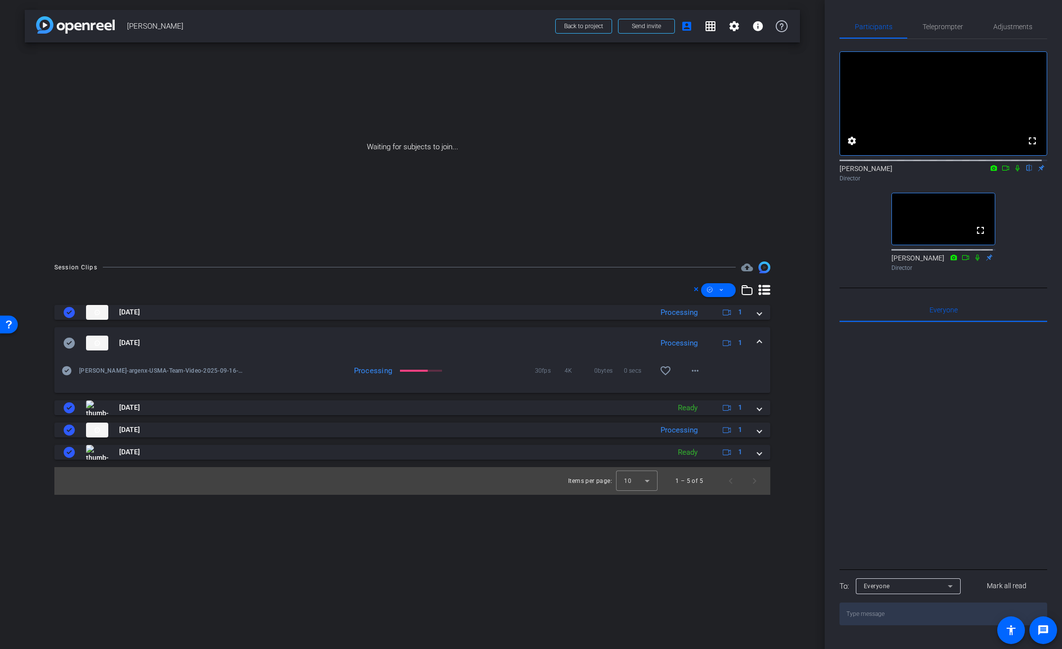
scroll to position [0, 0]
click at [699, 370] on mat-icon "more_horiz" at bounding box center [695, 371] width 12 height 12
click at [711, 389] on span "Download Original" at bounding box center [720, 392] width 59 height 12
click at [71, 344] on icon at bounding box center [69, 343] width 11 height 11
click at [758, 339] on span at bounding box center [760, 343] width 4 height 10
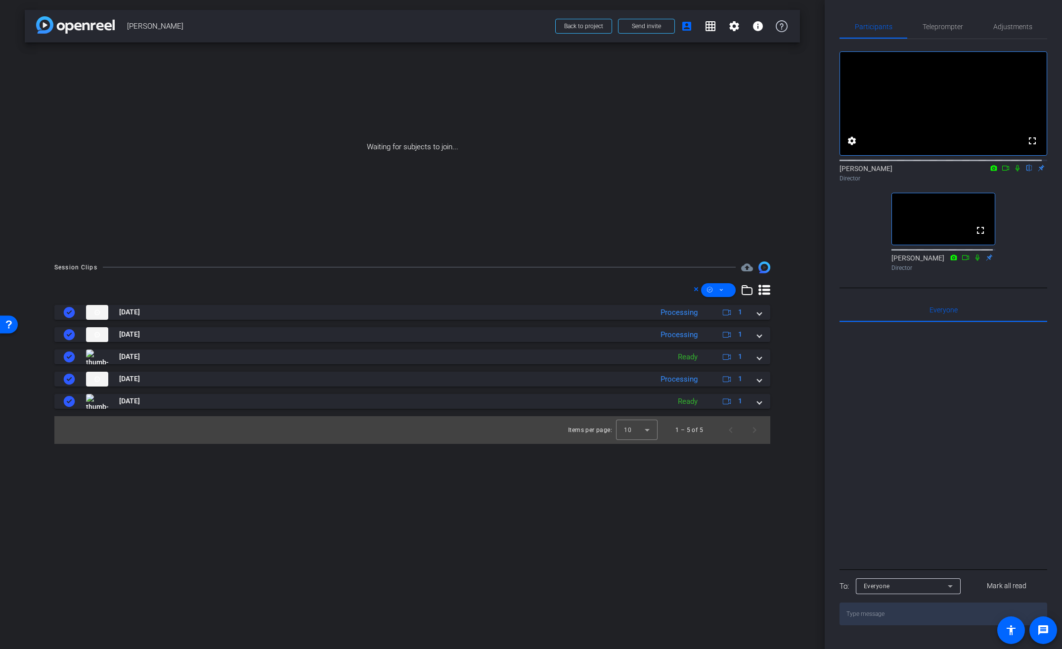
click at [1003, 172] on icon at bounding box center [1006, 168] width 8 height 7
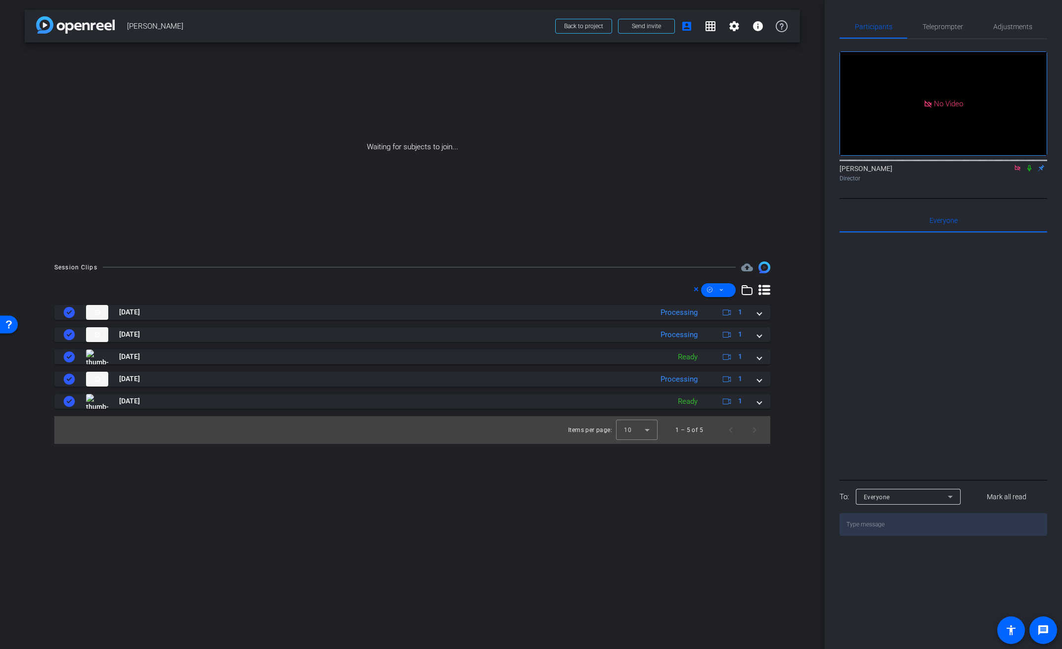
click at [1028, 172] on icon at bounding box center [1030, 168] width 8 height 7
